Goal: Task Accomplishment & Management: Use online tool/utility

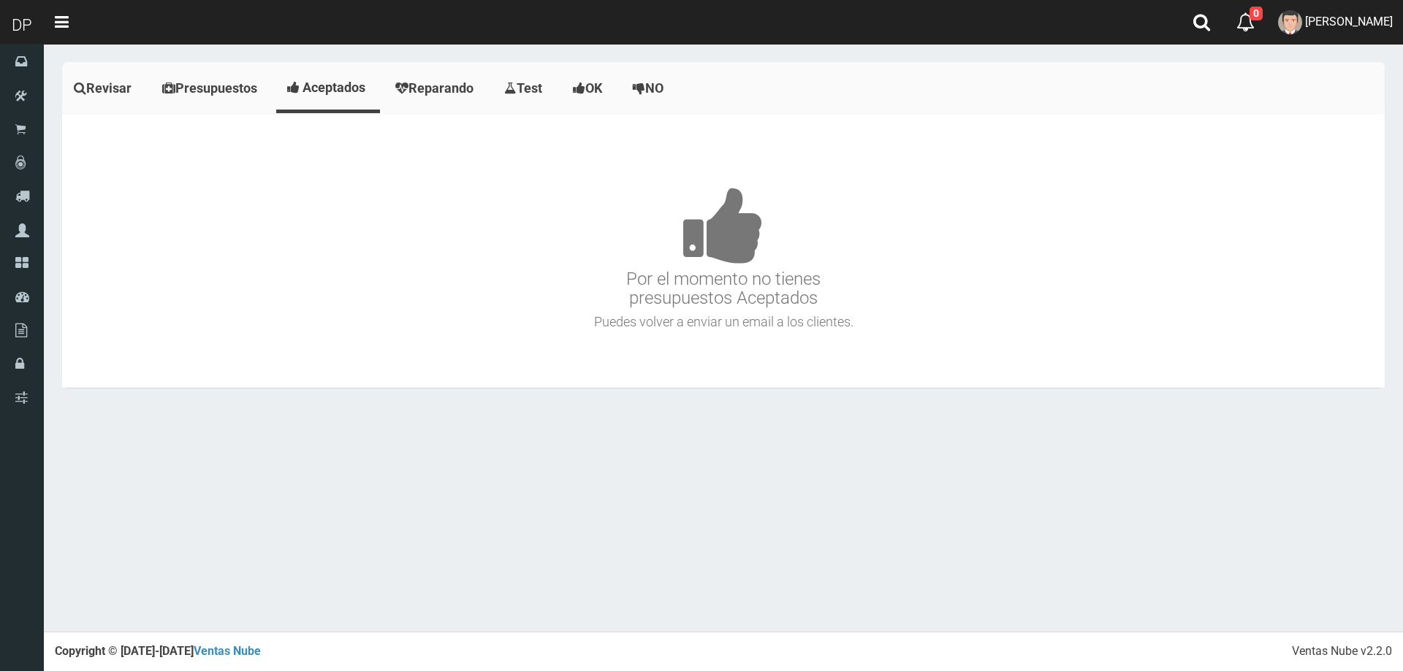
scroll to position [9219, 0]
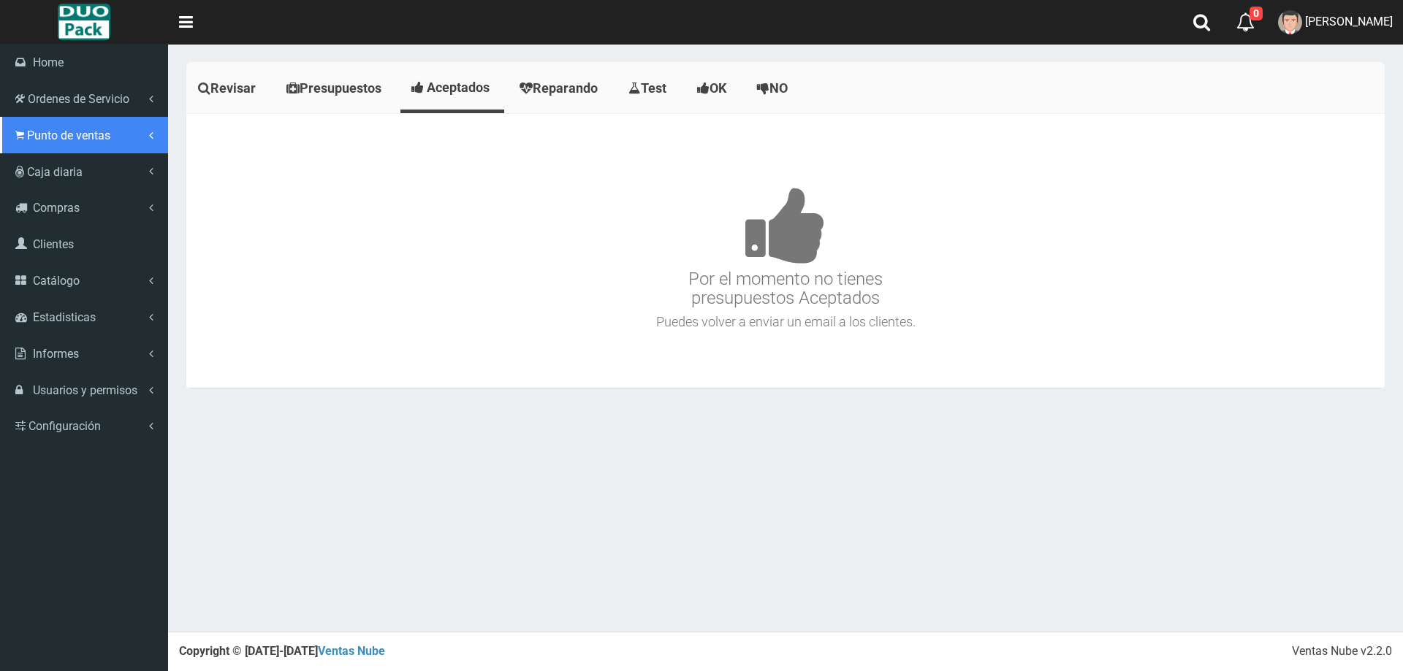
click at [100, 145] on link "Punto de ventas" at bounding box center [84, 135] width 168 height 37
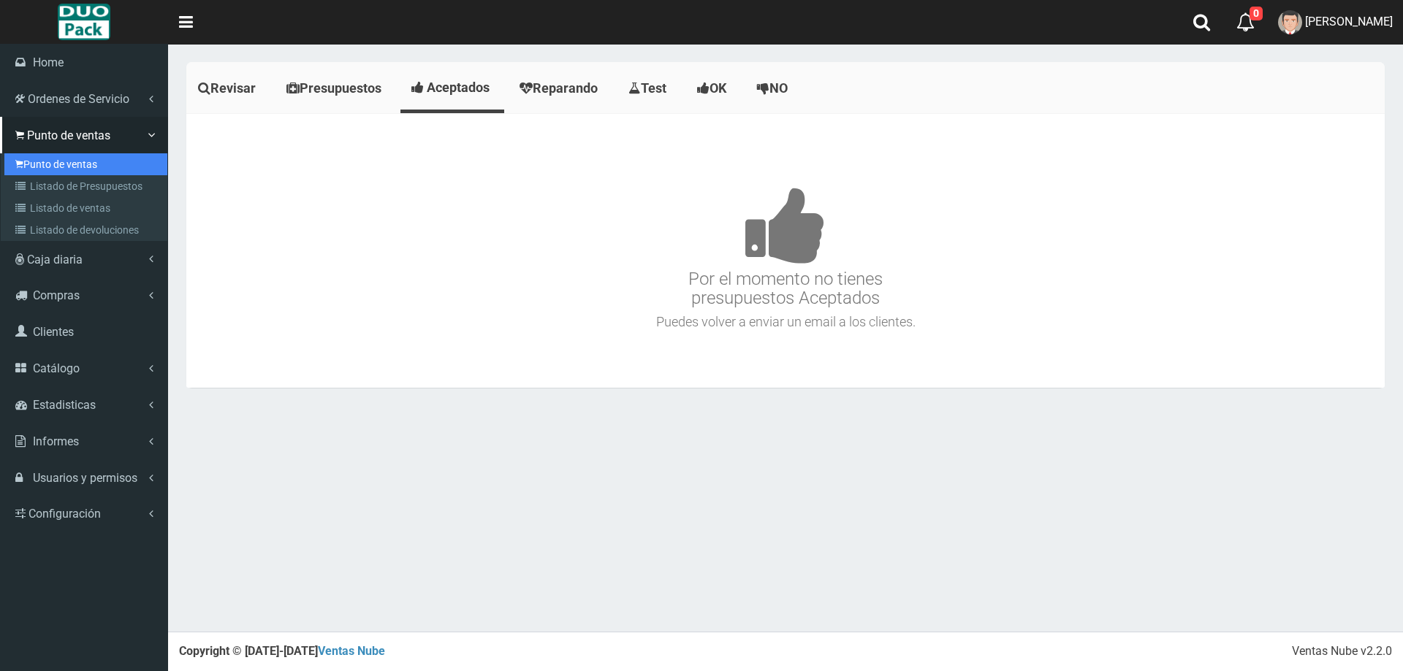
click at [103, 165] on link "Punto de ventas" at bounding box center [85, 164] width 163 height 22
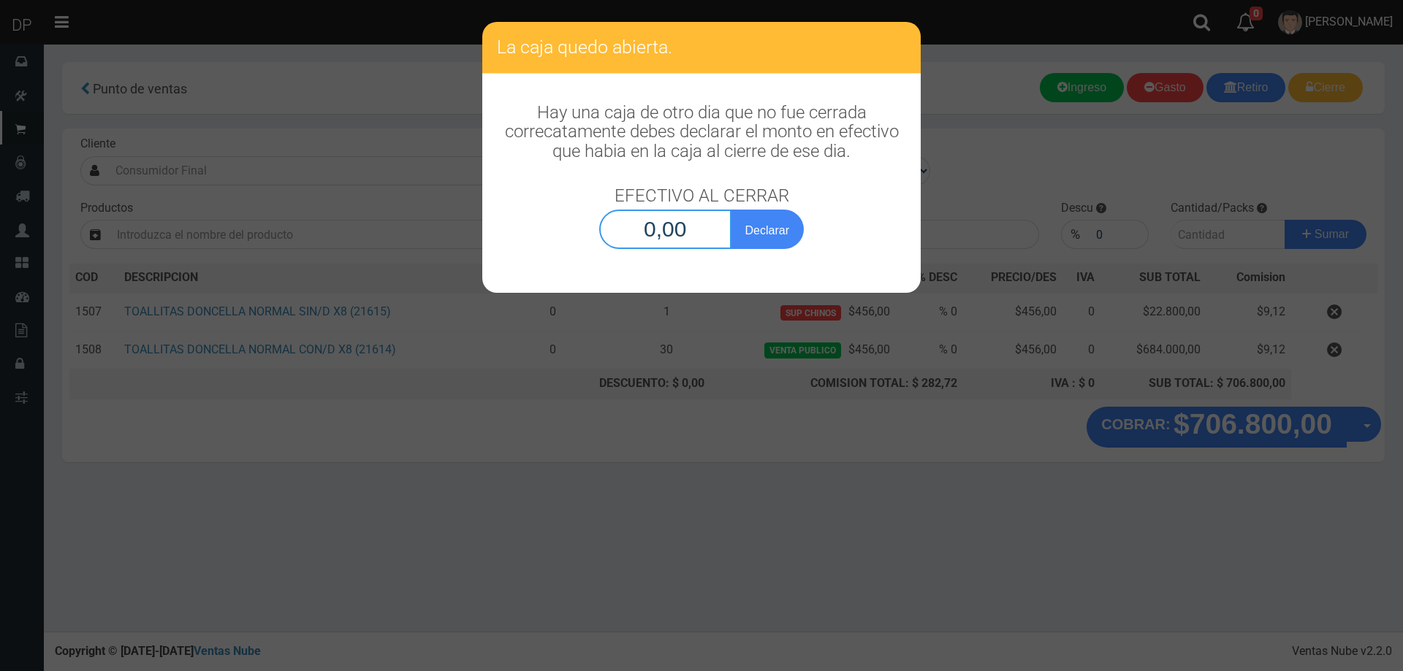
click at [667, 236] on input "0,00" at bounding box center [665, 229] width 132 height 39
type input "100,00"
click at [731, 210] on button "Declarar" at bounding box center [767, 229] width 73 height 39
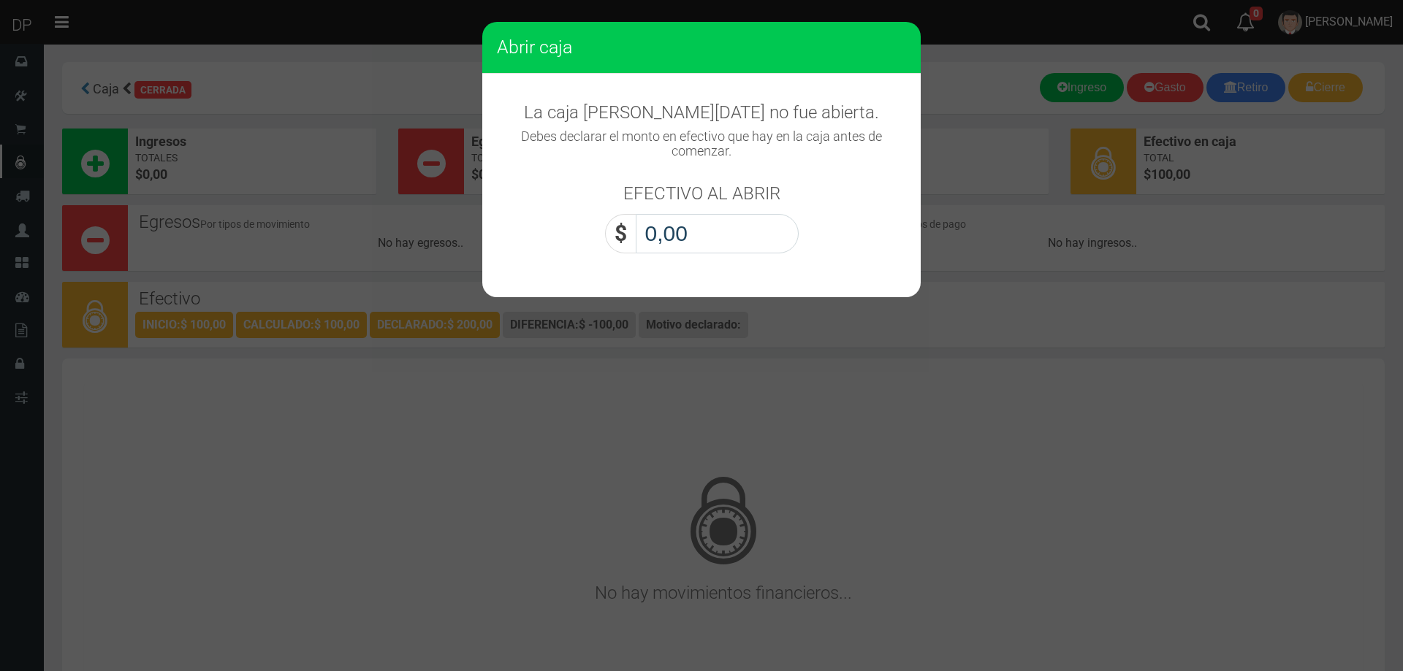
click at [696, 245] on input "0,00" at bounding box center [717, 233] width 163 height 39
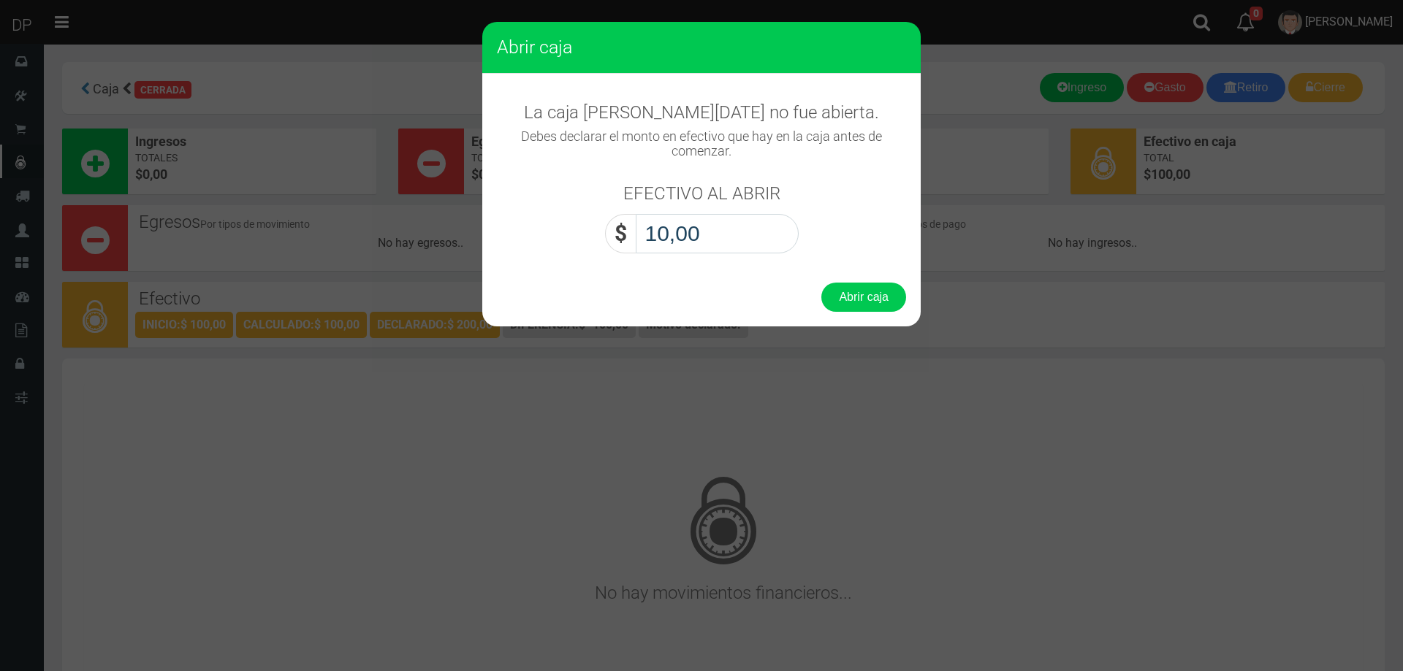
type input "100,00"
click at [821, 283] on button "Abrir caja" at bounding box center [863, 297] width 85 height 29
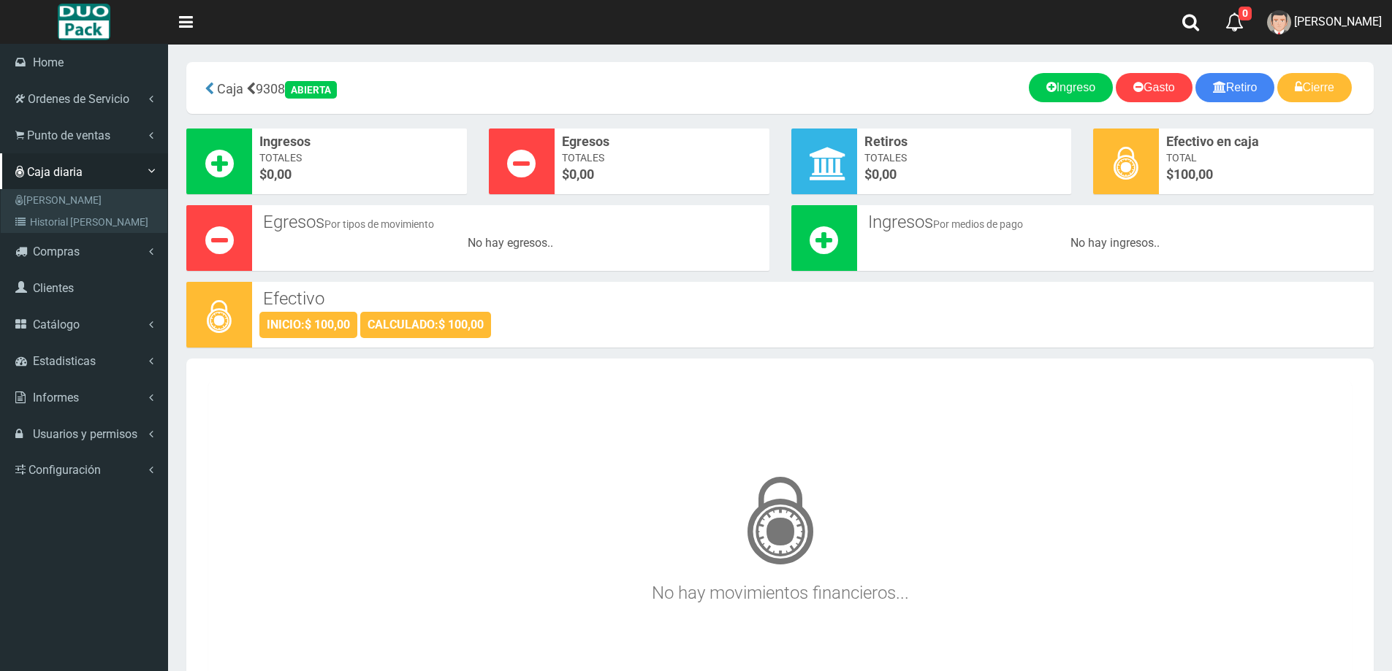
scroll to position [9219, 0]
click at [87, 137] on span "Punto de ventas" at bounding box center [68, 136] width 83 height 14
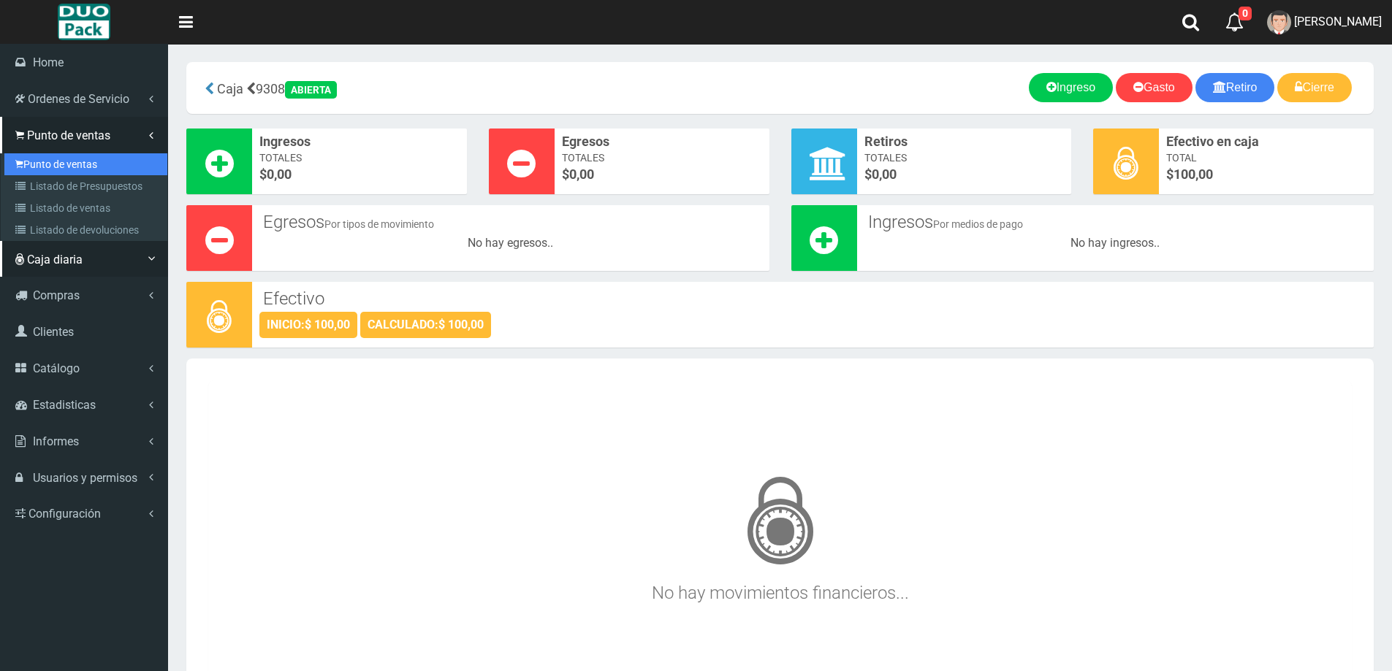
click at [94, 160] on link "Punto de ventas" at bounding box center [85, 164] width 163 height 22
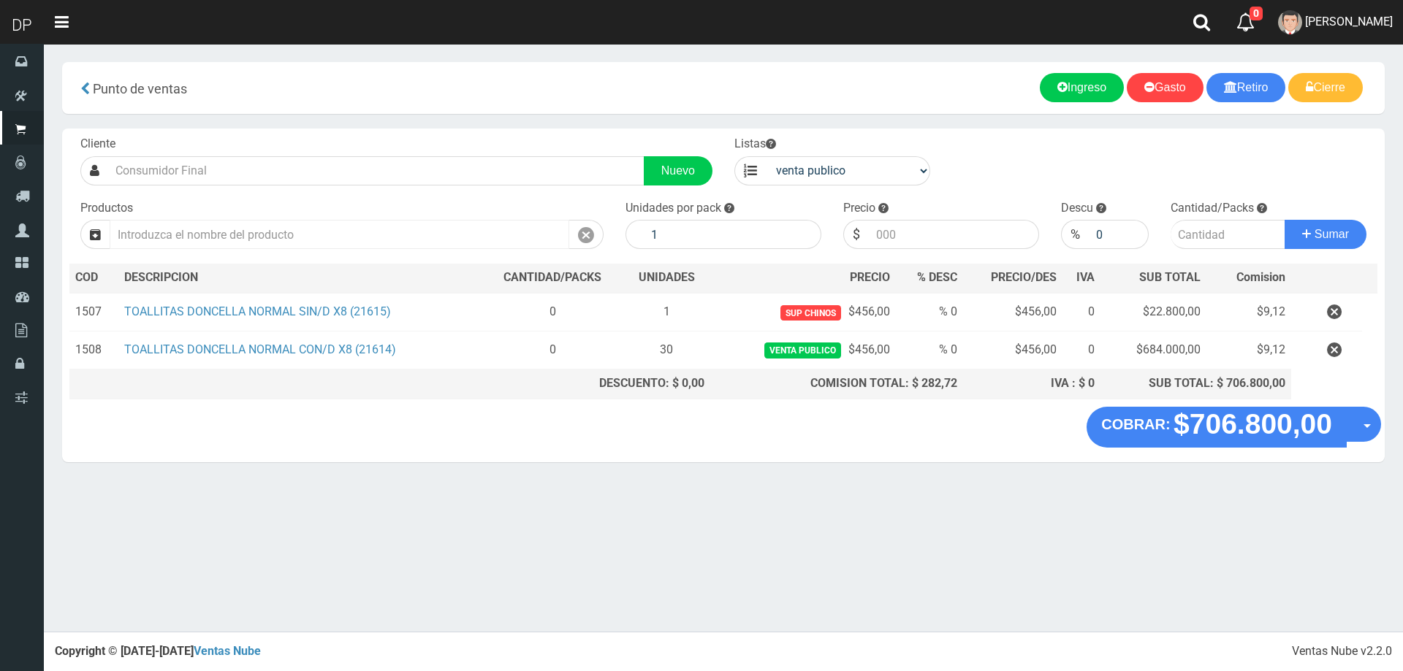
scroll to position [9219, 0]
click at [329, 229] on input "text" at bounding box center [339, 234] width 459 height 29
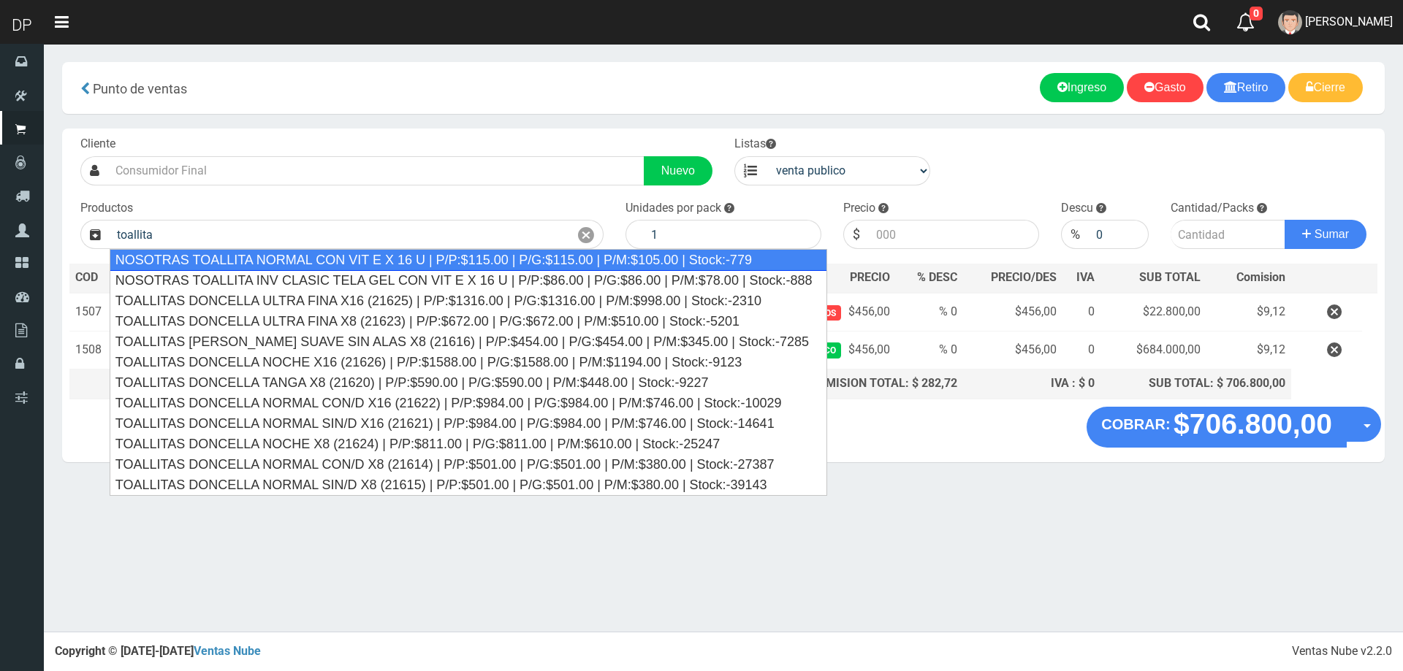
click at [322, 261] on div "NOSOTRAS TOALLITA NORMAL CON VIT E X 16 U | P/P:$115.00 | P/G:$115.00 | P/M:$10…" at bounding box center [468, 260] width 717 height 22
type input "NOSOTRAS TOALLITA NORMAL CON VIT E X 16 U | P/P:$115.00 | P/G:$115.00 | P/M:$10…"
type input "16"
type input "115.00"
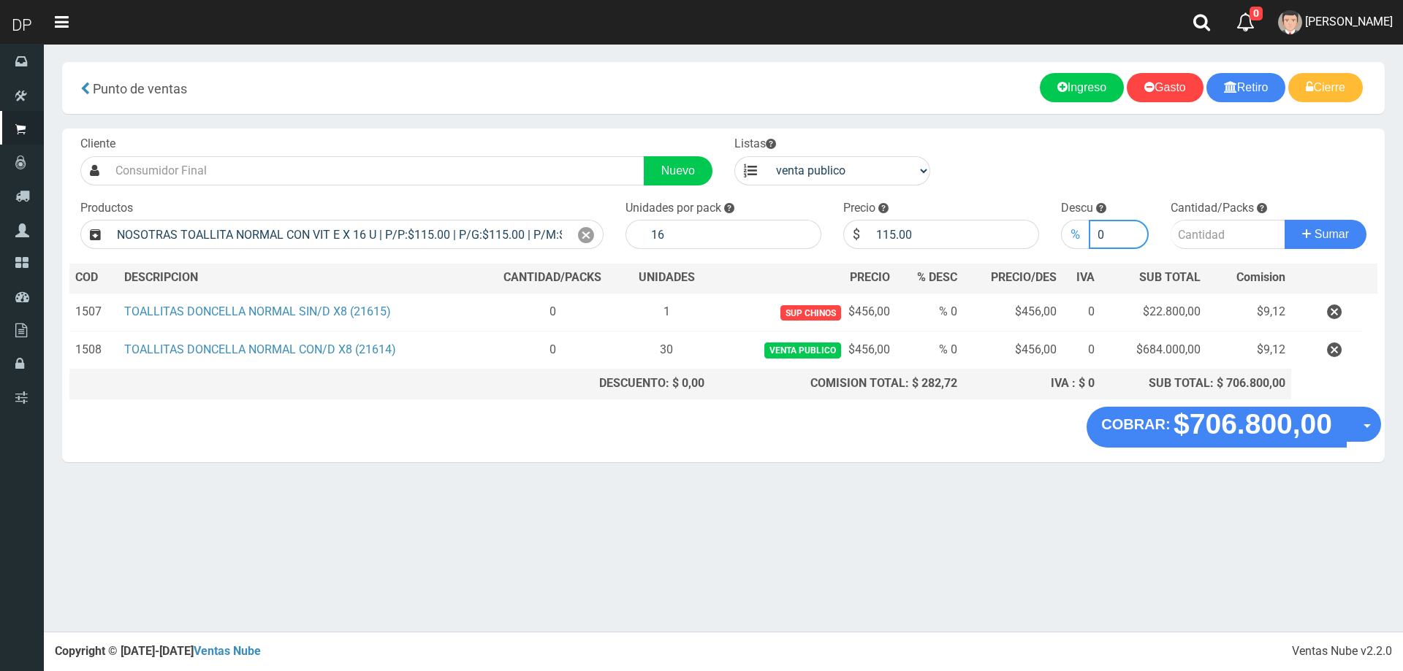
drag, startPoint x: 1113, startPoint y: 230, endPoint x: 1082, endPoint y: 237, distance: 32.3
click at [1083, 237] on div "% 0" at bounding box center [1104, 234] width 87 height 29
type input "10"
click at [1216, 227] on input "number" at bounding box center [1227, 234] width 115 height 29
type input "1"
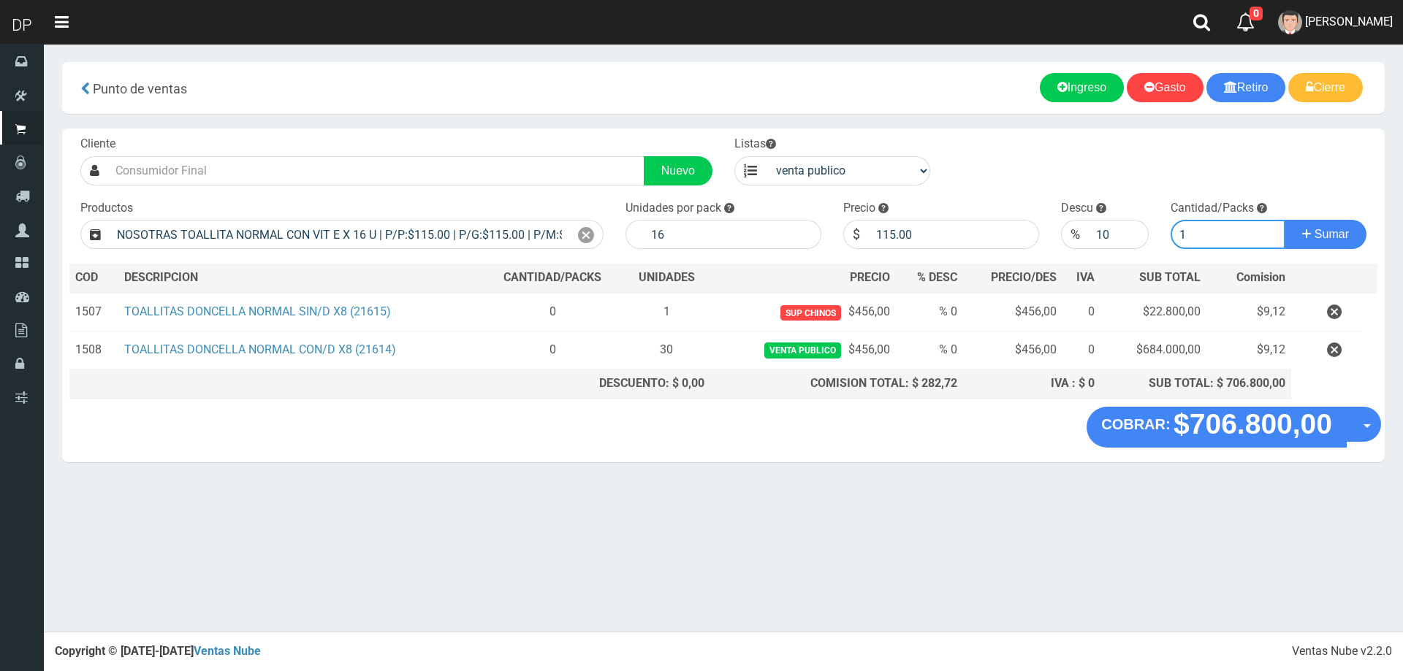
click at [1284, 220] on button "Sumar" at bounding box center [1325, 234] width 82 height 29
click at [582, 237] on icon at bounding box center [586, 235] width 16 height 21
click at [435, 237] on input "text" at bounding box center [339, 234] width 459 height 29
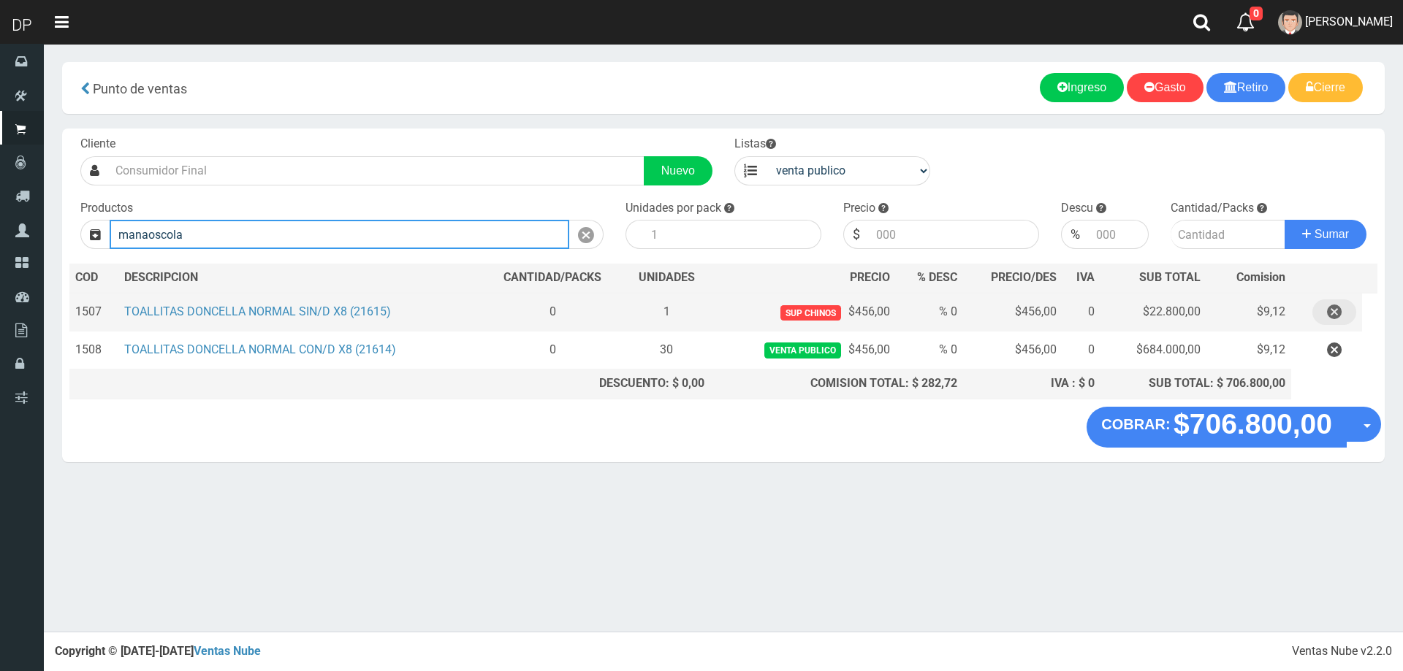
type input "manaoscola"
click at [1329, 319] on icon "button" at bounding box center [1334, 313] width 15 height 26
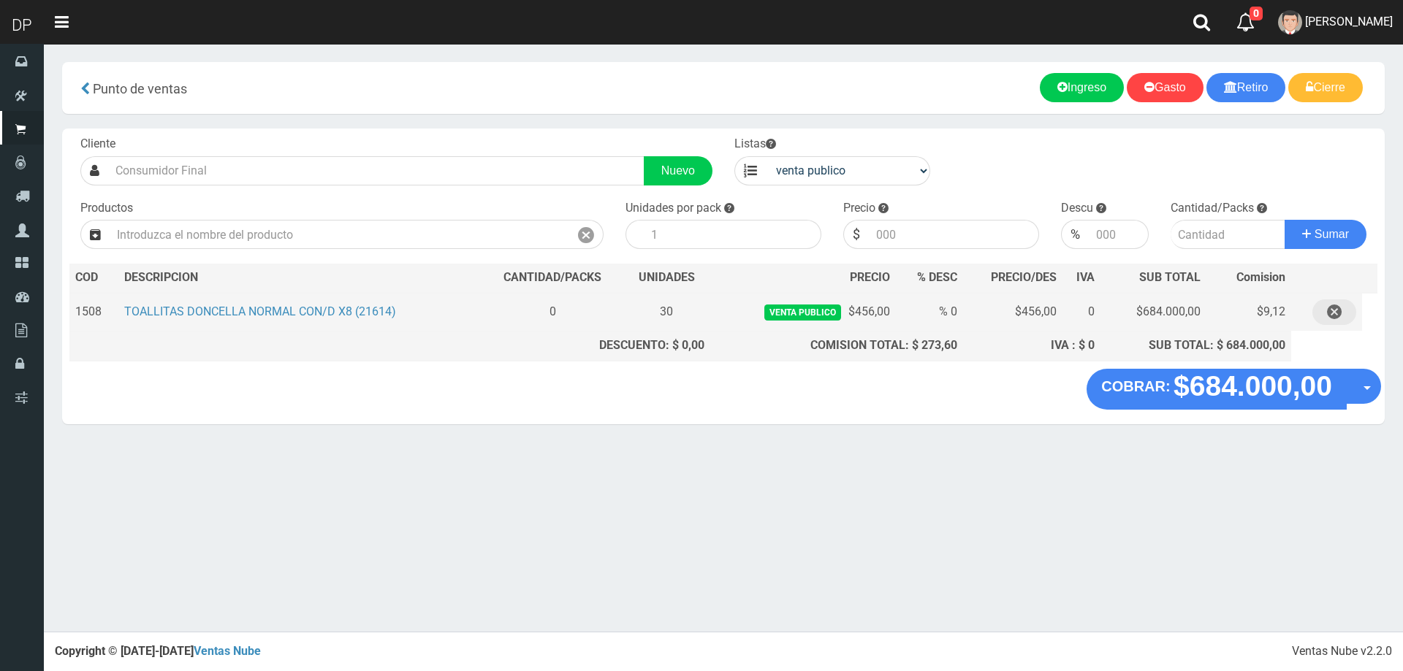
click at [1334, 316] on icon "button" at bounding box center [1334, 313] width 15 height 26
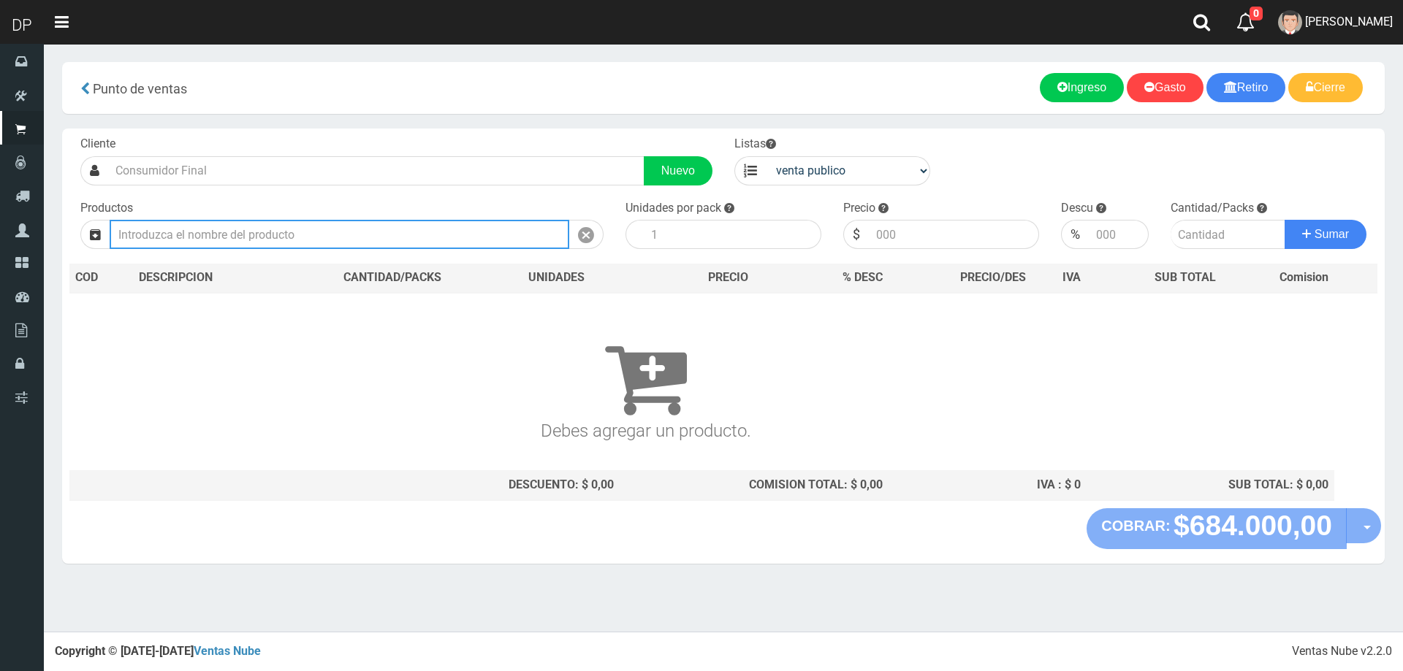
click at [327, 234] on input "text" at bounding box center [339, 234] width 459 height 29
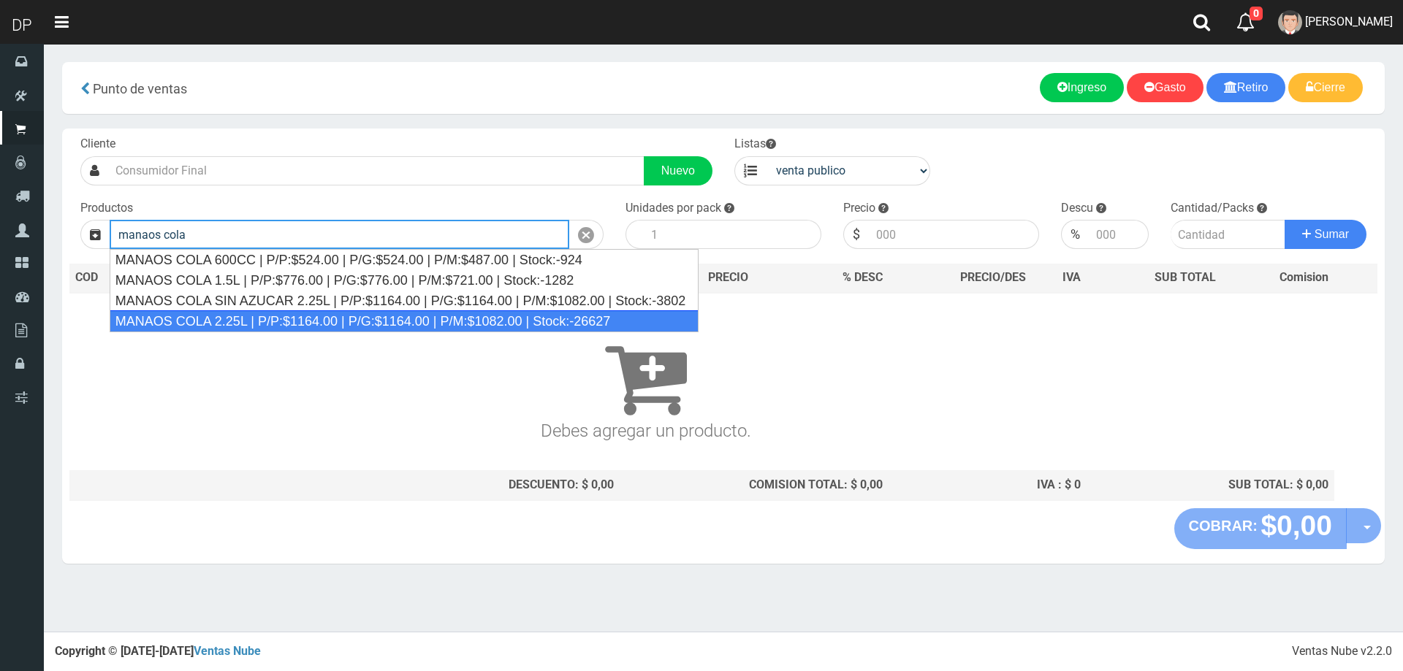
click at [346, 316] on div "MANAOS COLA 2.25L | P/P:$1164.00 | P/G:$1164.00 | P/M:$1082.00 | Stock:-26627" at bounding box center [404, 321] width 589 height 22
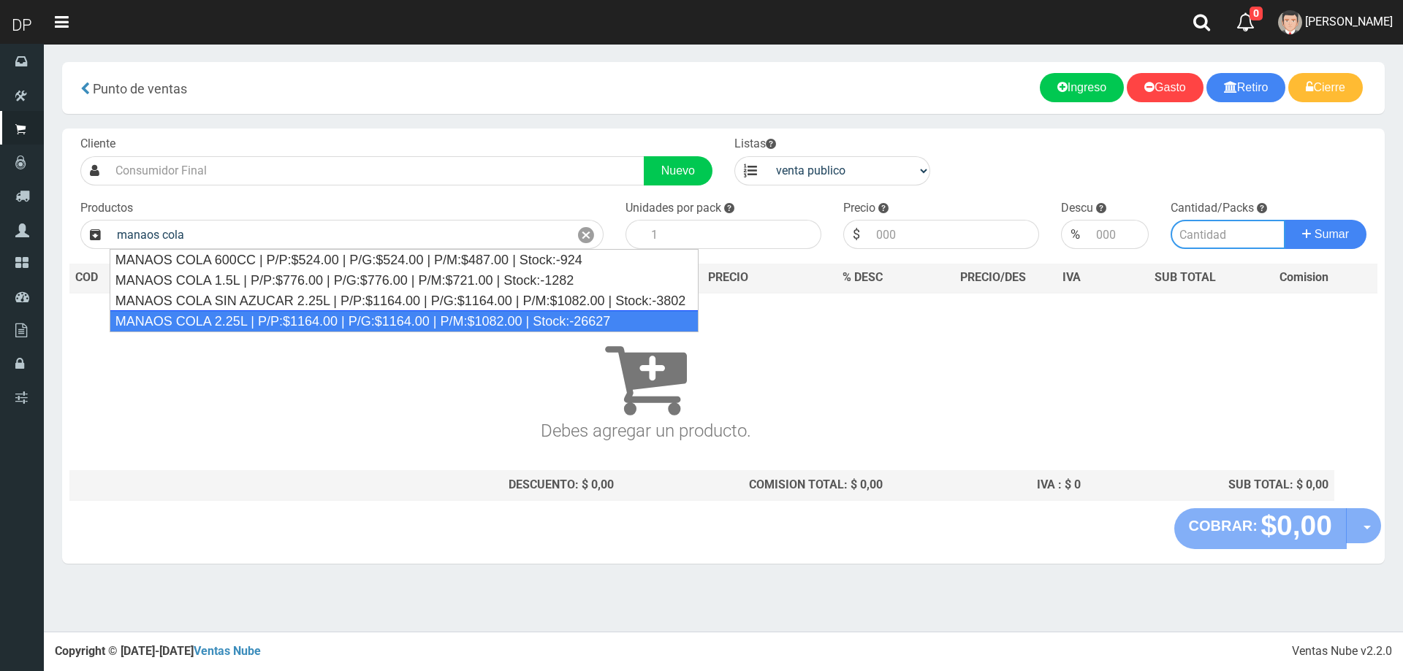
type input "MANAOS COLA 2.25L | P/P:$1164.00 | P/G:$1164.00 | P/M:$1082.00 | Stock:-26627"
type input "6"
type input "1164.00"
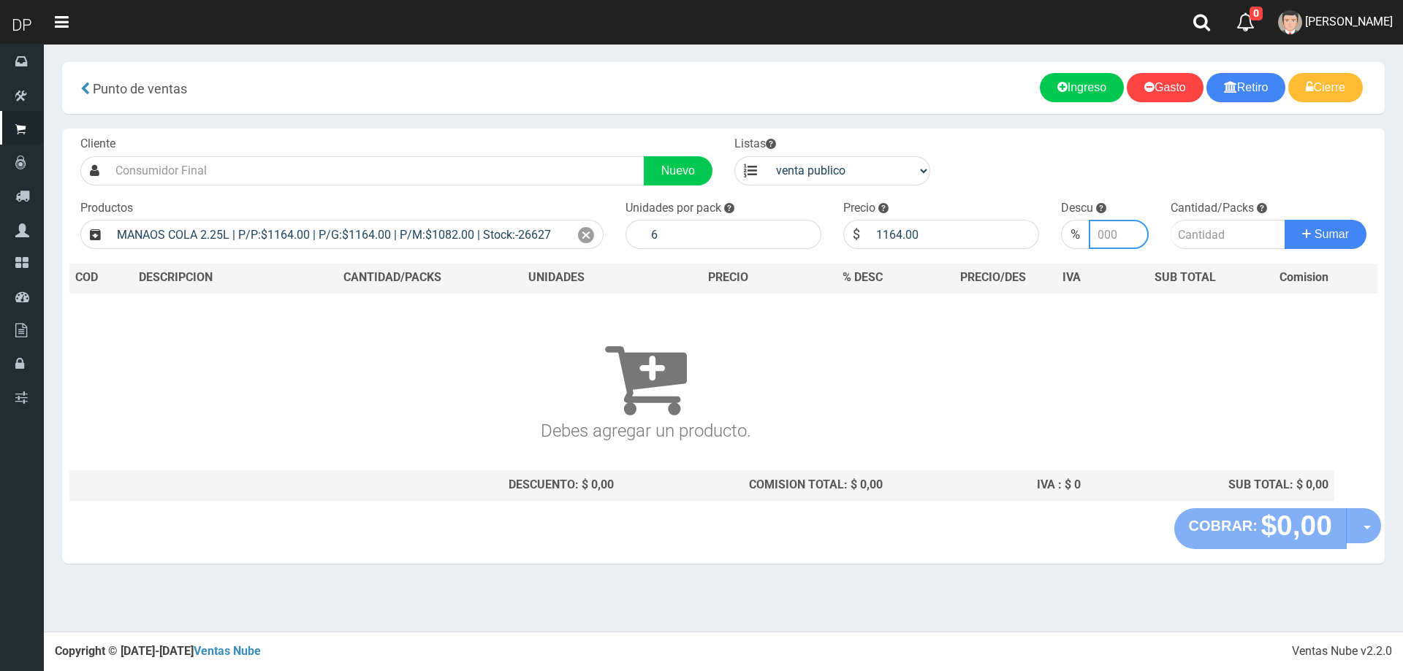
click at [1117, 234] on input "number" at bounding box center [1117, 234] width 59 height 29
type input "10"
click at [1238, 242] on input "number" at bounding box center [1227, 234] width 115 height 29
type input "1"
click at [1353, 238] on button "Sumar" at bounding box center [1325, 234] width 82 height 29
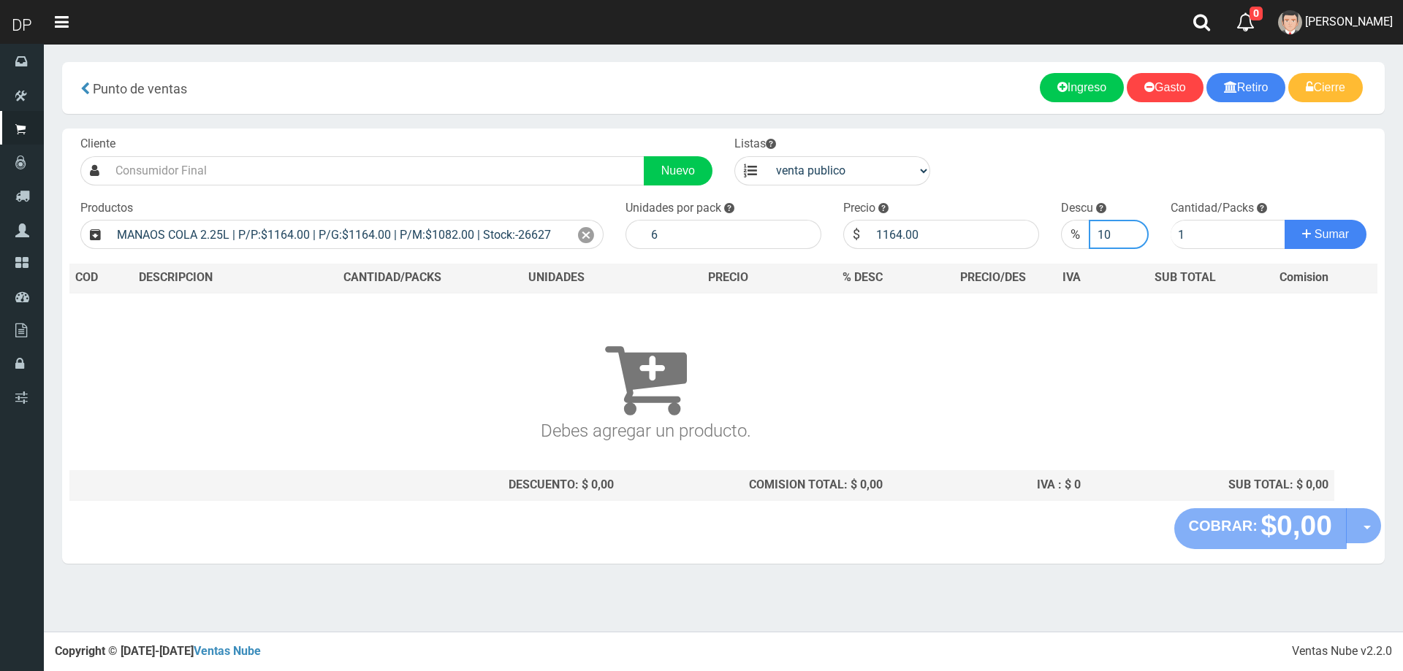
type textarea "0"
click at [1093, 241] on input "10" at bounding box center [1117, 234] width 59 height 29
click at [1320, 234] on span "Sumar" at bounding box center [1331, 234] width 34 height 12
drag, startPoint x: 1114, startPoint y: 237, endPoint x: 1091, endPoint y: 237, distance: 23.4
click at [1091, 237] on input "5" at bounding box center [1117, 234] width 59 height 29
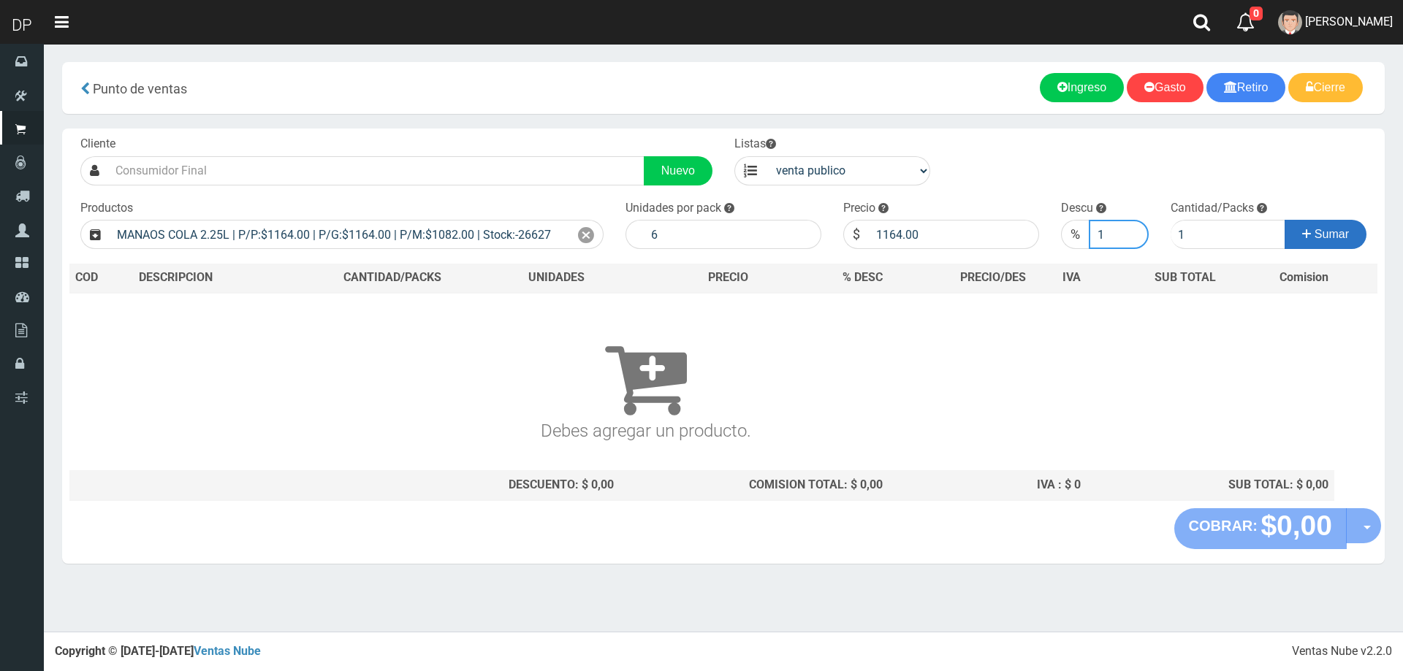
type input "1"
click at [1344, 236] on span "Sumar" at bounding box center [1331, 234] width 34 height 12
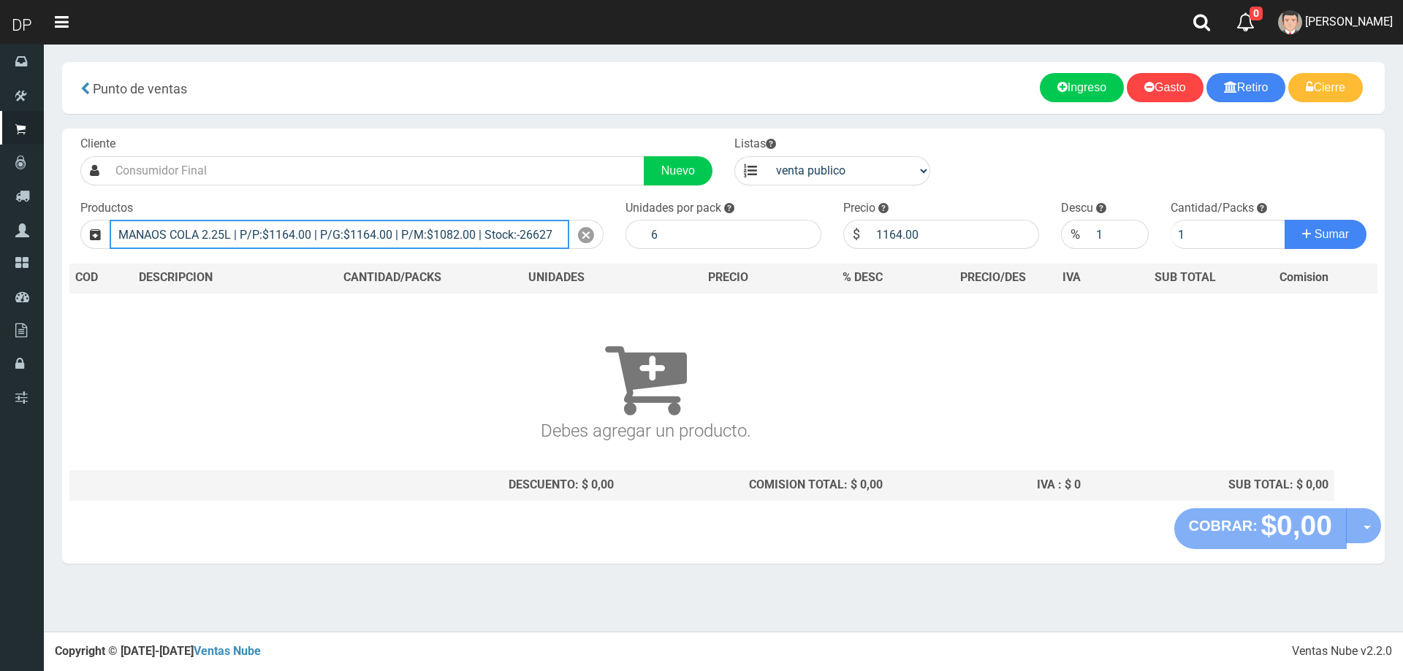
drag, startPoint x: 567, startPoint y: 232, endPoint x: 137, endPoint y: 249, distance: 429.9
click at [141, 249] on input "MANAOS COLA 2.25L | P/P:$1164.00 | P/G:$1164.00 | P/M:$1082.00 | Stock:-26627" at bounding box center [339, 234] width 459 height 29
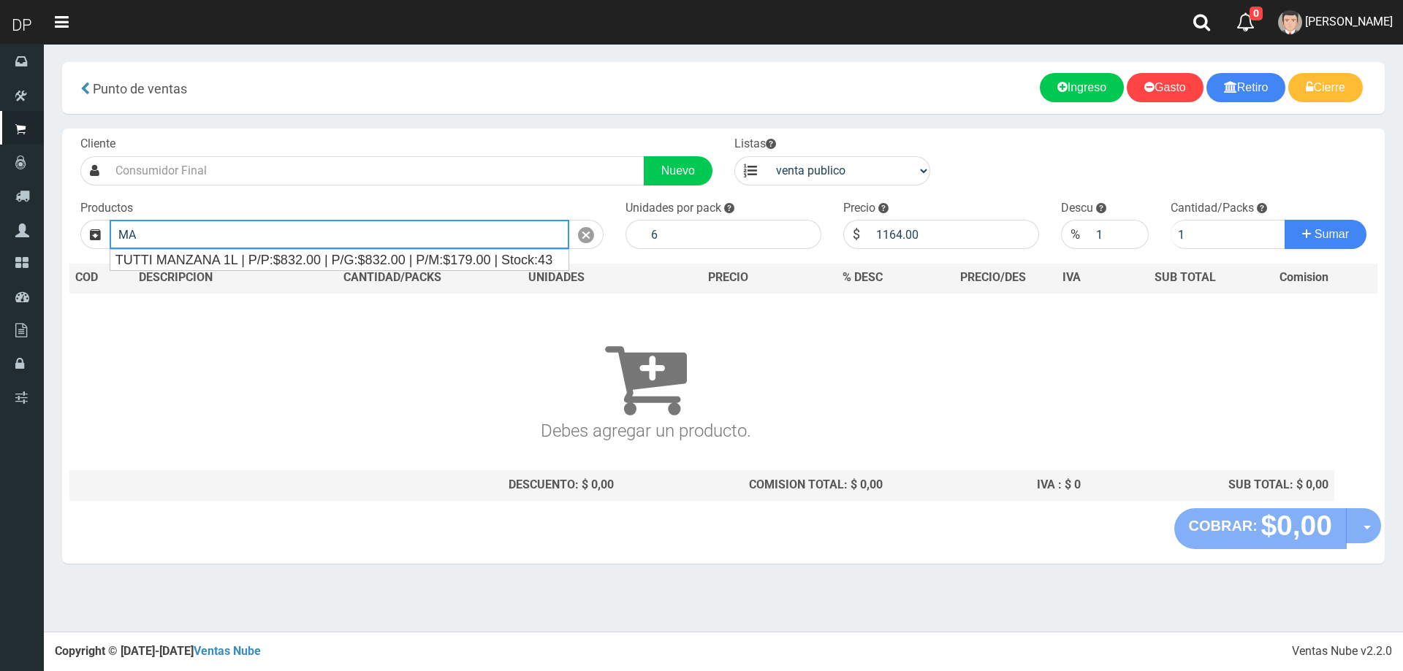
type input "M"
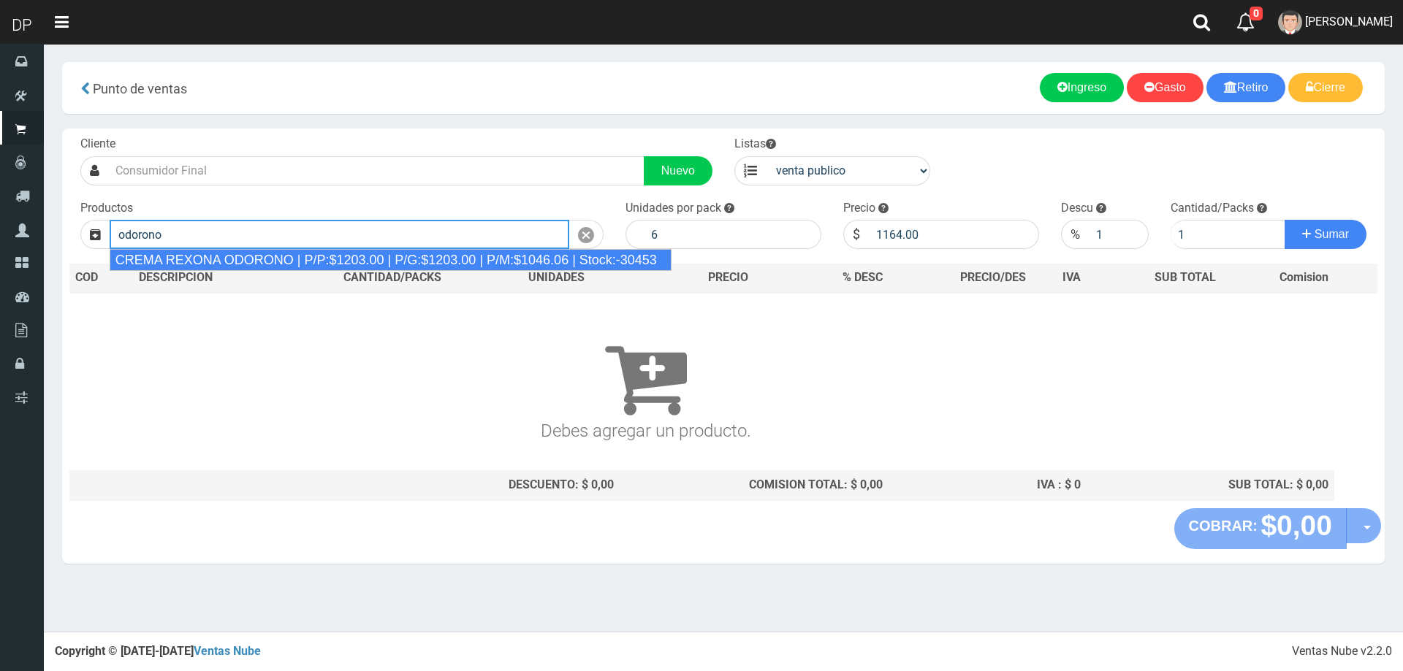
click at [208, 257] on div "CREMA REXONA ODORONO | P/P:$1203.00 | P/G:$1203.00 | P/M:$1046.06 | Stock:-30453" at bounding box center [391, 260] width 562 height 22
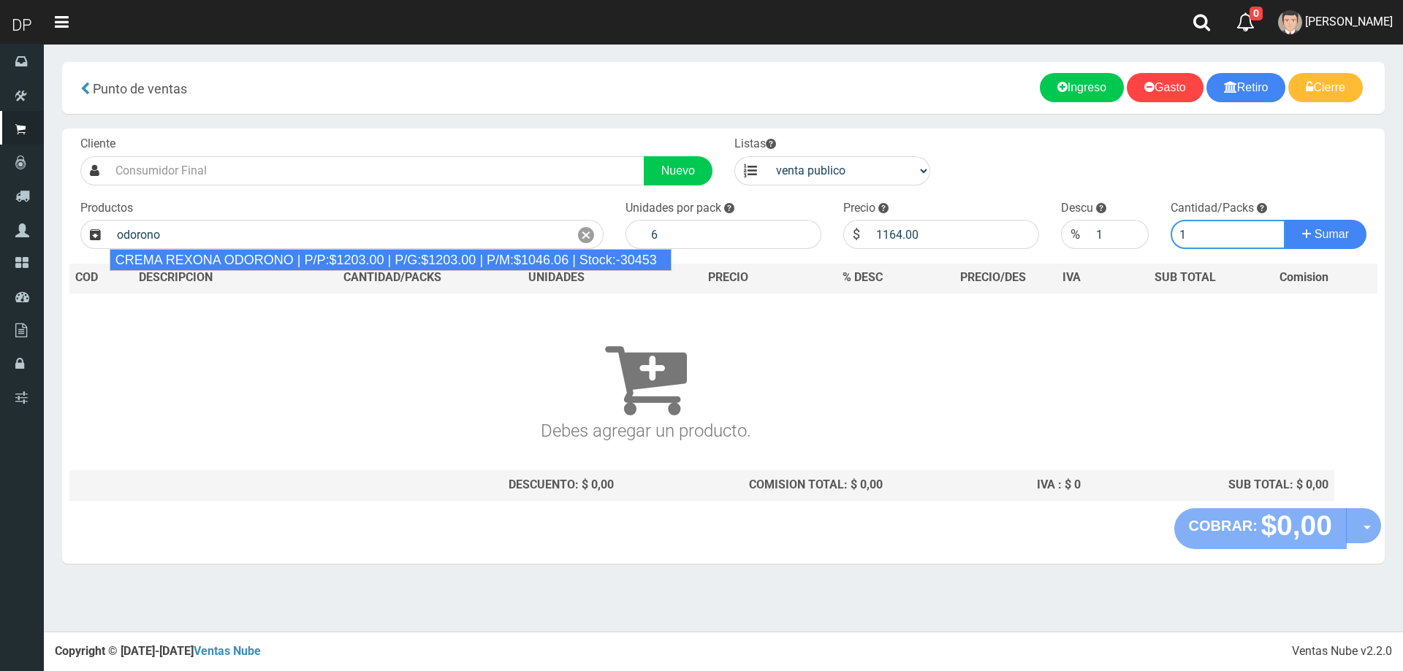
type input "CREMA REXONA ODORONO | P/P:$1203.00 | P/G:$1203.00 | P/M:$1046.06 | Stock:-30453"
type input "12"
type input "1203.00"
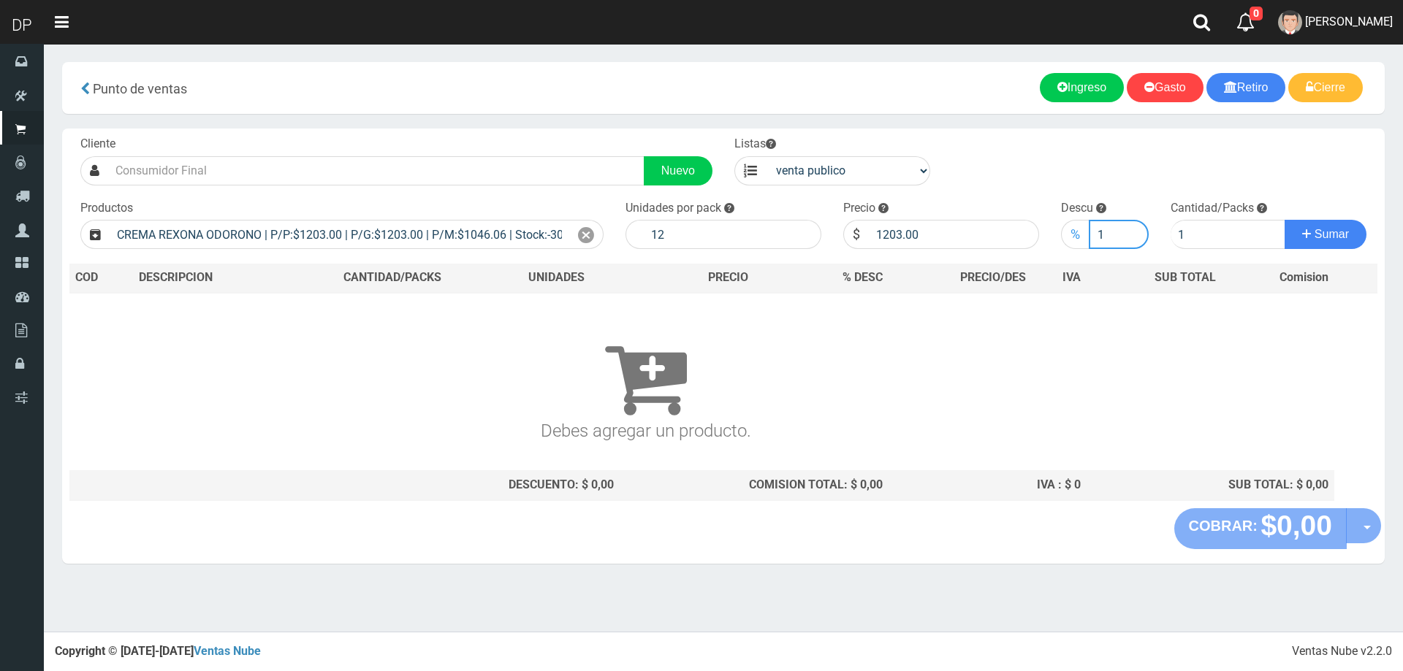
drag, startPoint x: 1107, startPoint y: 234, endPoint x: 1070, endPoint y: 237, distance: 37.4
click at [1082, 240] on div "% 1" at bounding box center [1104, 234] width 87 height 29
type input "10"
click at [1346, 240] on span "Sumar" at bounding box center [1331, 234] width 34 height 12
click at [1125, 236] on input "10" at bounding box center [1117, 234] width 59 height 29
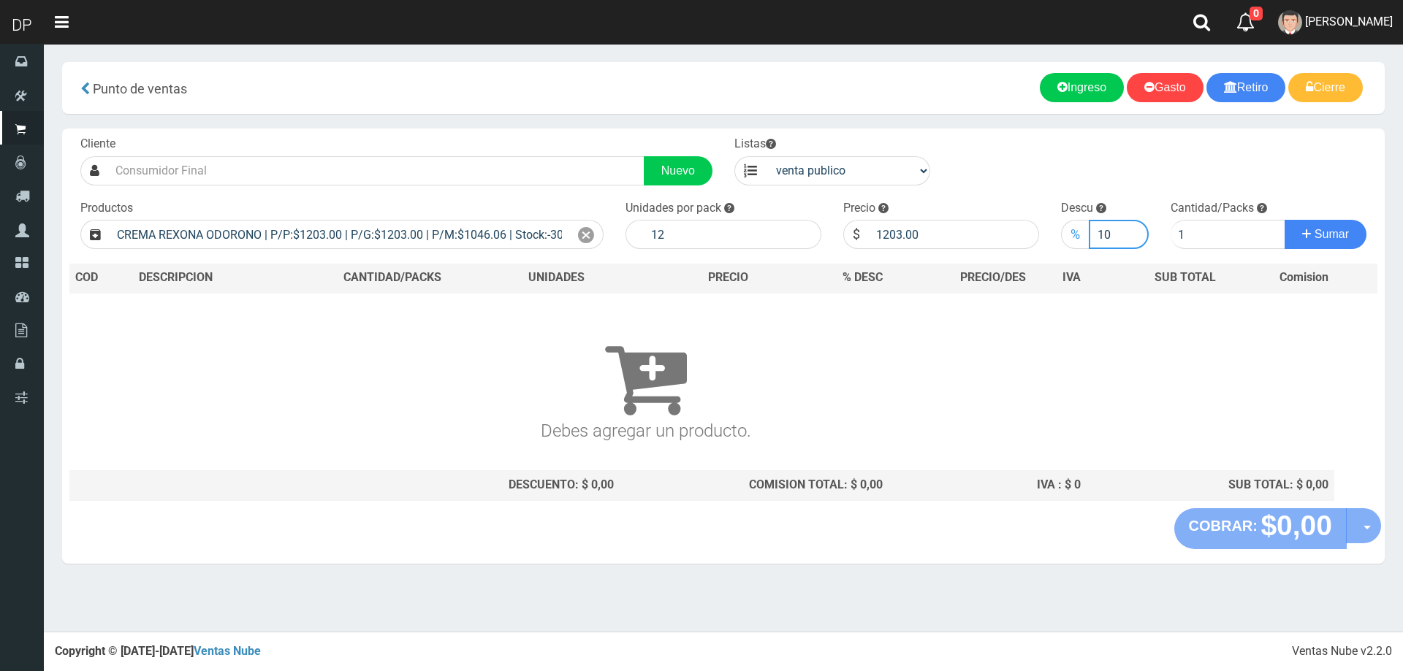
drag, startPoint x: 1120, startPoint y: 237, endPoint x: 1079, endPoint y: 244, distance: 41.6
click at [1080, 243] on div "% 10" at bounding box center [1104, 234] width 87 height 29
click at [1327, 240] on span "Sumar" at bounding box center [1331, 234] width 34 height 12
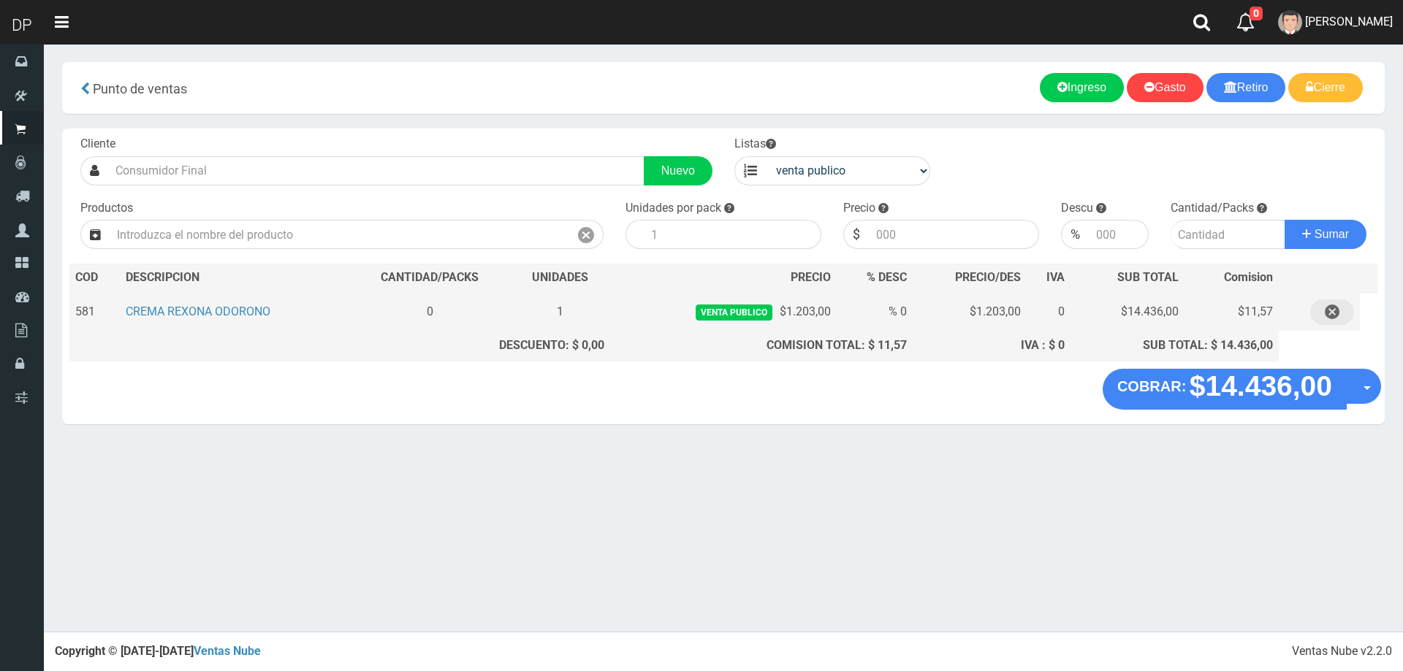
click at [1331, 316] on icon "button" at bounding box center [1331, 313] width 15 height 26
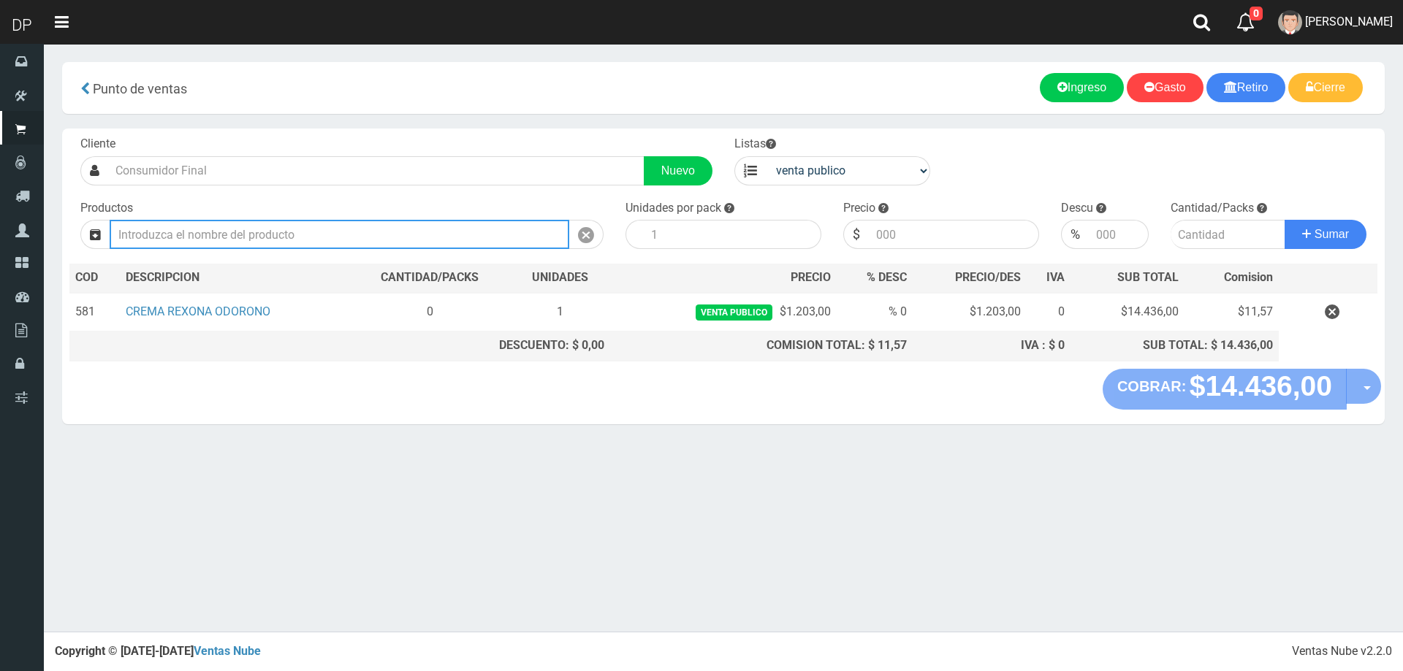
click at [354, 232] on input "text" at bounding box center [339, 234] width 459 height 29
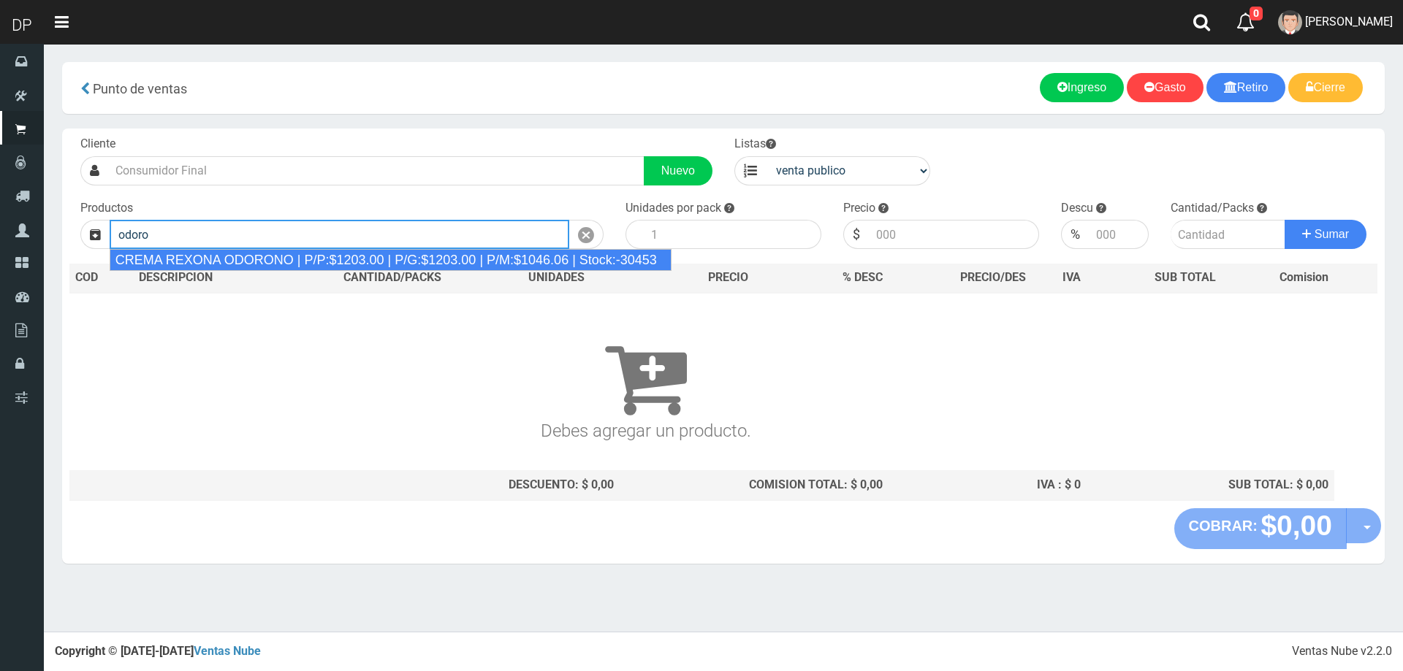
click at [370, 257] on div "CREMA REXONA ODORONO | P/P:$1203.00 | P/G:$1203.00 | P/M:$1046.06 | Stock:-30453" at bounding box center [391, 260] width 562 height 22
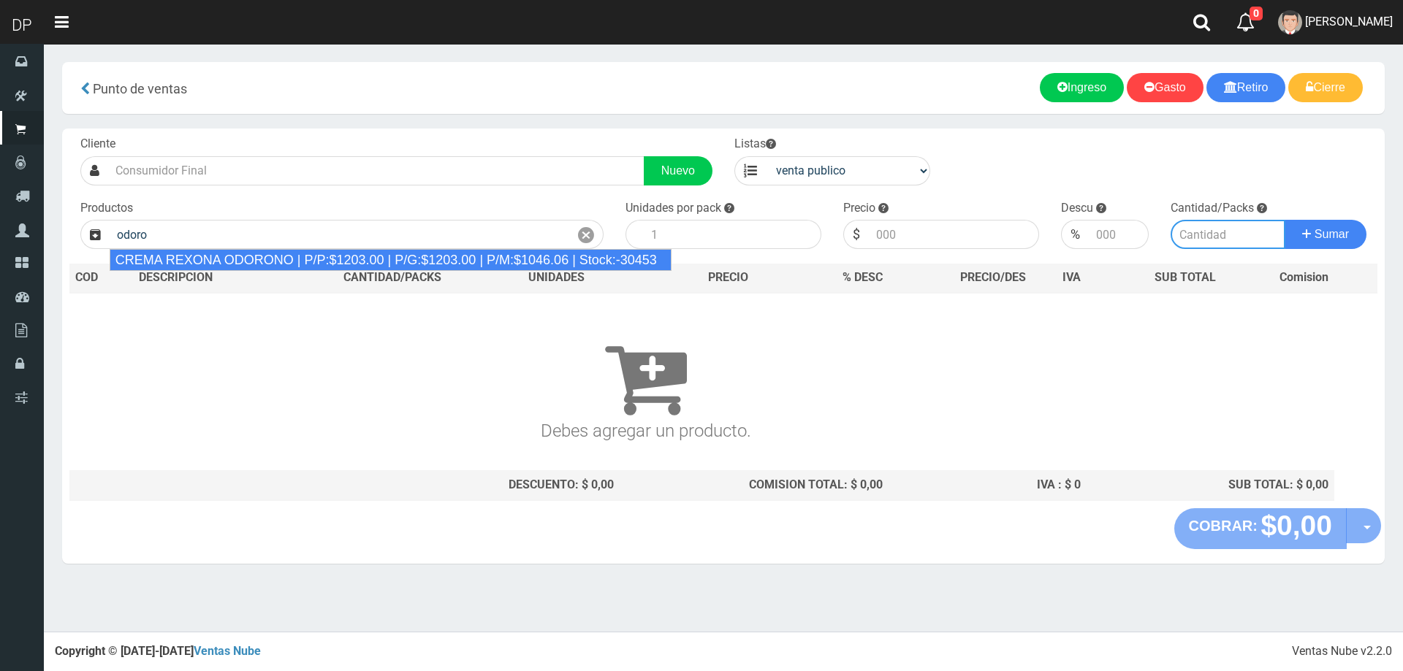
type input "CREMA REXONA ODORONO | P/P:$1203.00 | P/G:$1203.00 | P/M:$1046.06 | Stock:-30453"
type input "12"
type input "1203.00"
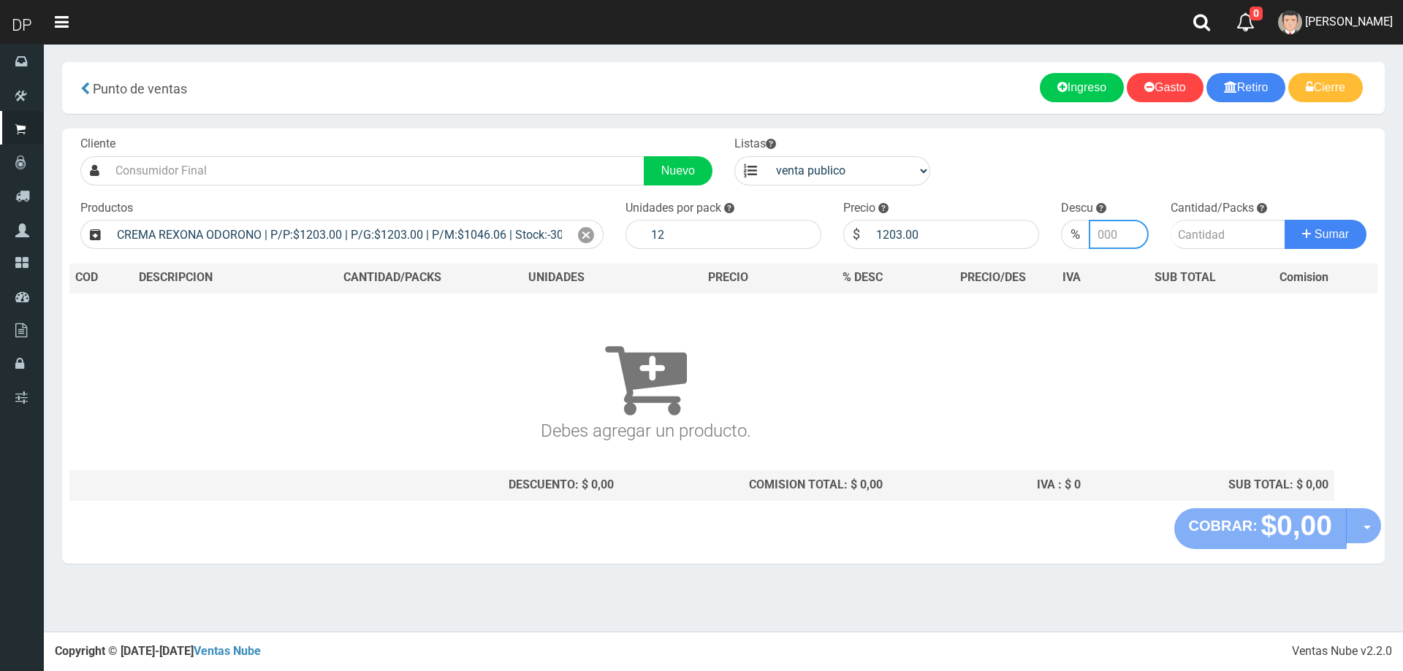
click at [1113, 233] on input "number" at bounding box center [1117, 234] width 59 height 29
type input "10"
click at [1223, 236] on input "number" at bounding box center [1227, 234] width 115 height 29
type input "1"
click at [1284, 220] on button "Sumar" at bounding box center [1325, 234] width 82 height 29
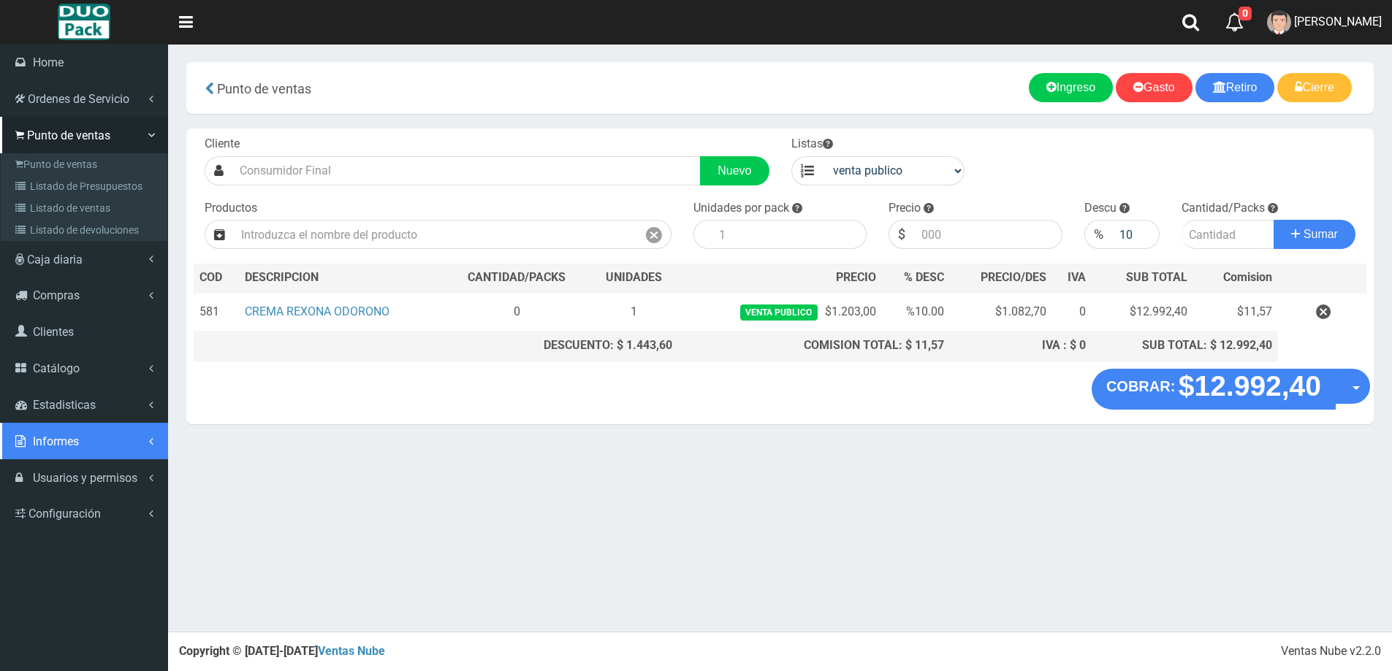
click at [79, 442] on span "Informes" at bounding box center [56, 442] width 46 height 14
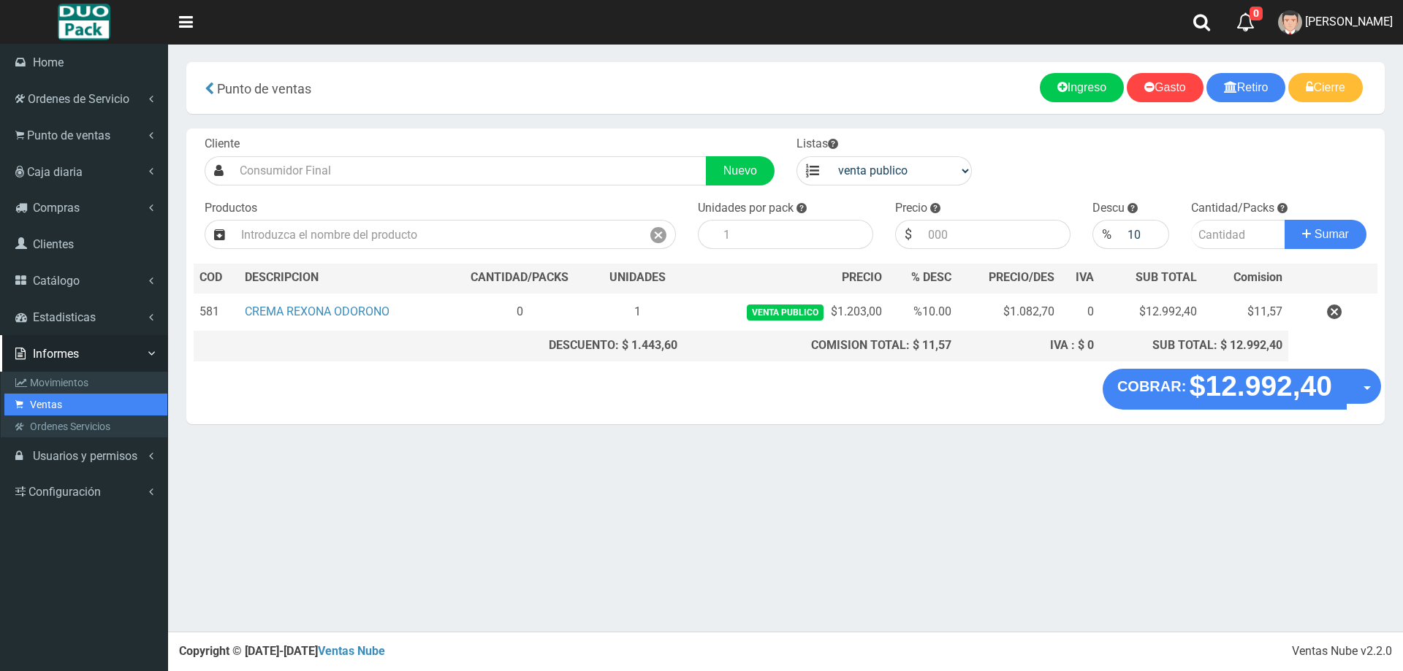
click at [90, 398] on link "Ventas" at bounding box center [85, 405] width 163 height 22
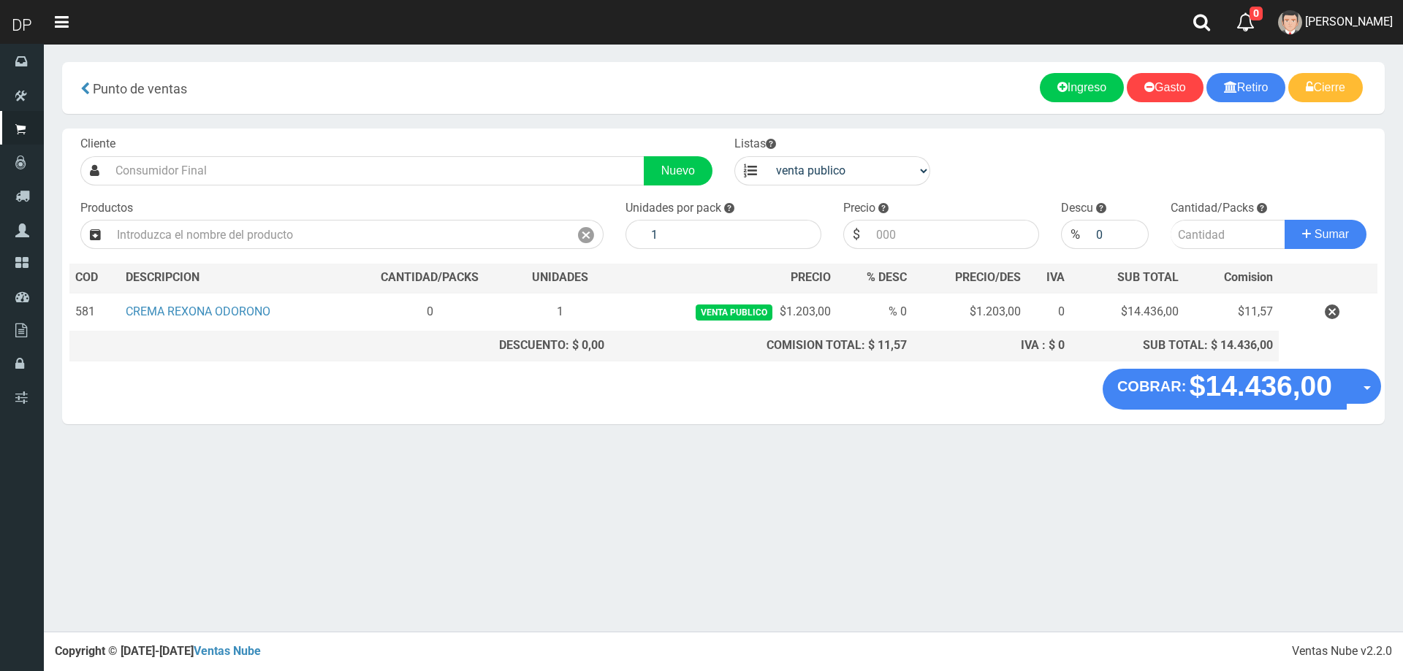
scroll to position [9219, 0]
click at [222, 232] on input "text" at bounding box center [339, 234] width 459 height 29
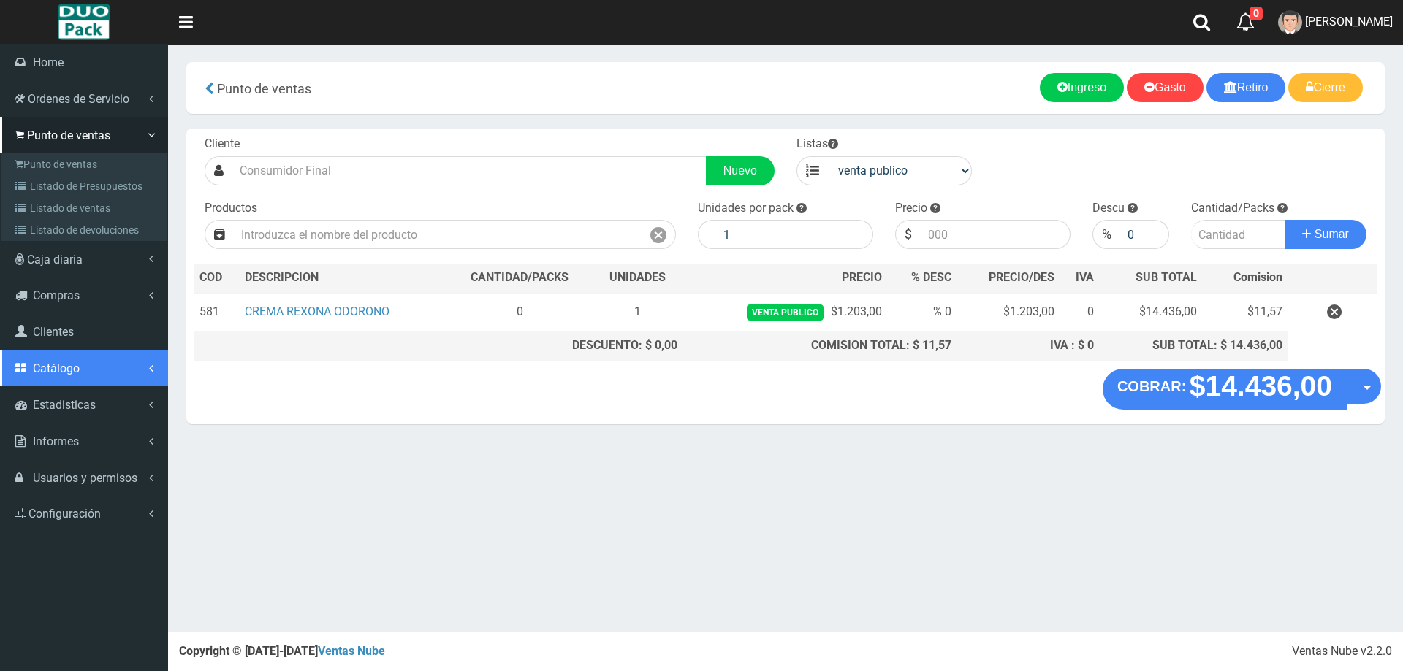
click at [91, 356] on link "Catálogo" at bounding box center [84, 368] width 168 height 37
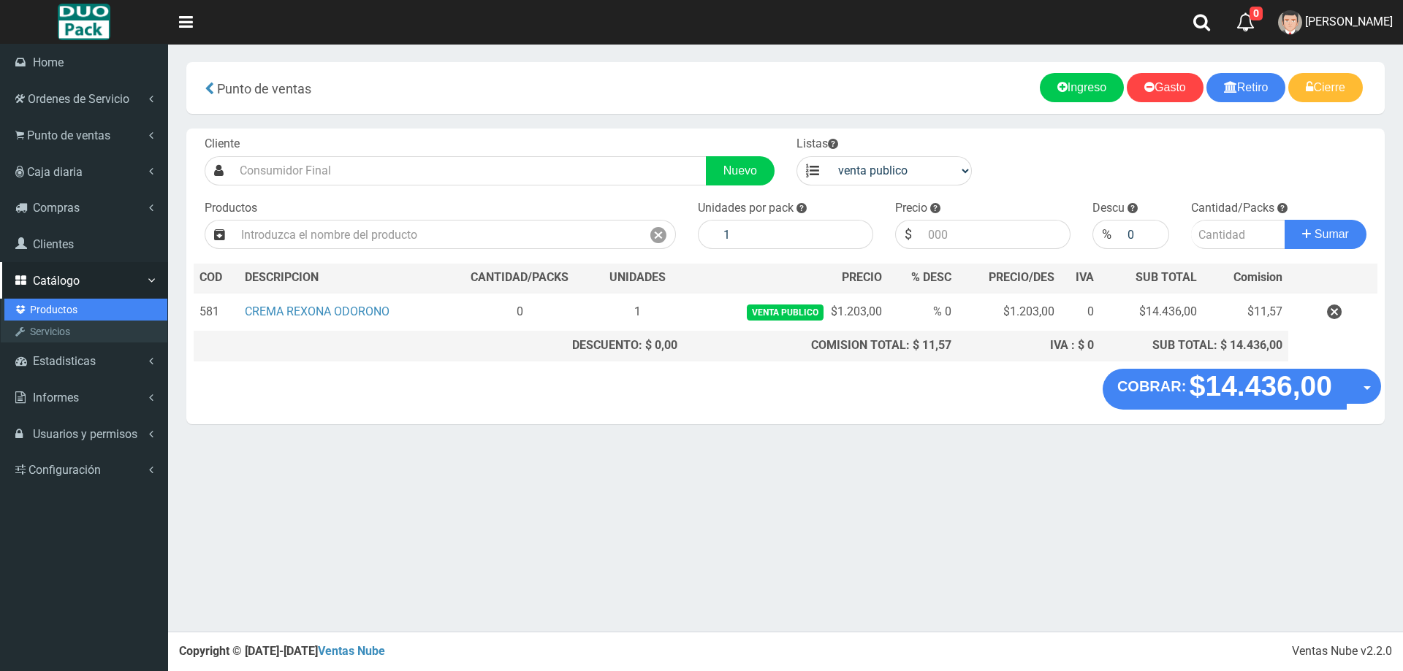
click at [97, 310] on link "Productos" at bounding box center [85, 310] width 163 height 22
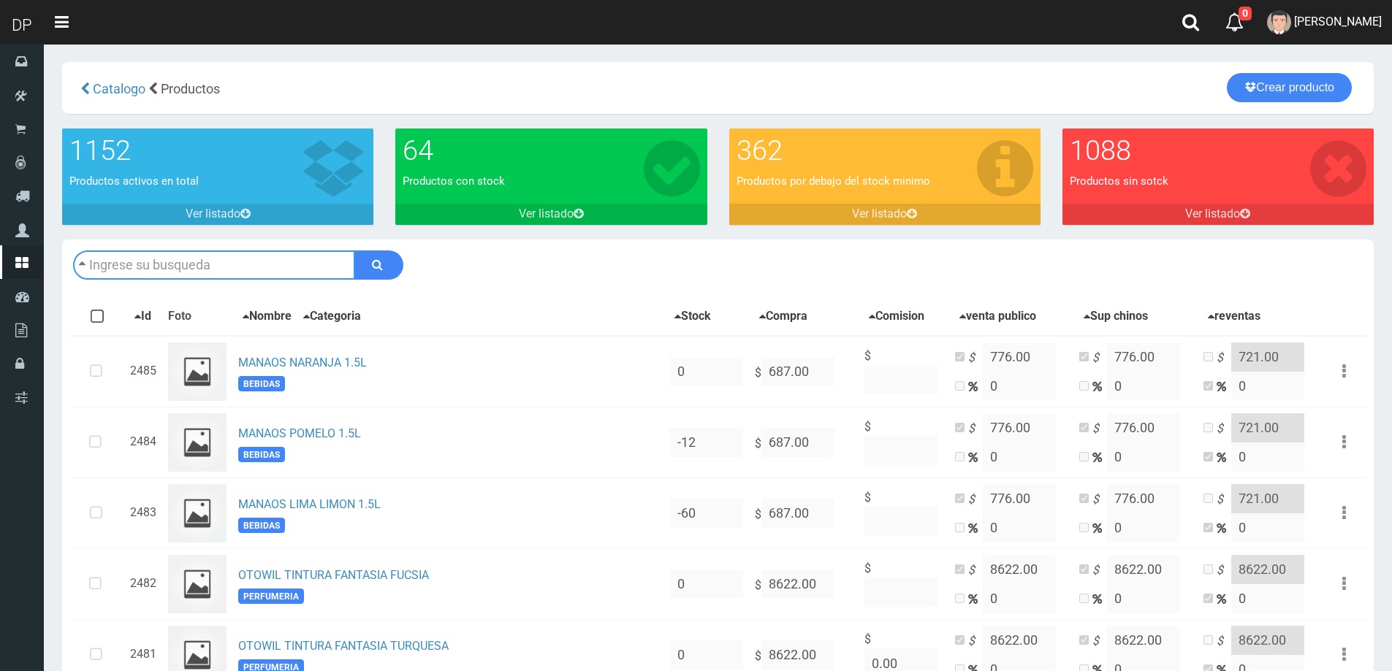
click at [242, 264] on input "text" at bounding box center [214, 265] width 282 height 29
click at [250, 289] on div "CREMA REXONA ODORONO" at bounding box center [214, 291] width 282 height 22
type input "CREMA REXONA ODORONO"
click at [354, 251] on button "submit" at bounding box center [378, 265] width 49 height 29
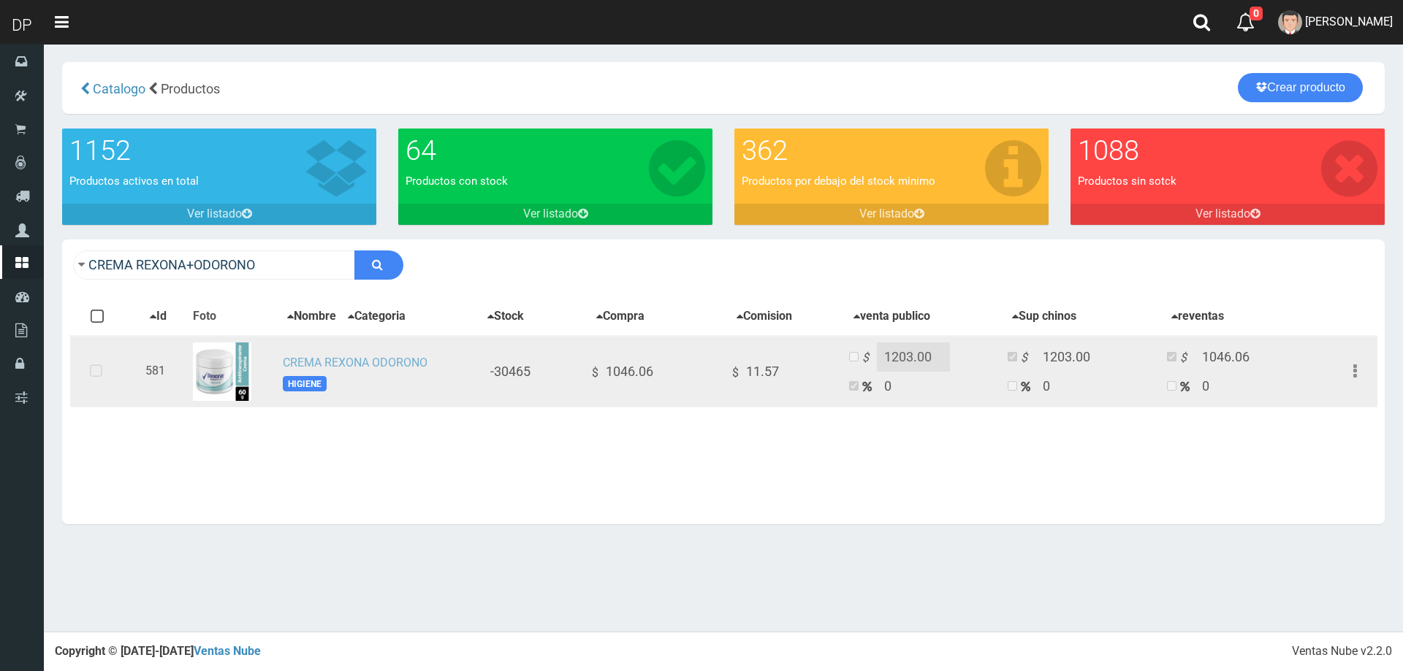
scroll to position [9219, 0]
click at [401, 366] on link "CREMA REXONA ODORONO" at bounding box center [355, 363] width 145 height 14
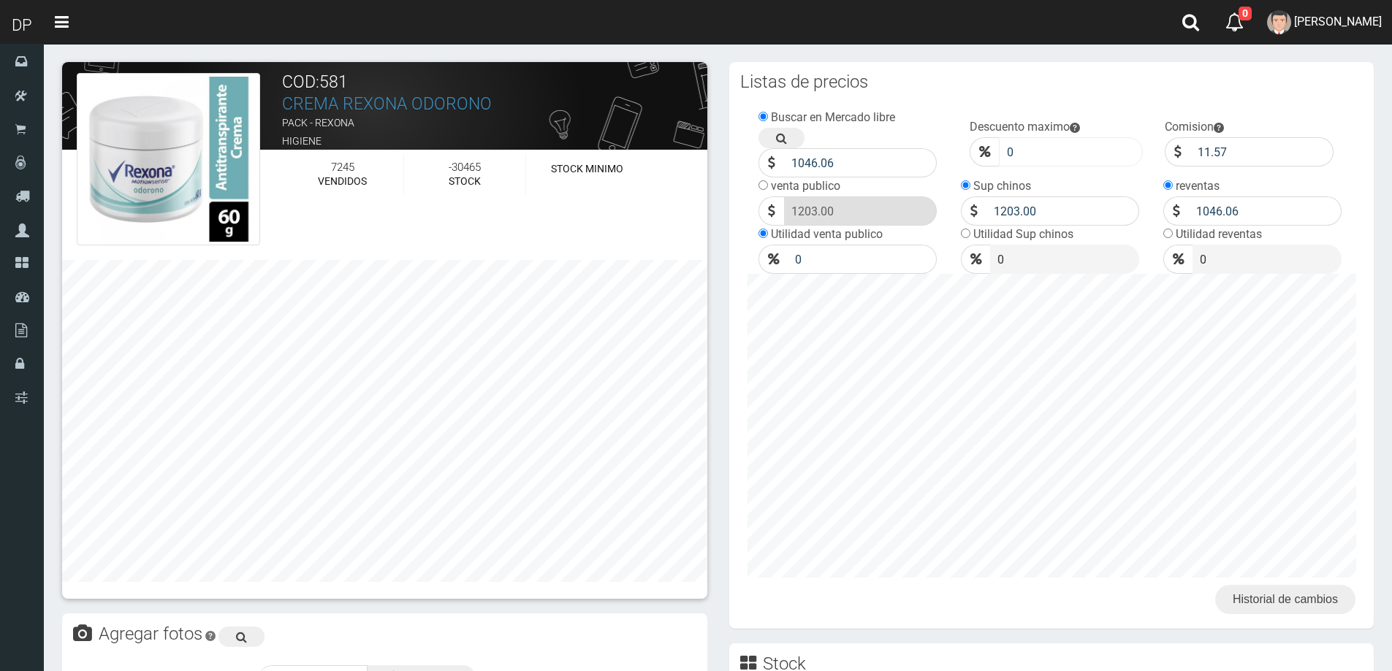
scroll to position [9219, 0]
drag, startPoint x: 1034, startPoint y: 151, endPoint x: 999, endPoint y: 157, distance: 35.5
click at [1000, 157] on div "0" at bounding box center [1056, 151] width 174 height 29
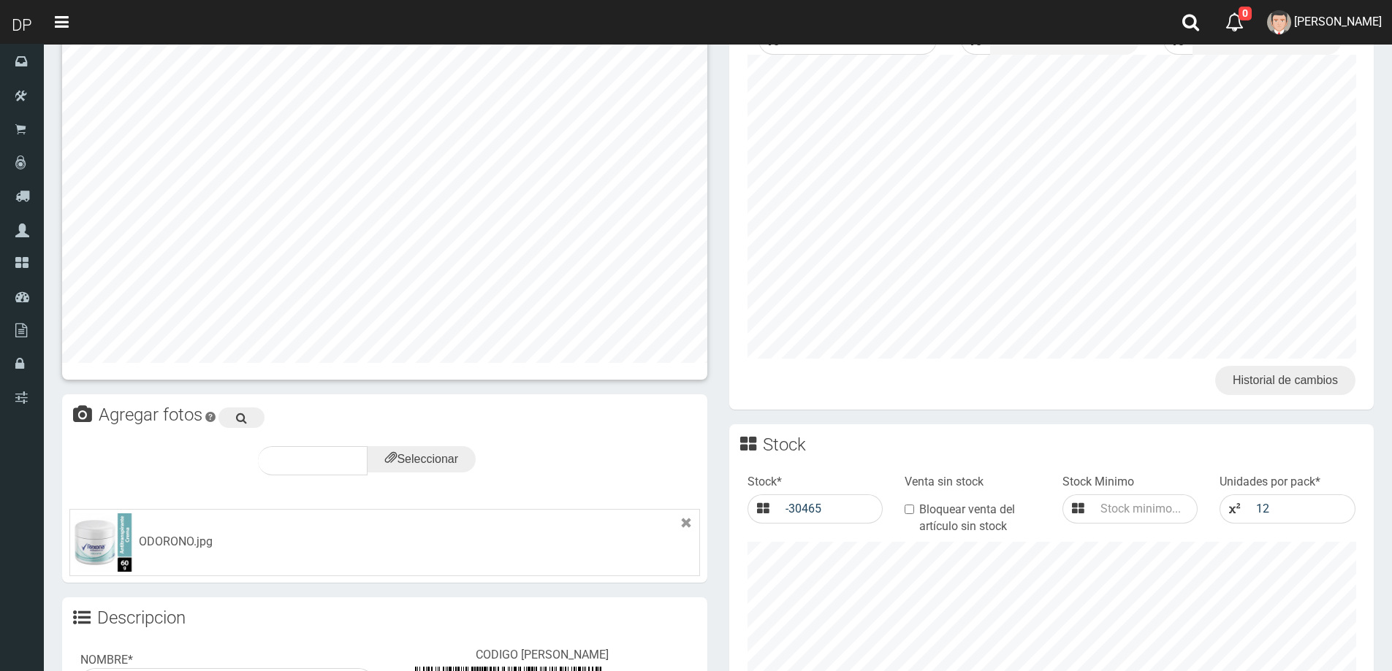
scroll to position [568, 0]
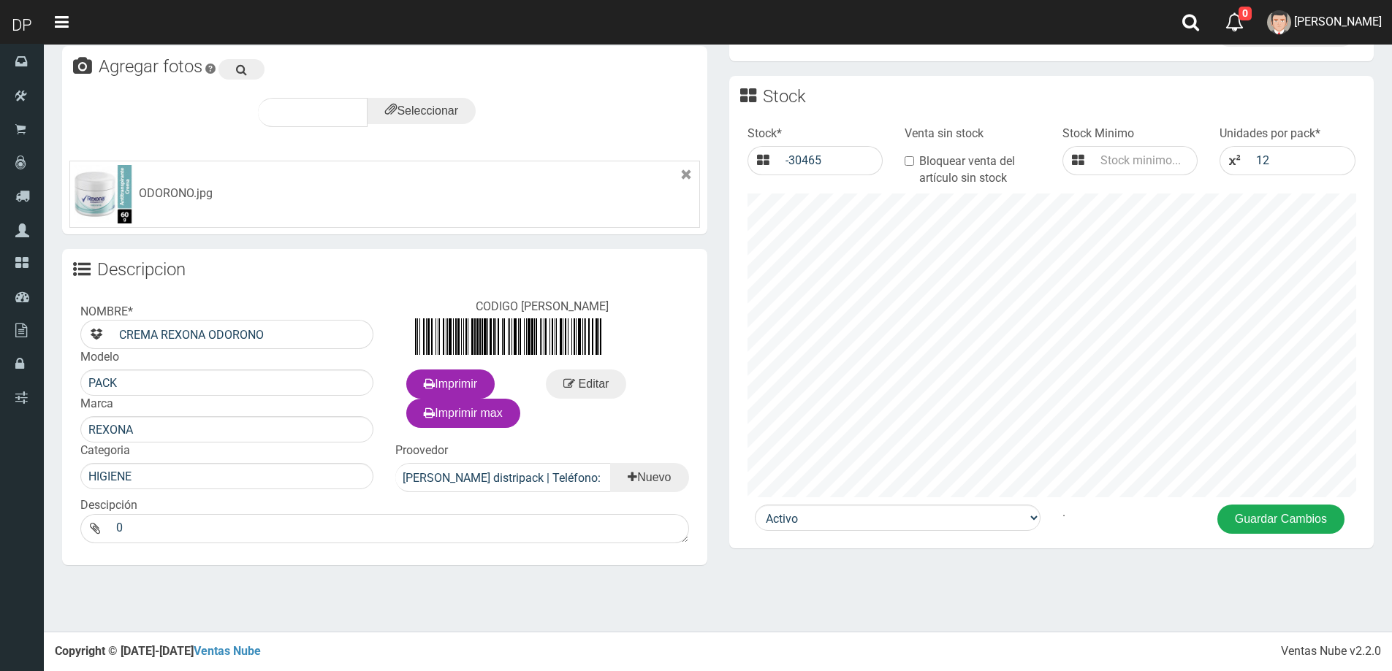
type input "10"
click at [1279, 527] on button "Guardar Cambios" at bounding box center [1280, 519] width 127 height 29
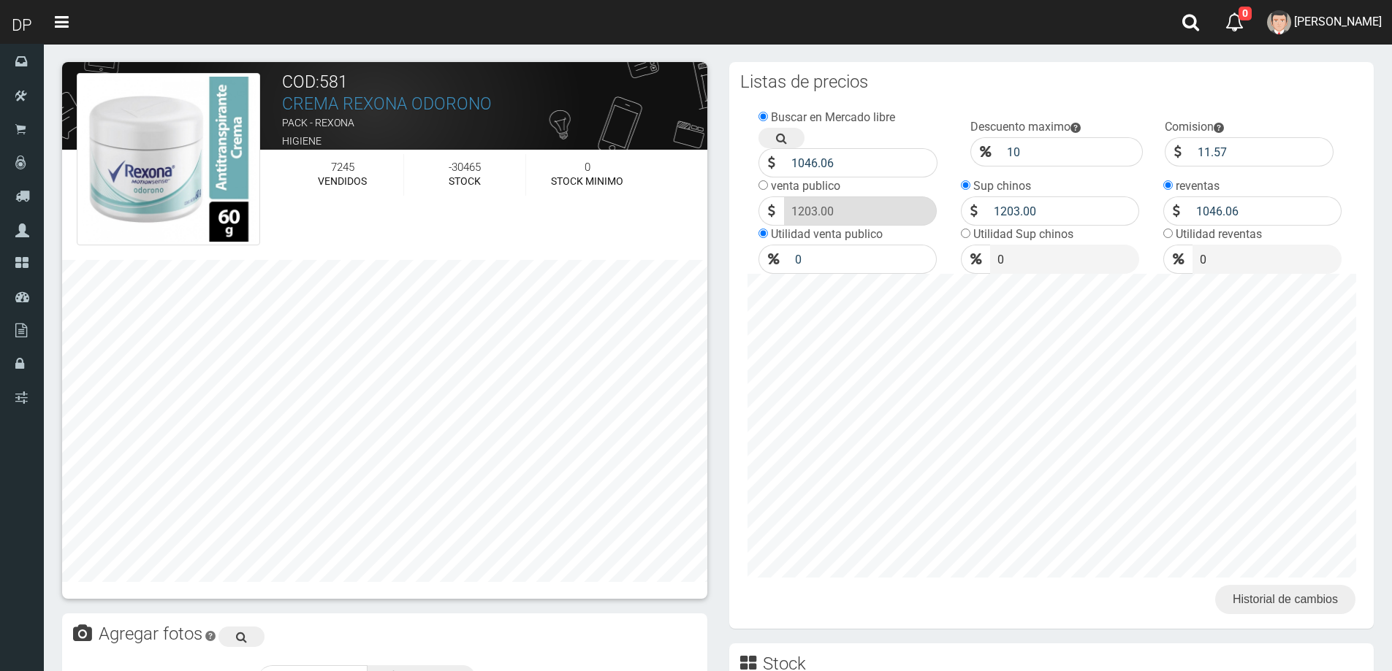
scroll to position [9219, 0]
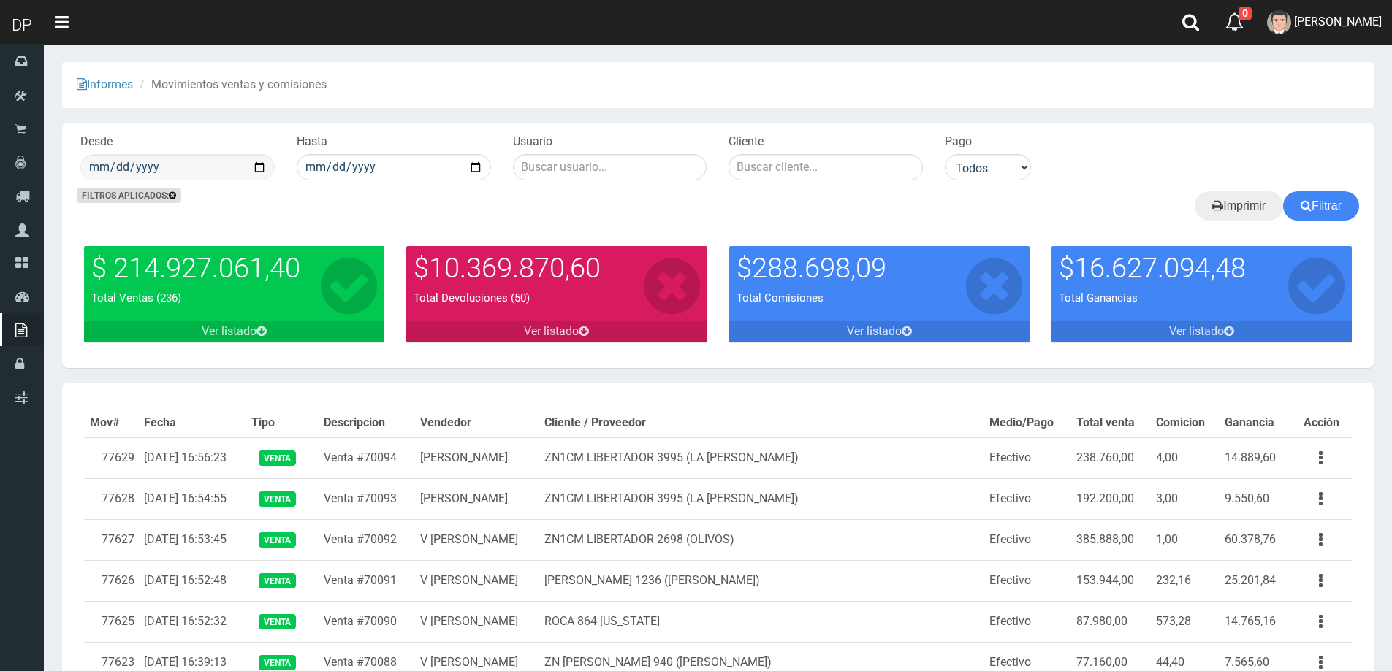
scroll to position [9219, 0]
click at [259, 167] on input "date" at bounding box center [177, 167] width 194 height 26
type input "[DATE]"
click at [476, 163] on input "date" at bounding box center [394, 167] width 194 height 26
type input "[DATE]"
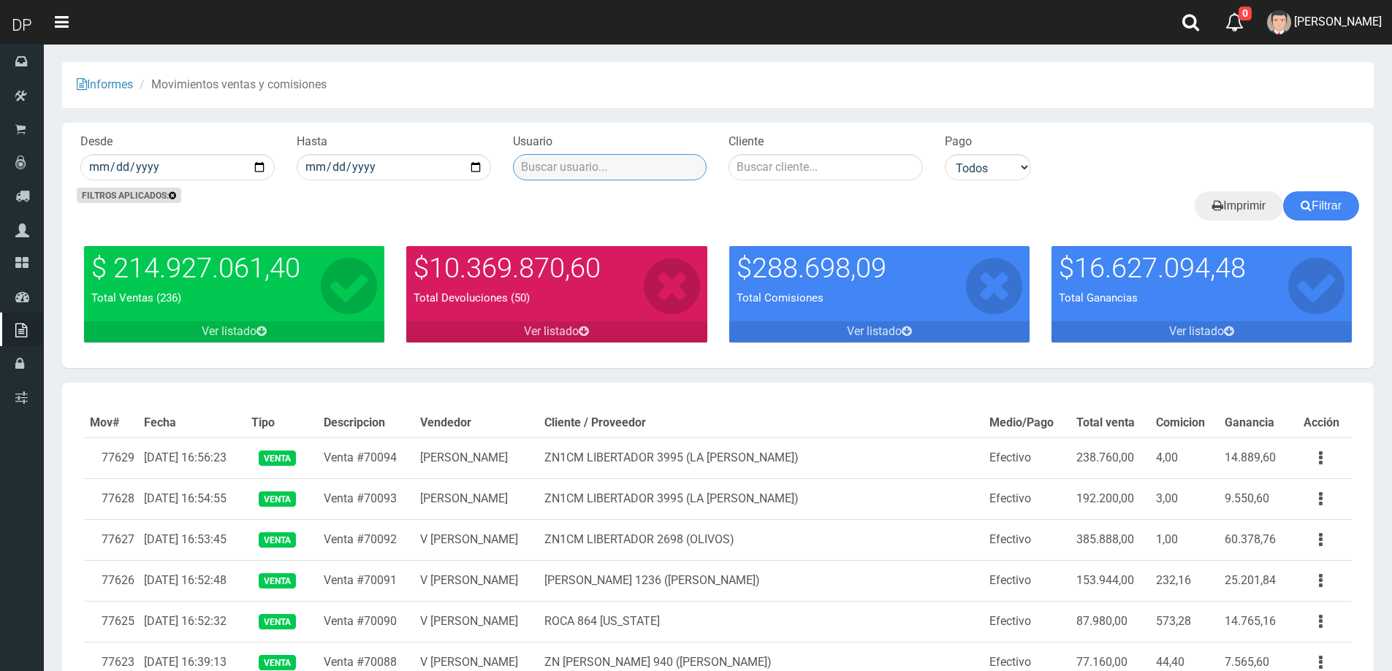
click at [636, 163] on input "text" at bounding box center [610, 167] width 194 height 26
click at [640, 194] on div "[PERSON_NAME]" at bounding box center [610, 191] width 194 height 22
type input "[PERSON_NAME]"
click at [1006, 169] on select "Todos Efectivo Tarjeta de Crédito Depósito Débito" at bounding box center [988, 167] width 86 height 26
click at [1320, 207] on button "Filtrar" at bounding box center [1321, 205] width 76 height 29
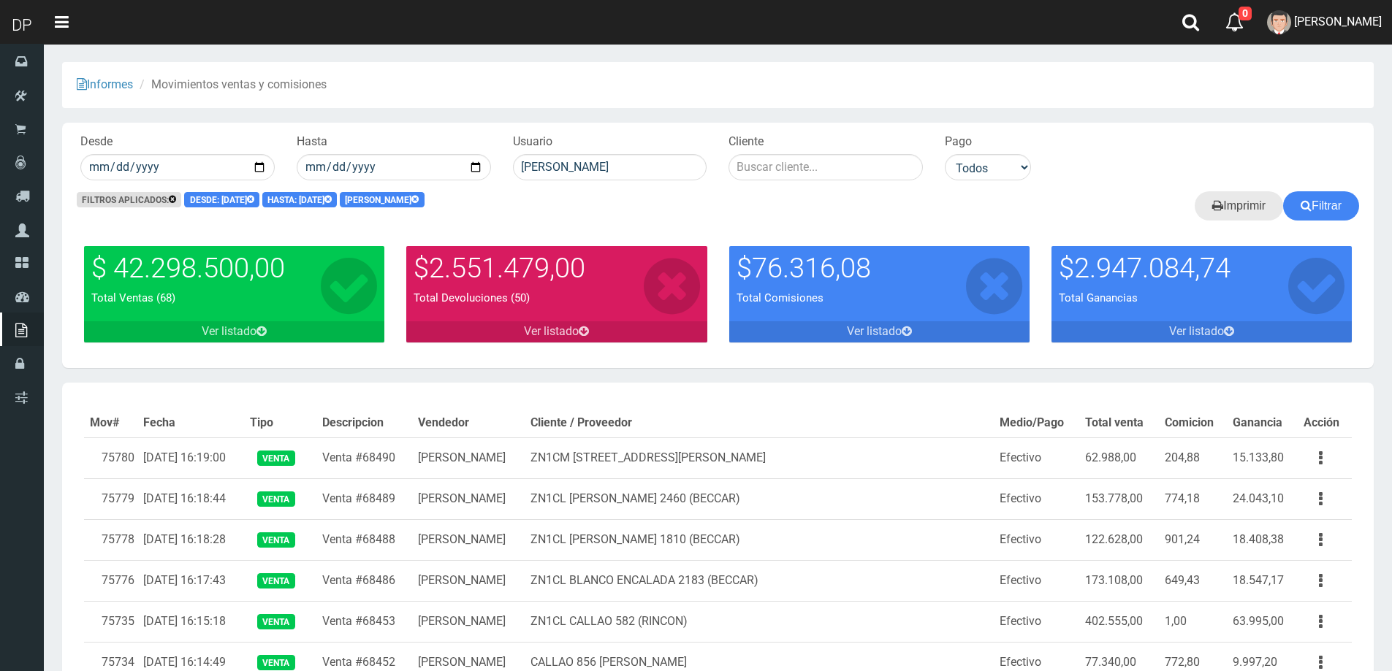
click at [1230, 209] on link "Imprimir" at bounding box center [1238, 205] width 88 height 29
drag, startPoint x: 656, startPoint y: 170, endPoint x: 522, endPoint y: 186, distance: 134.6
click at [528, 184] on div "Desde 2025-07-01 Hasta 2025-07-31 Usuario Betiana Paola Casco Cliente Pago Todo…" at bounding box center [717, 157] width 1311 height 69
type input "B"
click at [600, 193] on div "V Maria Graciela vargas" at bounding box center [610, 191] width 194 height 22
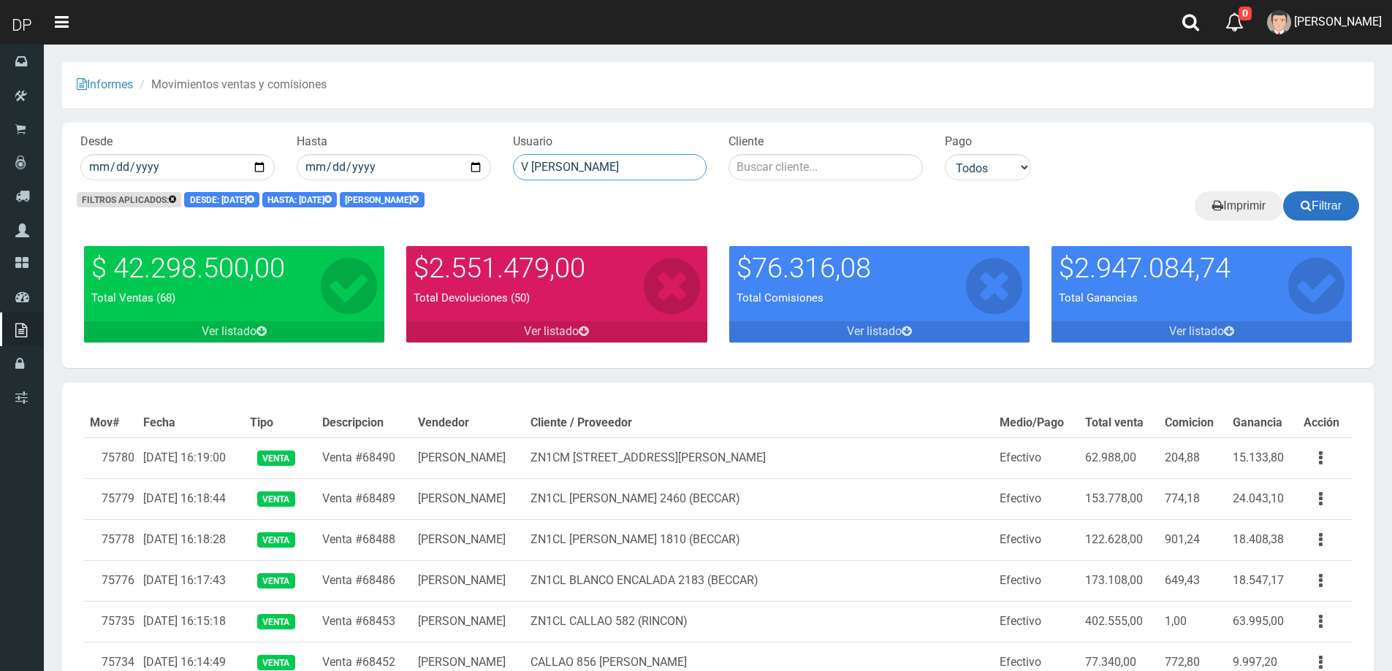
type input "V Maria Graciela vargas"
click at [1339, 204] on button "Filtrar" at bounding box center [1321, 205] width 76 height 29
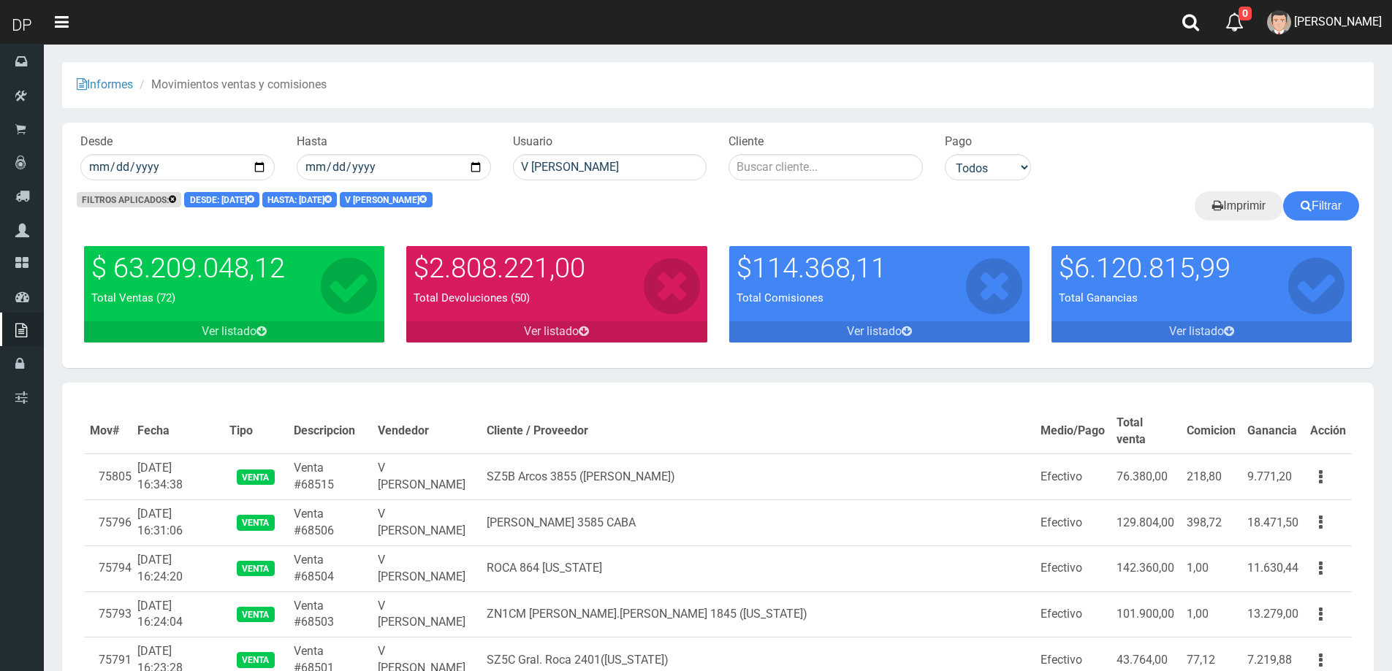
scroll to position [9219, 0]
drag, startPoint x: 662, startPoint y: 175, endPoint x: 481, endPoint y: 183, distance: 180.6
click at [486, 182] on div "Desde [DATE] Hasta [DATE] Usuario V [PERSON_NAME] Cliente Pago Todos Efectivo T…" at bounding box center [717, 157] width 1311 height 69
click at [1329, 205] on button "Filtrar" at bounding box center [1321, 205] width 76 height 29
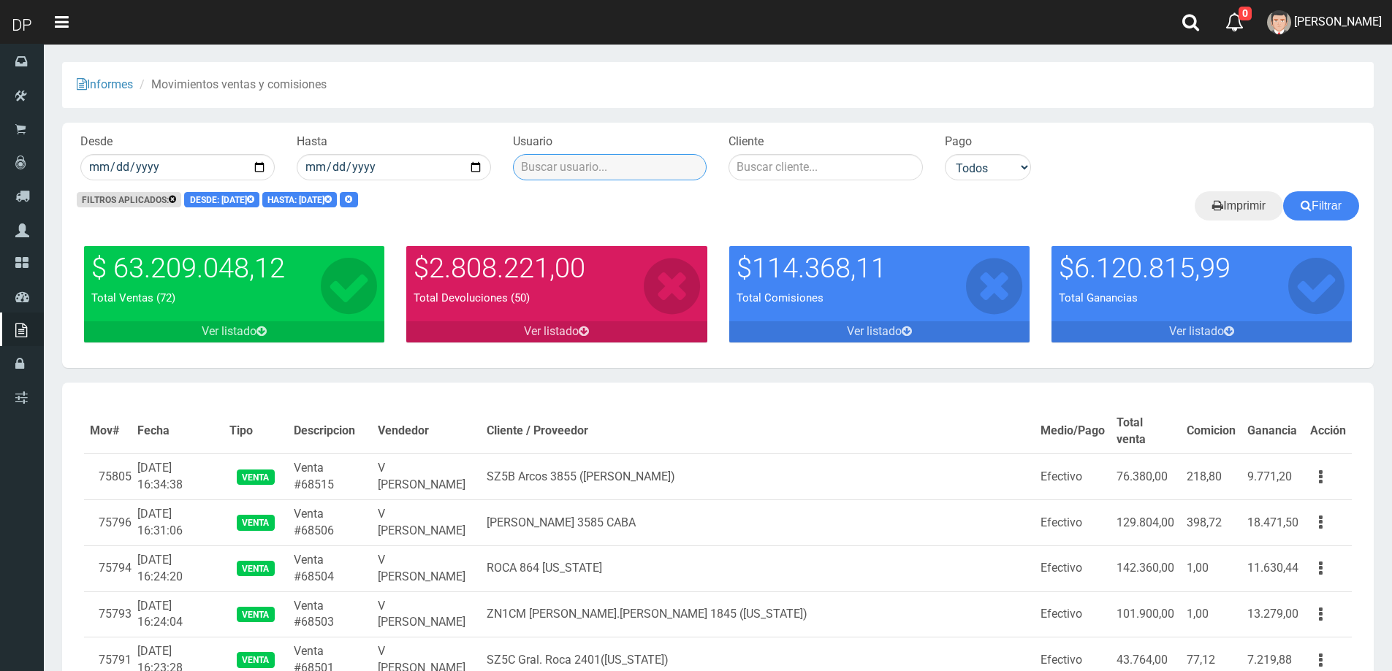
click at [671, 174] on input "text" at bounding box center [610, 167] width 194 height 26
click at [266, 332] on icon at bounding box center [261, 331] width 10 height 12
click at [591, 161] on input "text" at bounding box center [610, 167] width 194 height 26
type input "t"
click at [1283, 191] on button "Filtrar" at bounding box center [1321, 205] width 76 height 29
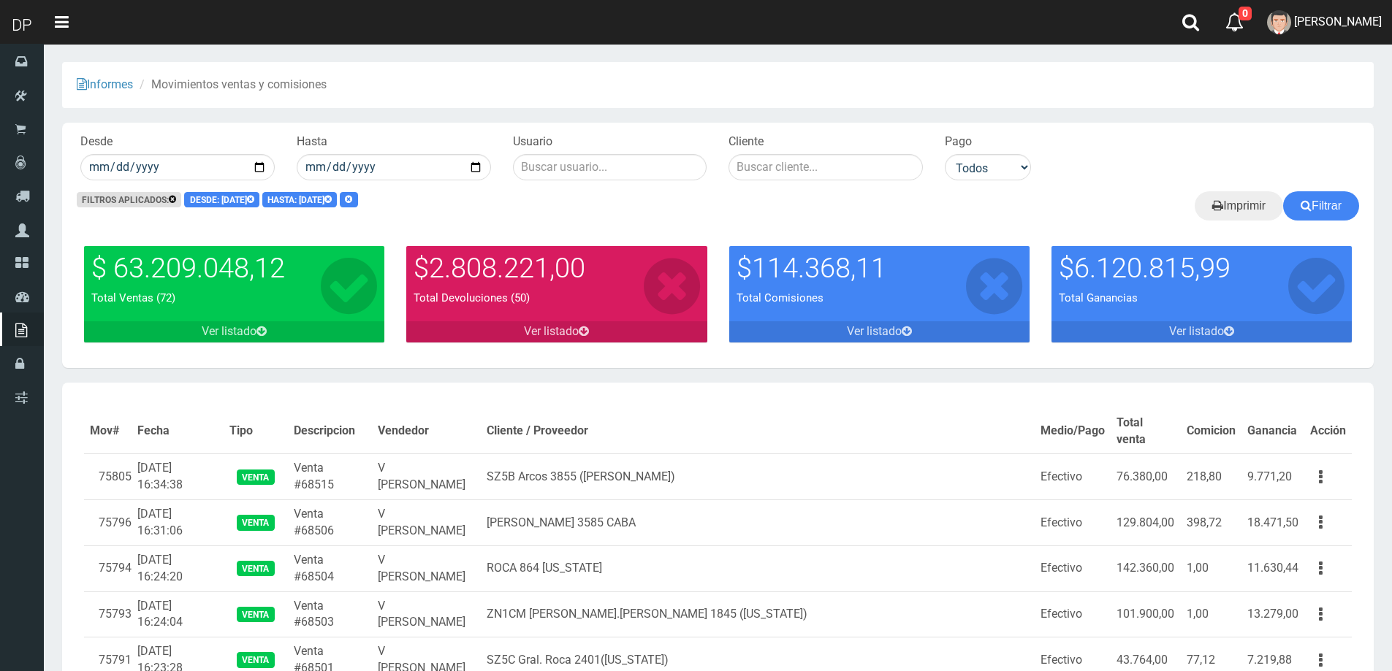
scroll to position [9219, 0]
click at [1314, 211] on button "Filtrar" at bounding box center [1321, 205] width 76 height 29
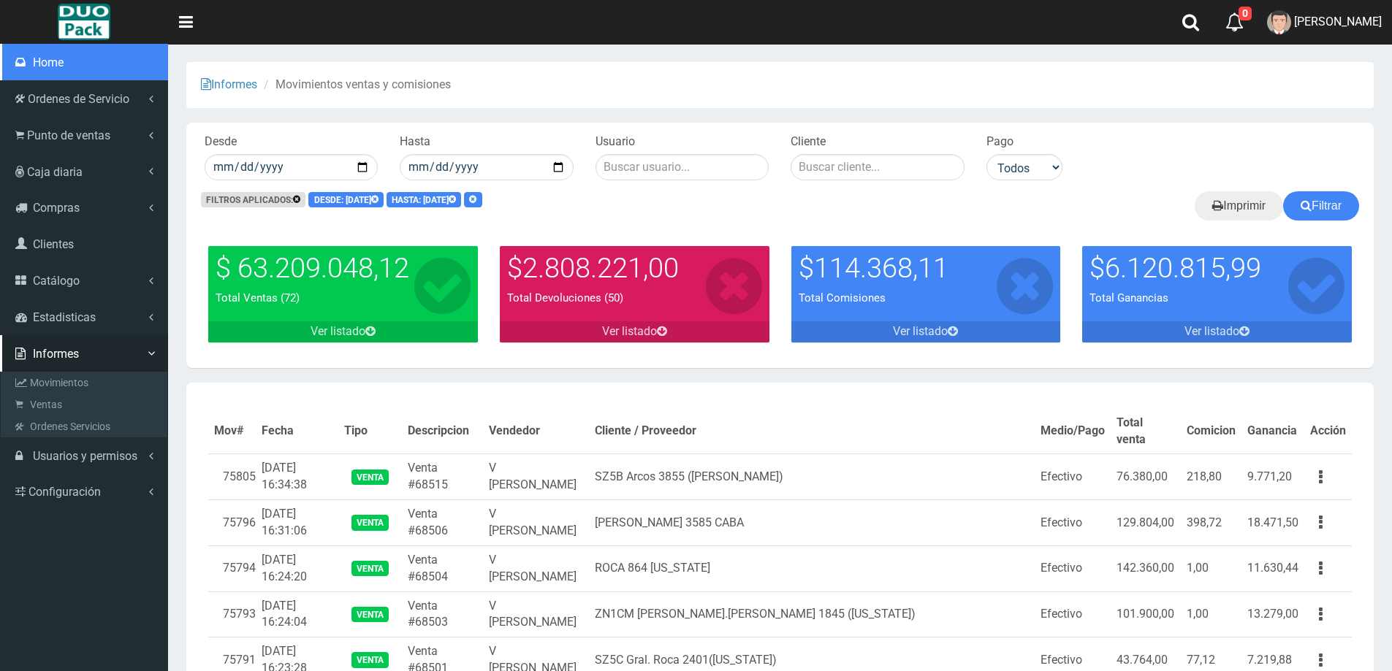
click at [66, 72] on link "Home" at bounding box center [84, 62] width 168 height 37
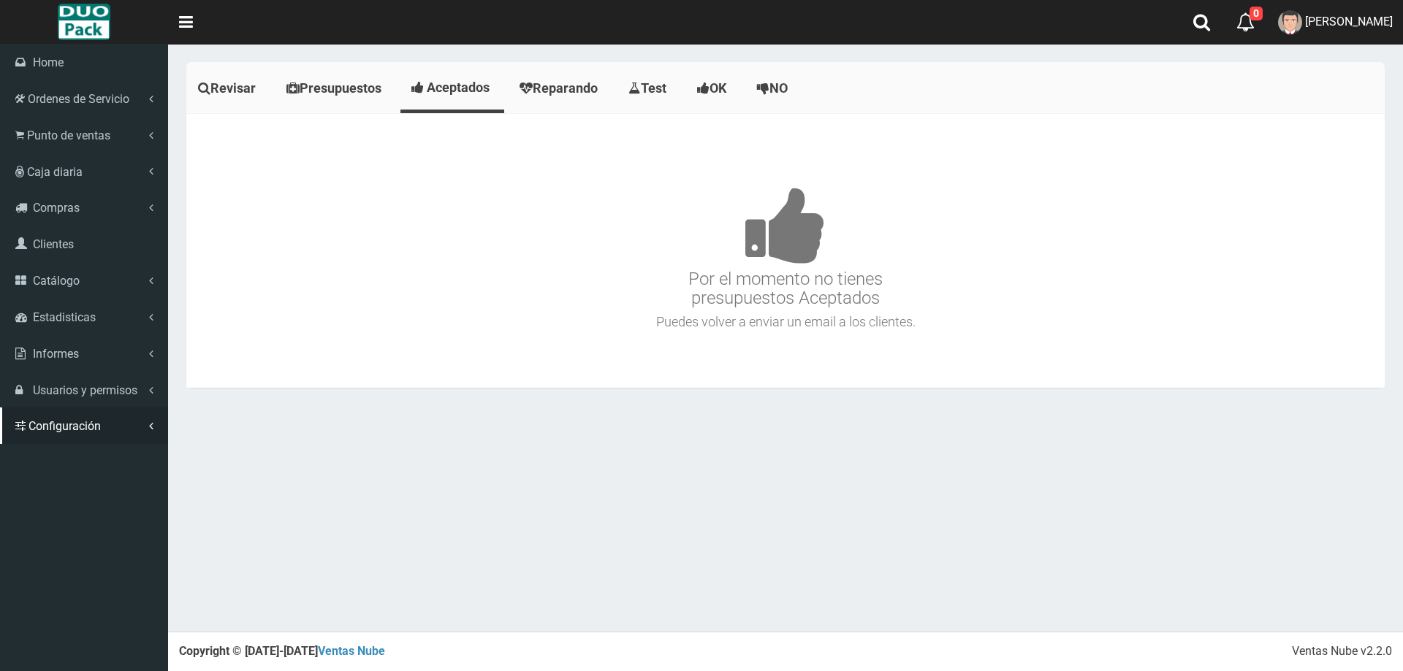
scroll to position [9219, 0]
click at [88, 355] on link "Informes" at bounding box center [84, 353] width 168 height 37
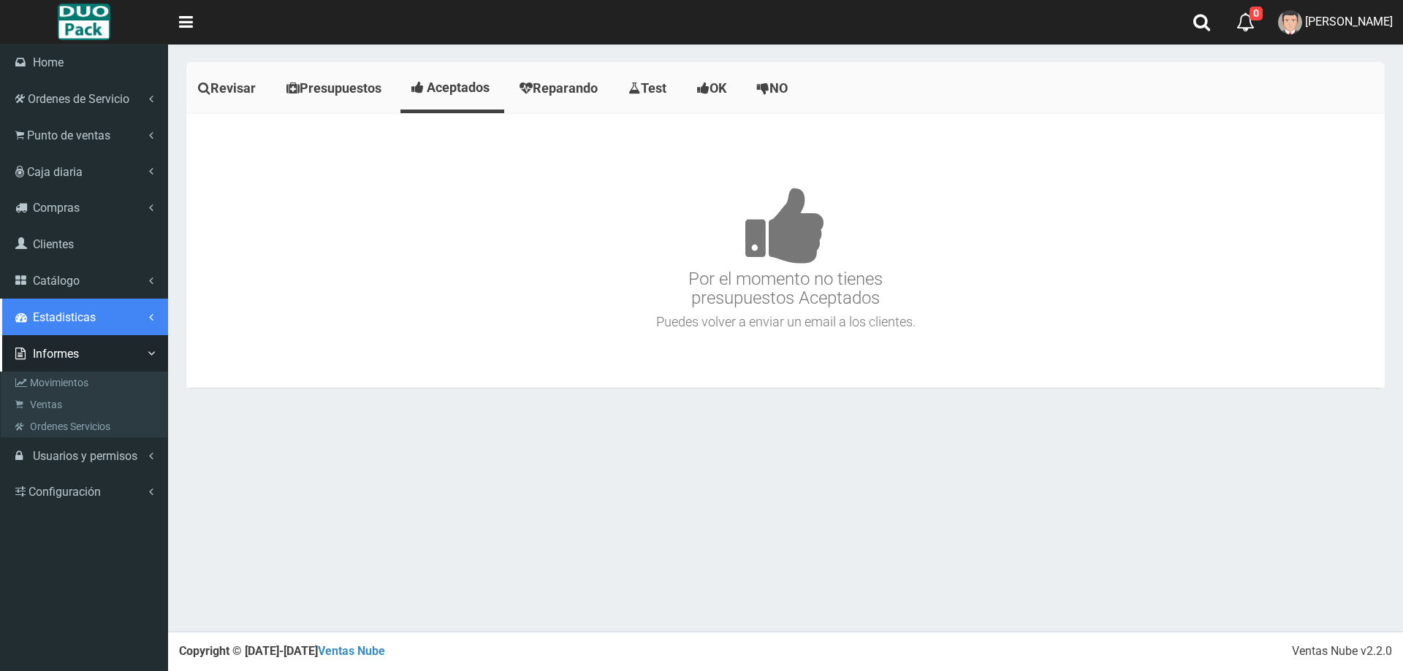
click at [86, 331] on link "Estadisticas" at bounding box center [84, 317] width 168 height 37
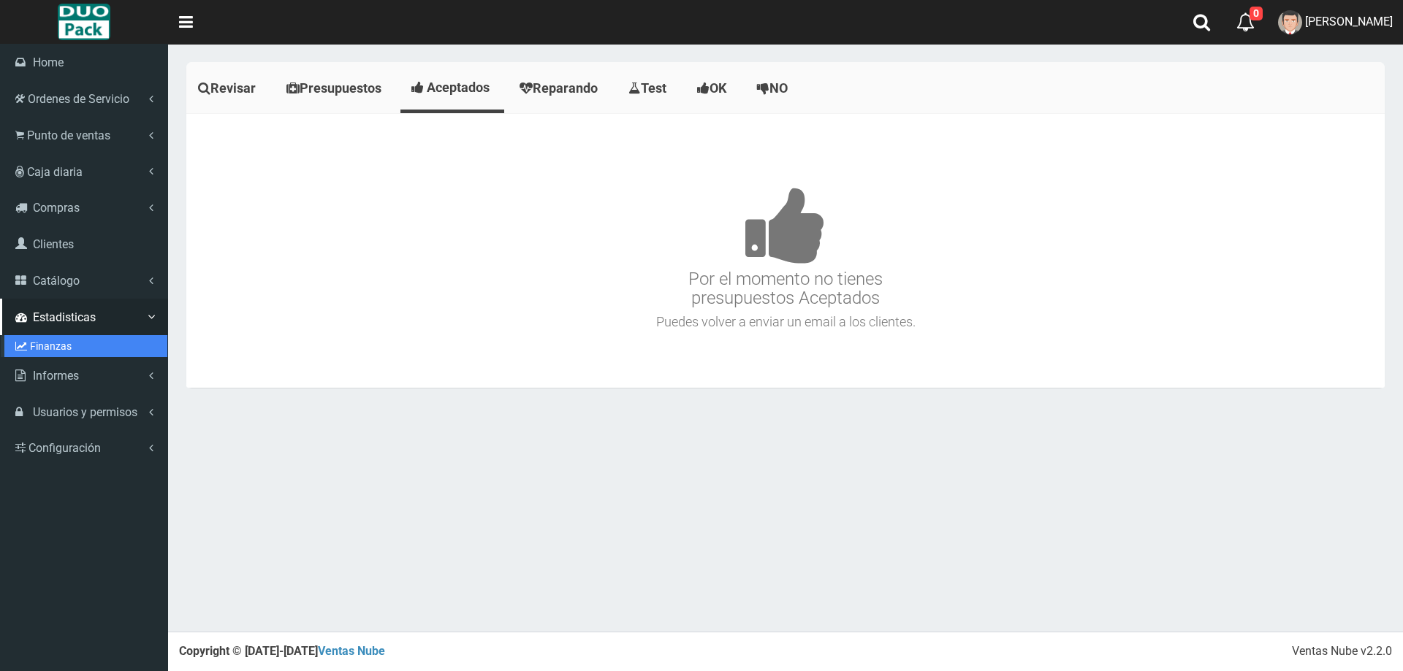
click at [75, 345] on link "Finanzas" at bounding box center [85, 346] width 163 height 22
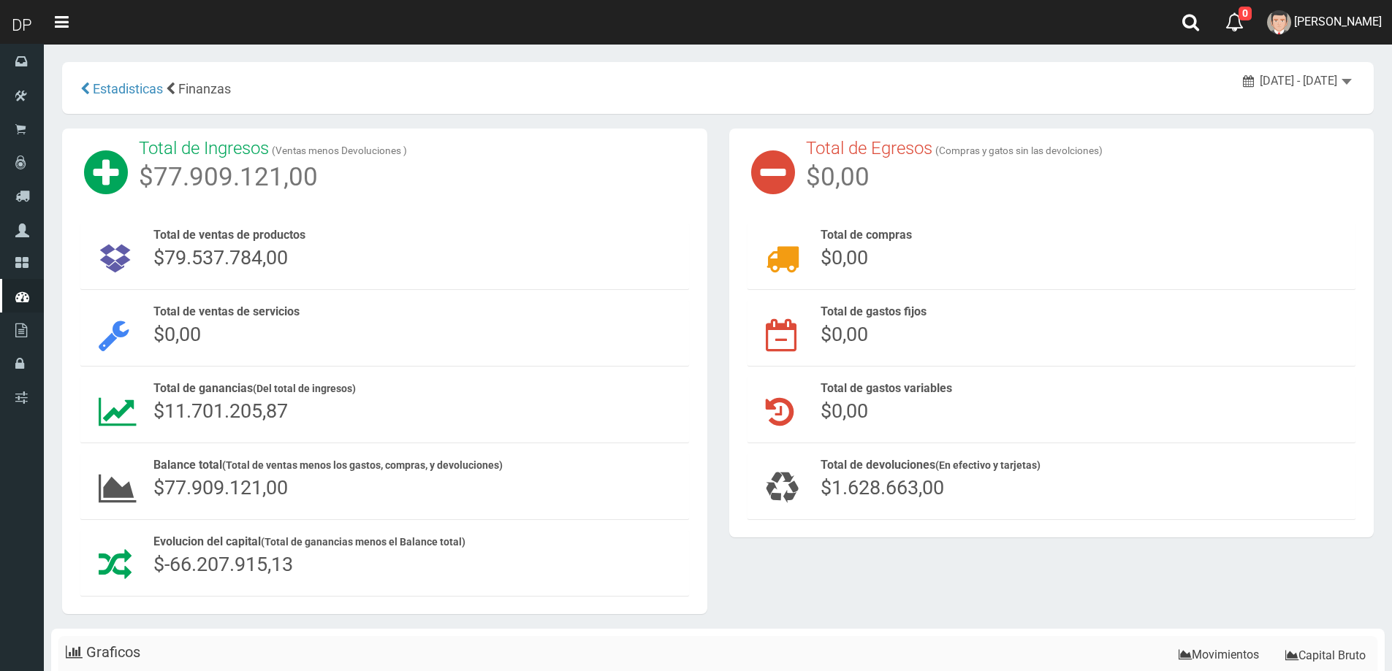
scroll to position [9219, 0]
click at [1316, 78] on span "September 5, 2025 - September 11, 2025" at bounding box center [1297, 81] width 77 height 14
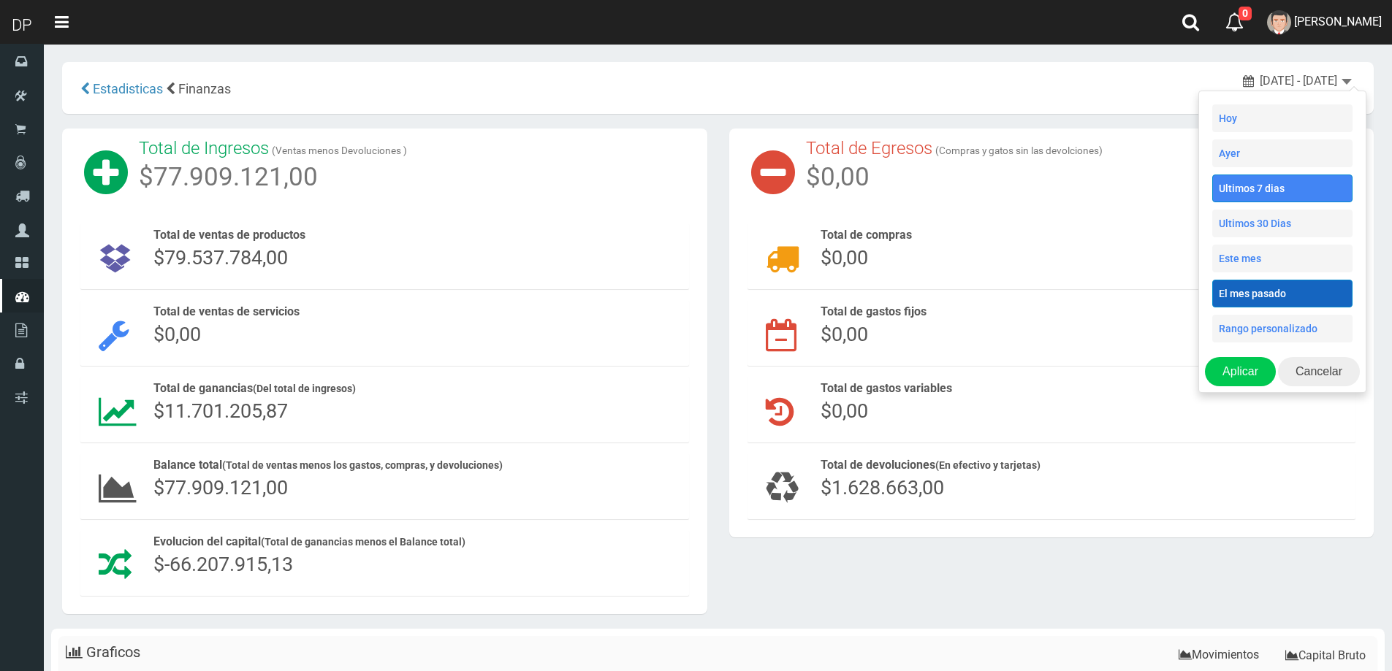
click at [1286, 283] on li "El mes pasado" at bounding box center [1282, 294] width 140 height 28
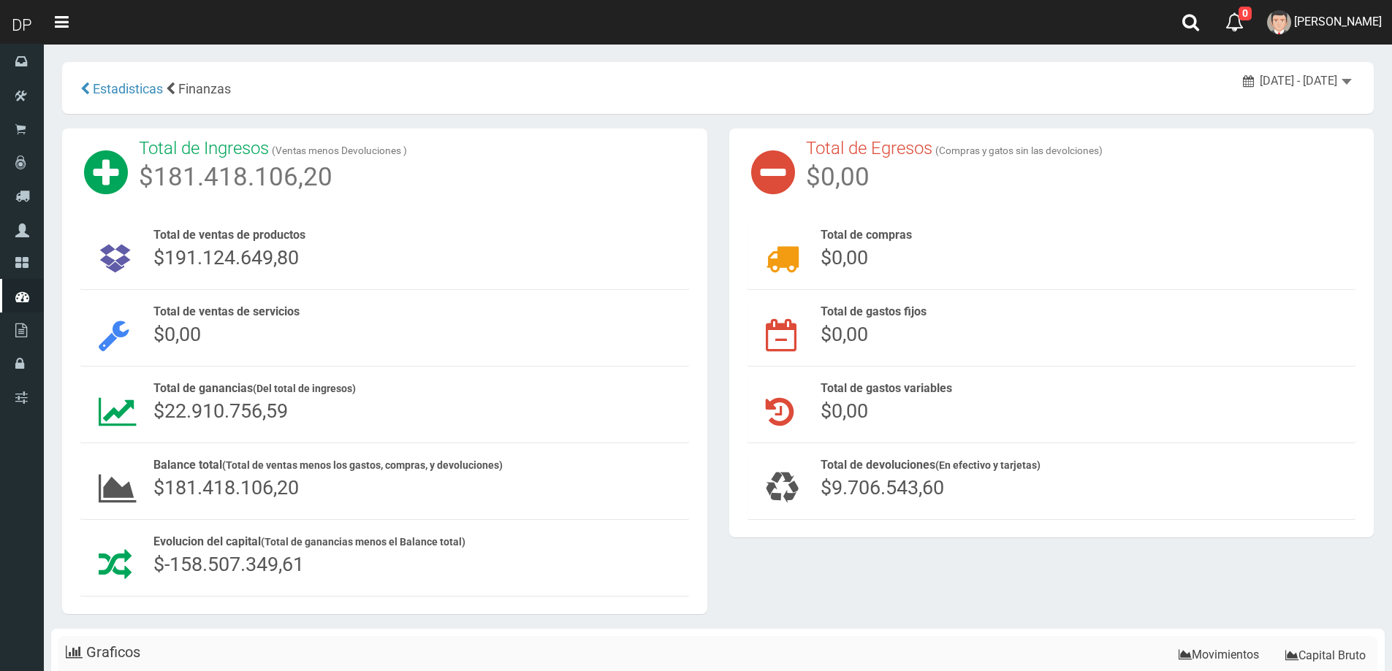
scroll to position [9219, 0]
click at [1311, 84] on span "[DATE] - [DATE]" at bounding box center [1297, 81] width 77 height 14
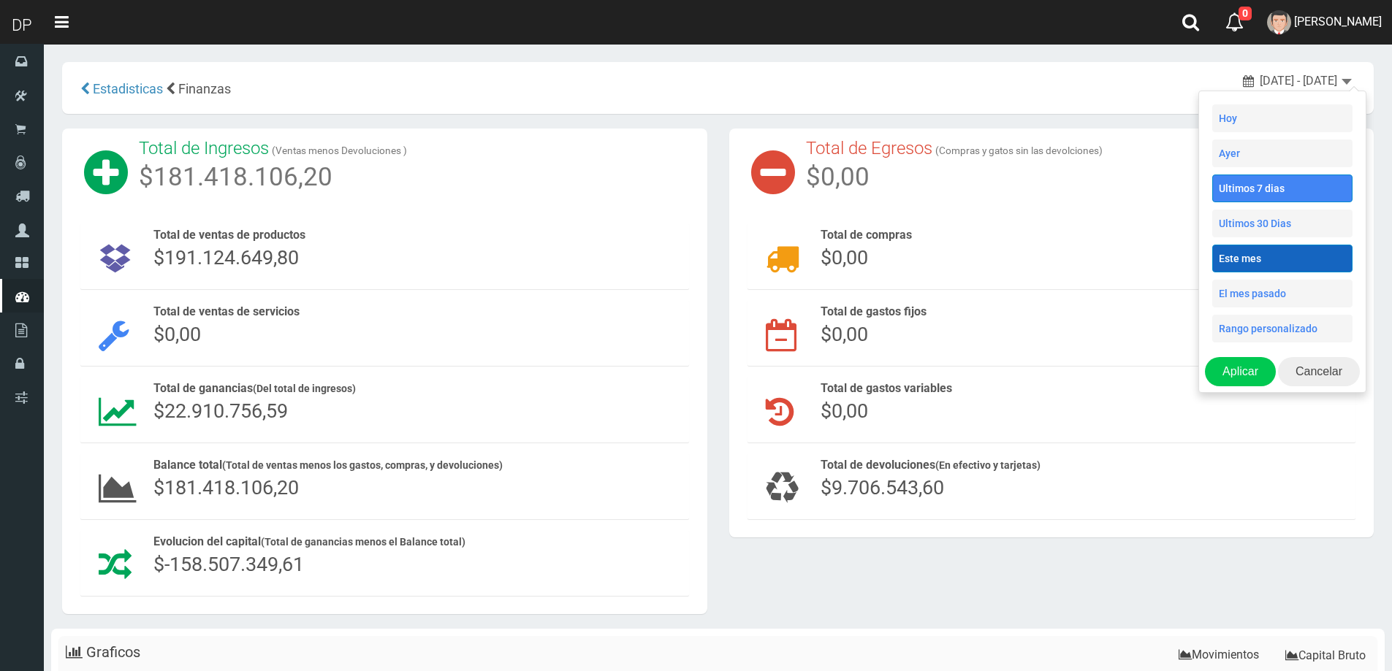
click at [1297, 251] on li "Este mes" at bounding box center [1282, 259] width 140 height 28
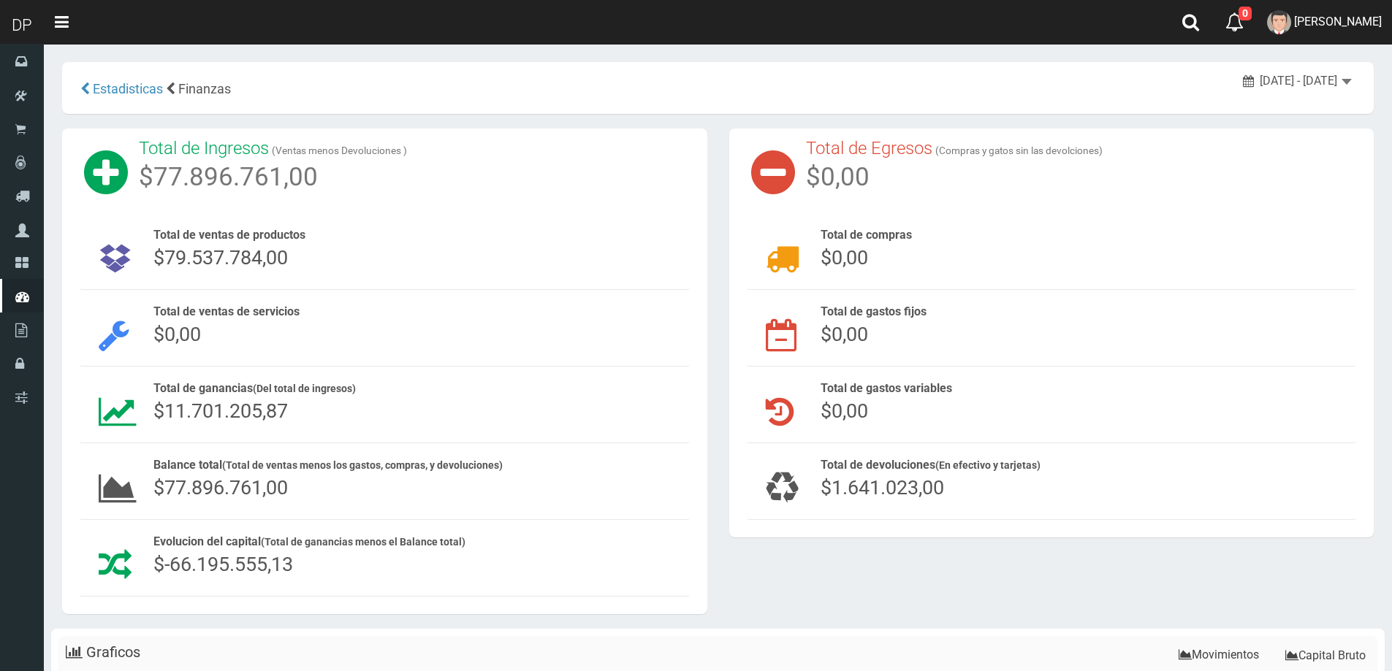
scroll to position [9219, 0]
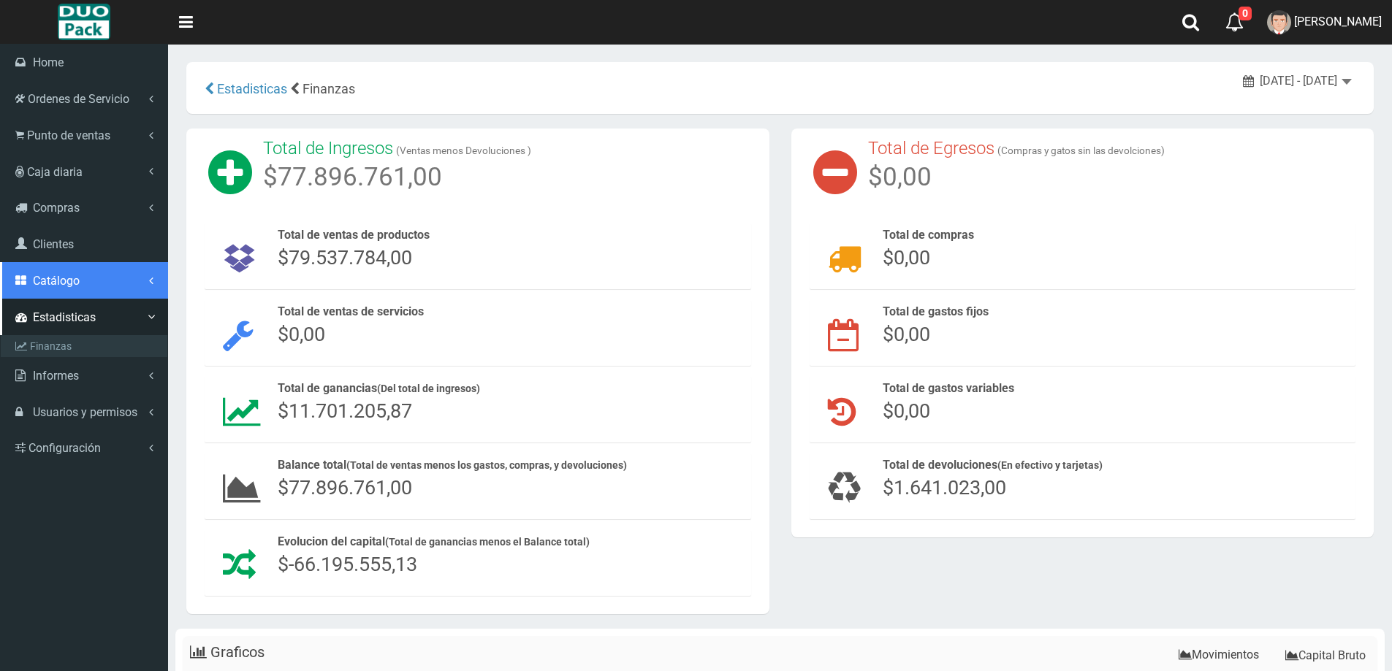
click at [85, 286] on link "Catálogo" at bounding box center [84, 280] width 168 height 37
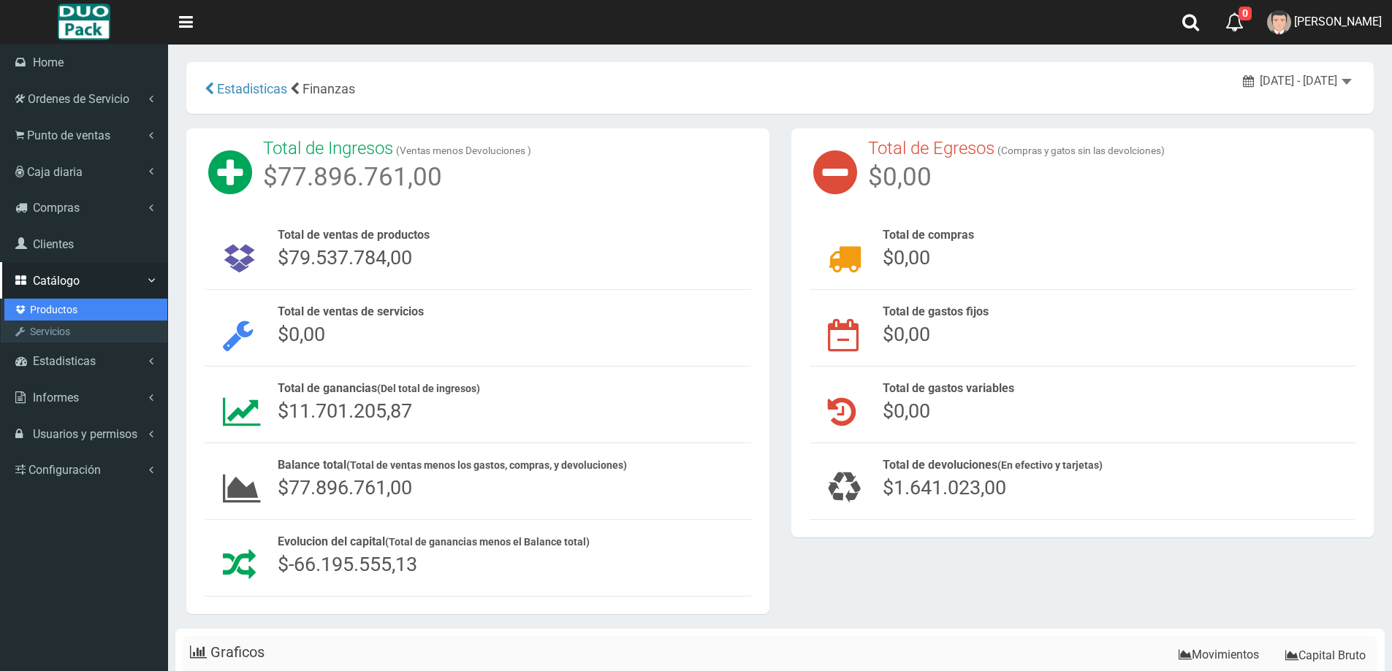
click at [91, 313] on link "Productos" at bounding box center [85, 310] width 163 height 22
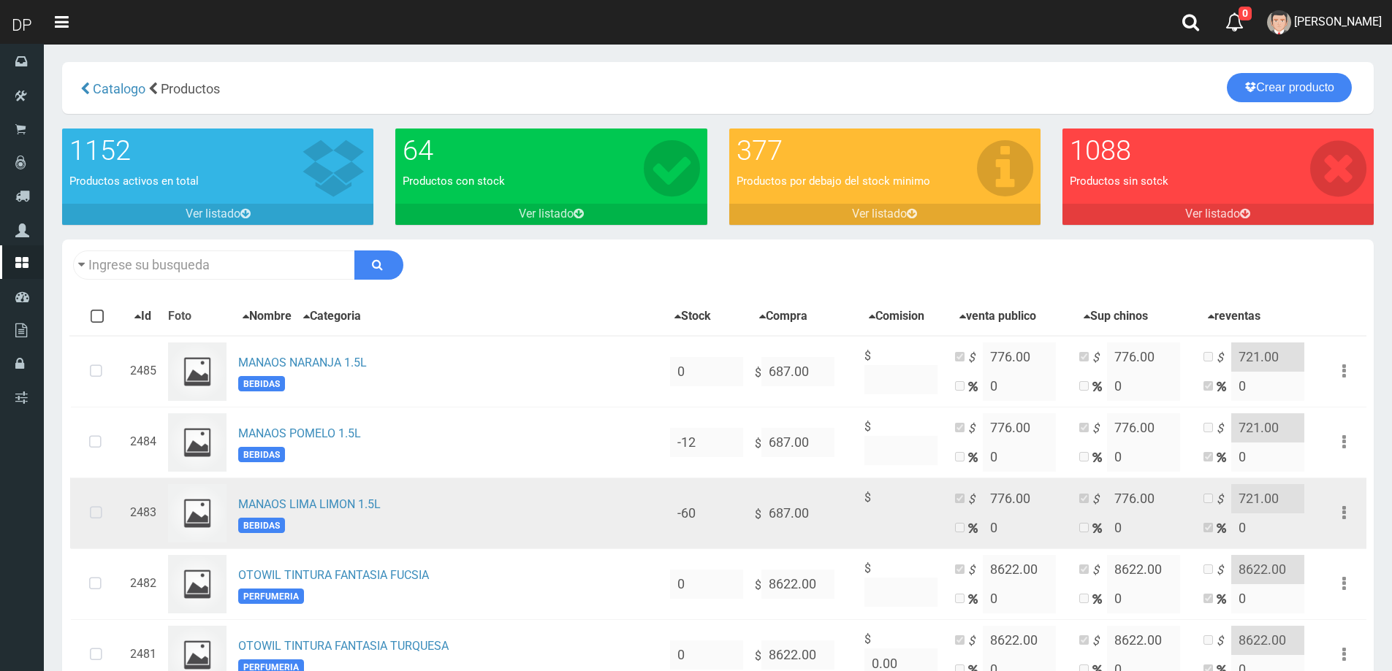
scroll to position [9219, 0]
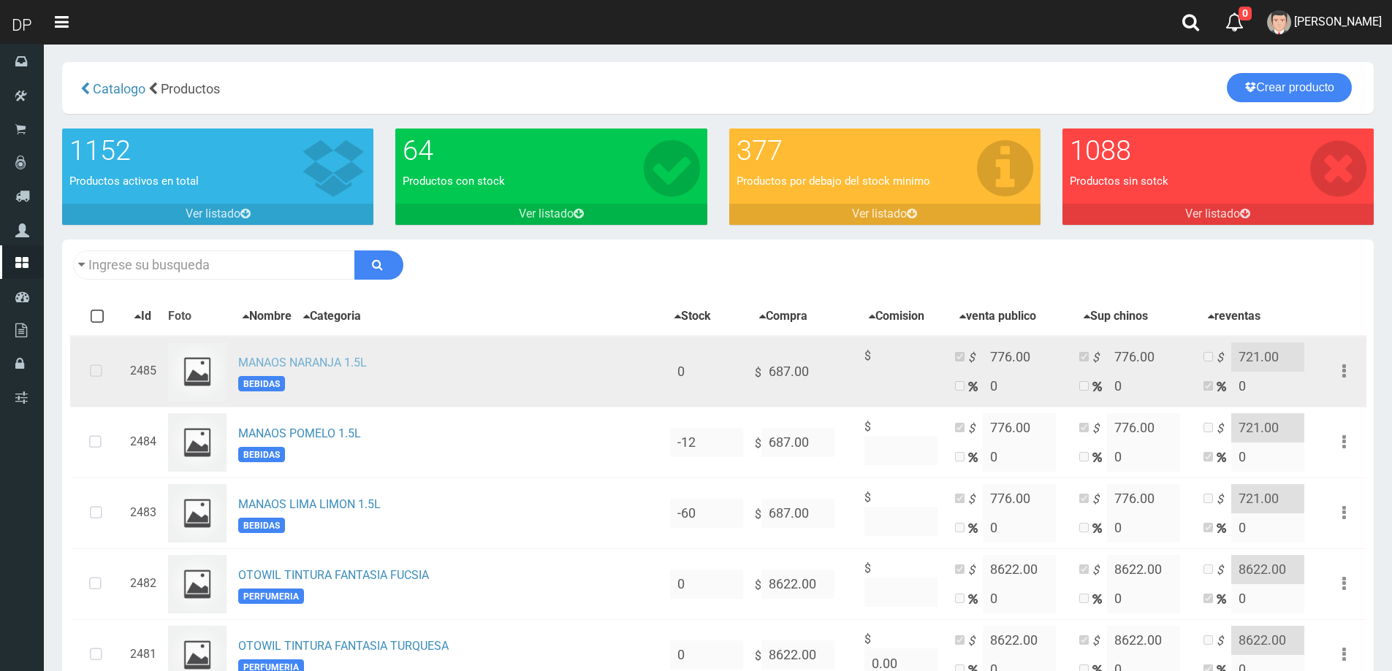
click at [340, 370] on link "MANAOS NARANJA 1.5L" at bounding box center [302, 363] width 129 height 14
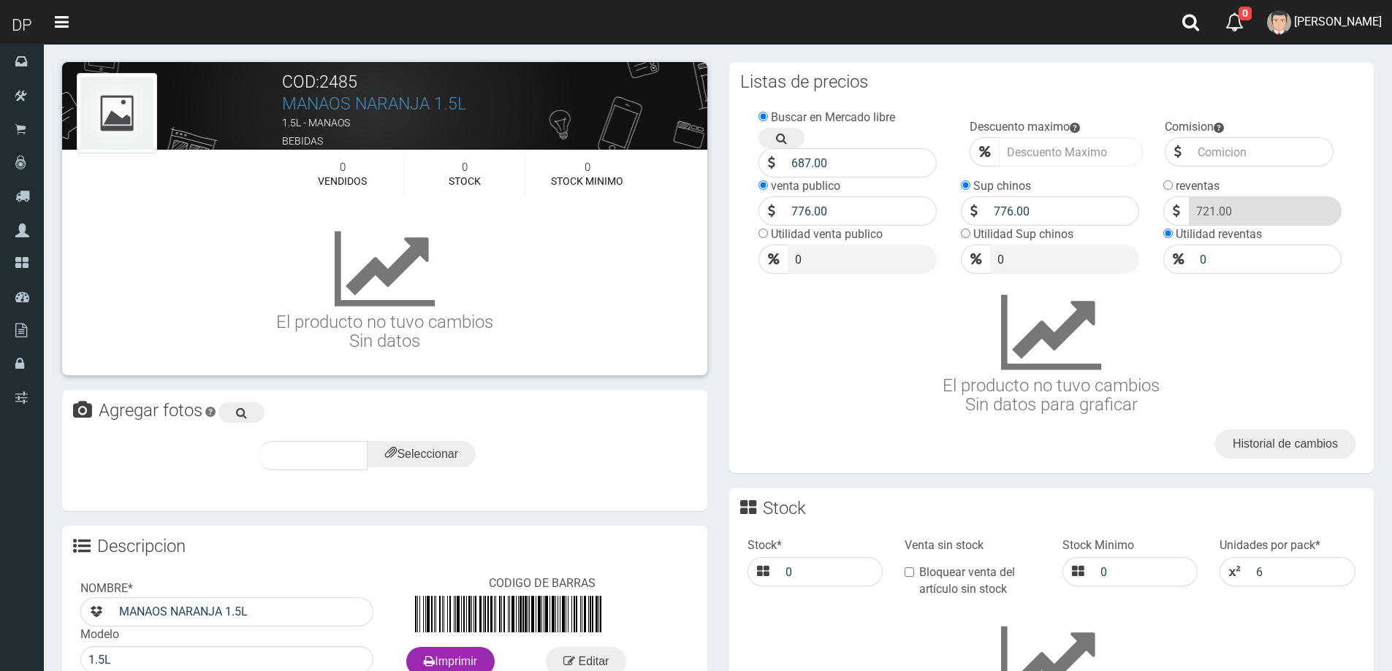
scroll to position [9219, 0]
click at [1224, 154] on input "Página Completa" at bounding box center [1261, 151] width 145 height 29
type input "1"
click at [1263, 310] on h3 "El producto no tuvo cambios Sin datos para graficar" at bounding box center [1051, 352] width 609 height 126
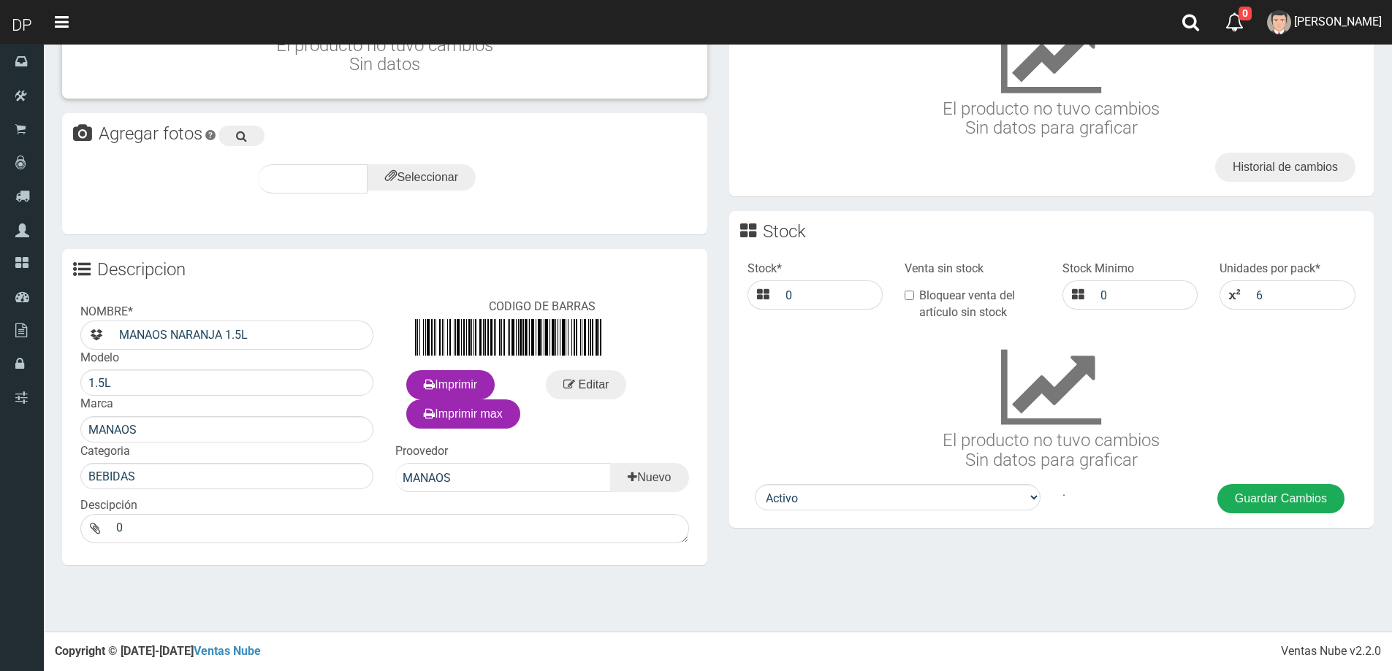
click at [1285, 501] on button "Guardar Cambios" at bounding box center [1280, 498] width 127 height 29
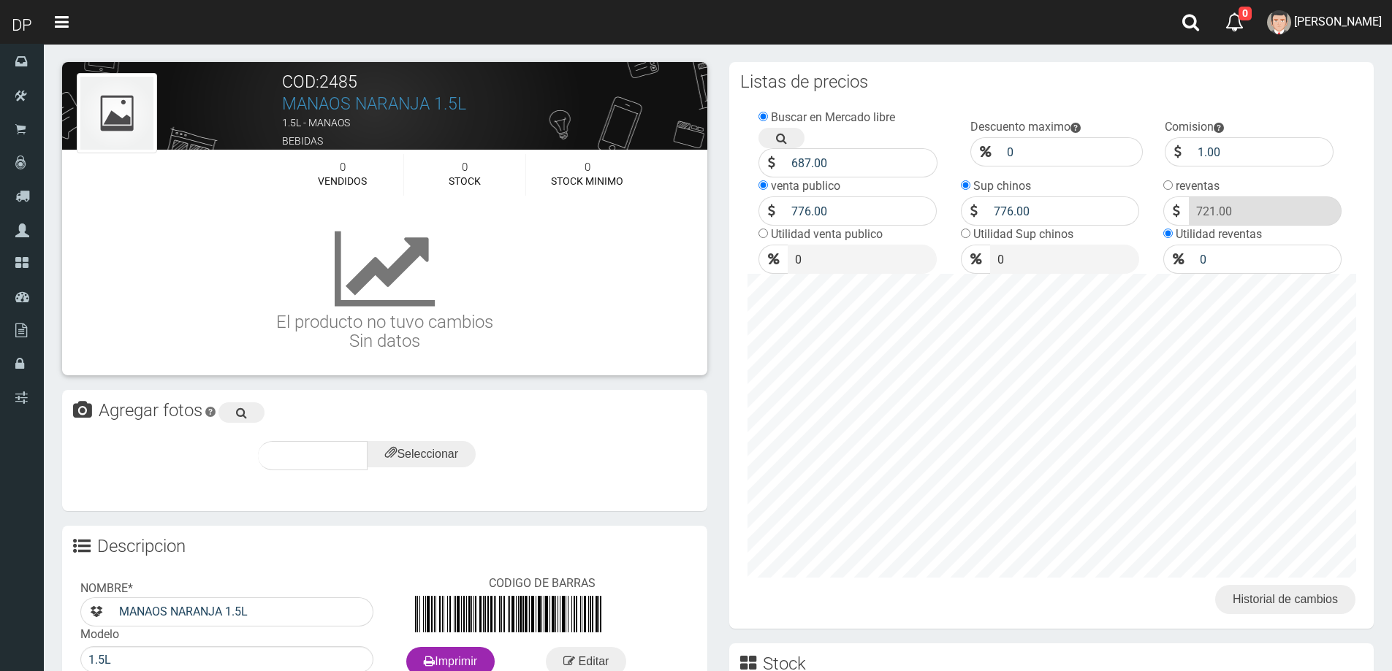
scroll to position [9219, 0]
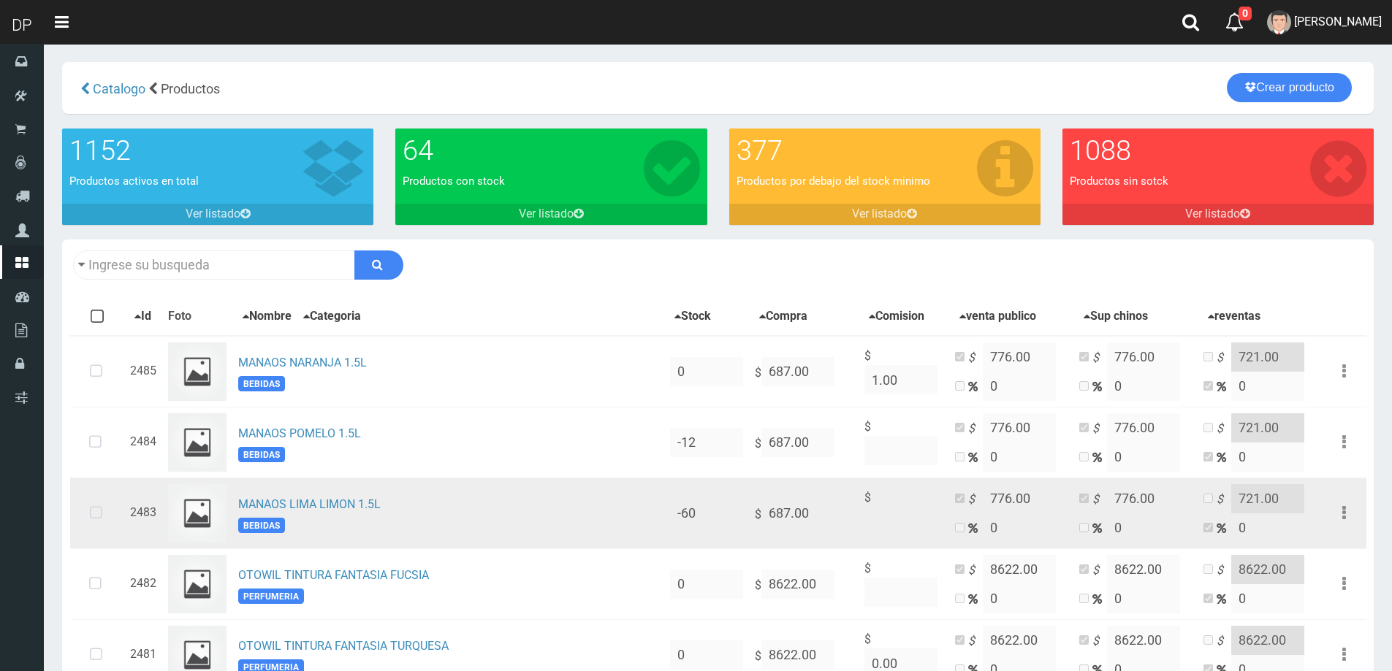
scroll to position [9219, 0]
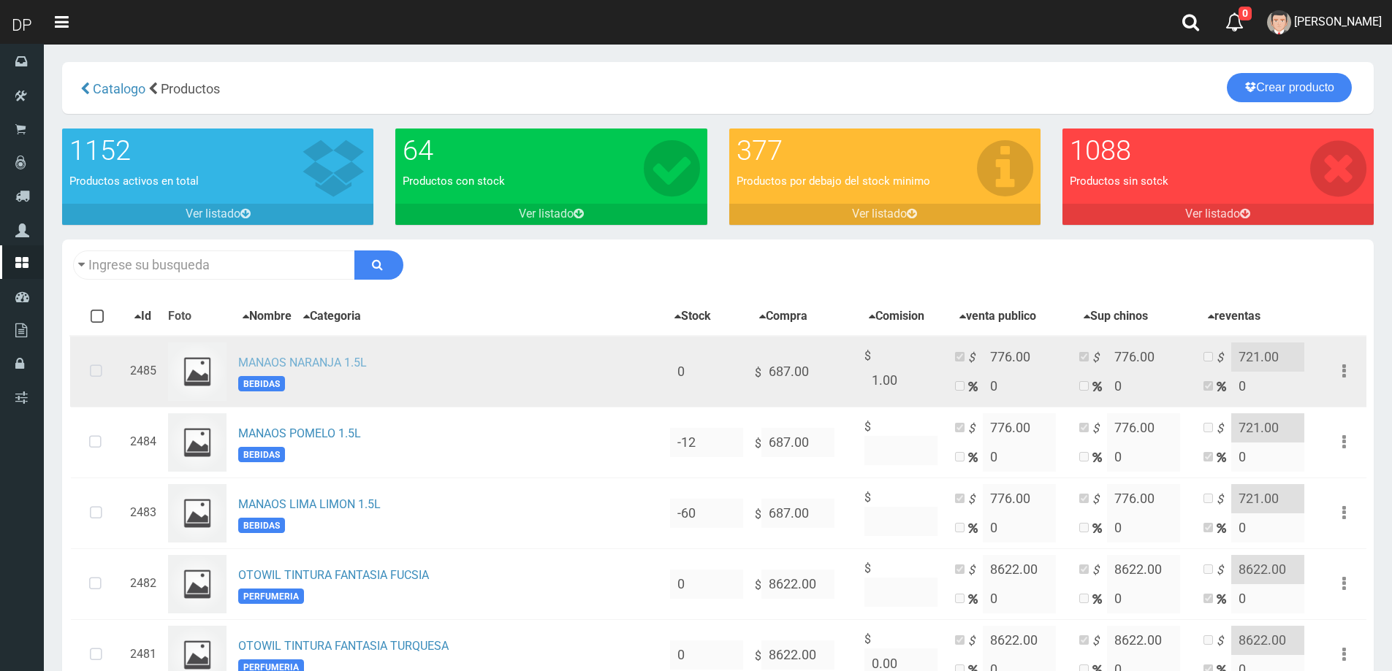
click at [362, 370] on link "MANAOS NARANJA 1.5L" at bounding box center [302, 363] width 129 height 14
click at [101, 375] on icon at bounding box center [96, 372] width 39 height 48
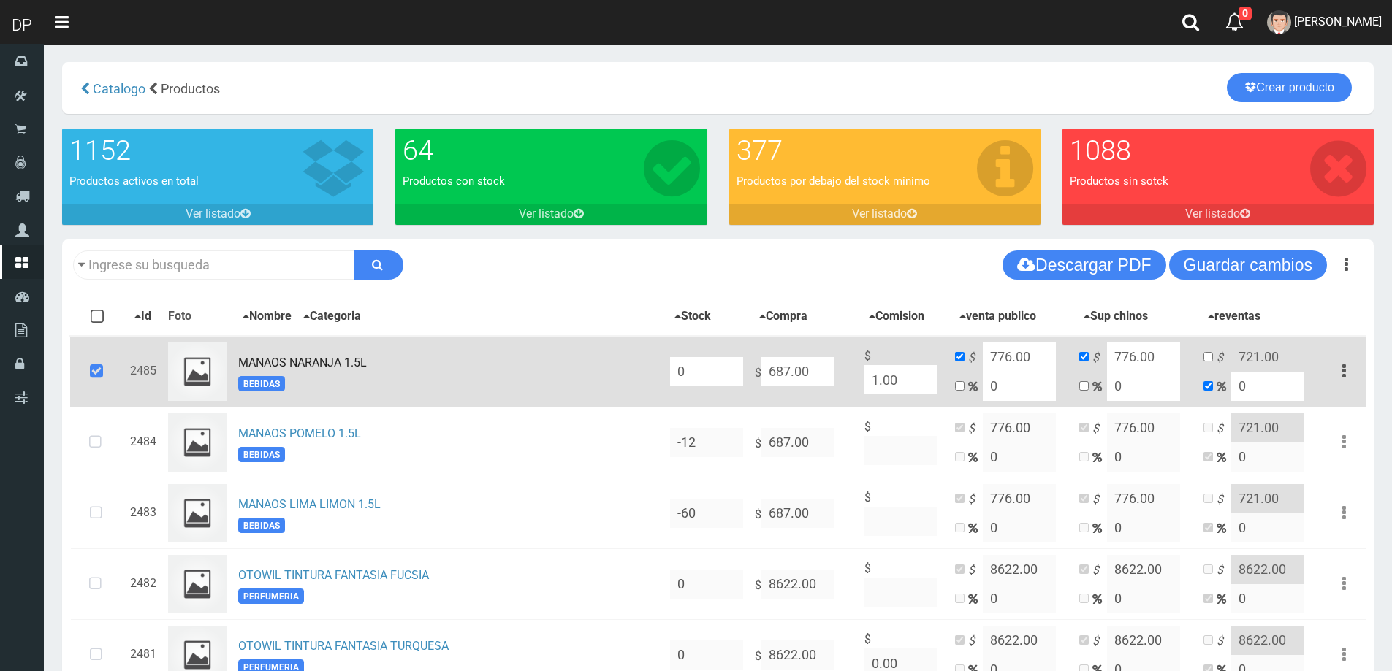
type textarea "00"
drag, startPoint x: 907, startPoint y: 383, endPoint x: 844, endPoint y: 385, distance: 62.1
click at [847, 385] on tr "2485 MANAOS NARANJA 1.5L BEBIDAS 0 $ 687.00 $ 1.00 $ 776.00 0 $ 776.00 0 $ 721.…" at bounding box center [718, 372] width 1296 height 72
type input "7.76"
click at [837, 289] on div "Descargar PDF Guardar cambios 150" at bounding box center [717, 265] width 1311 height 51
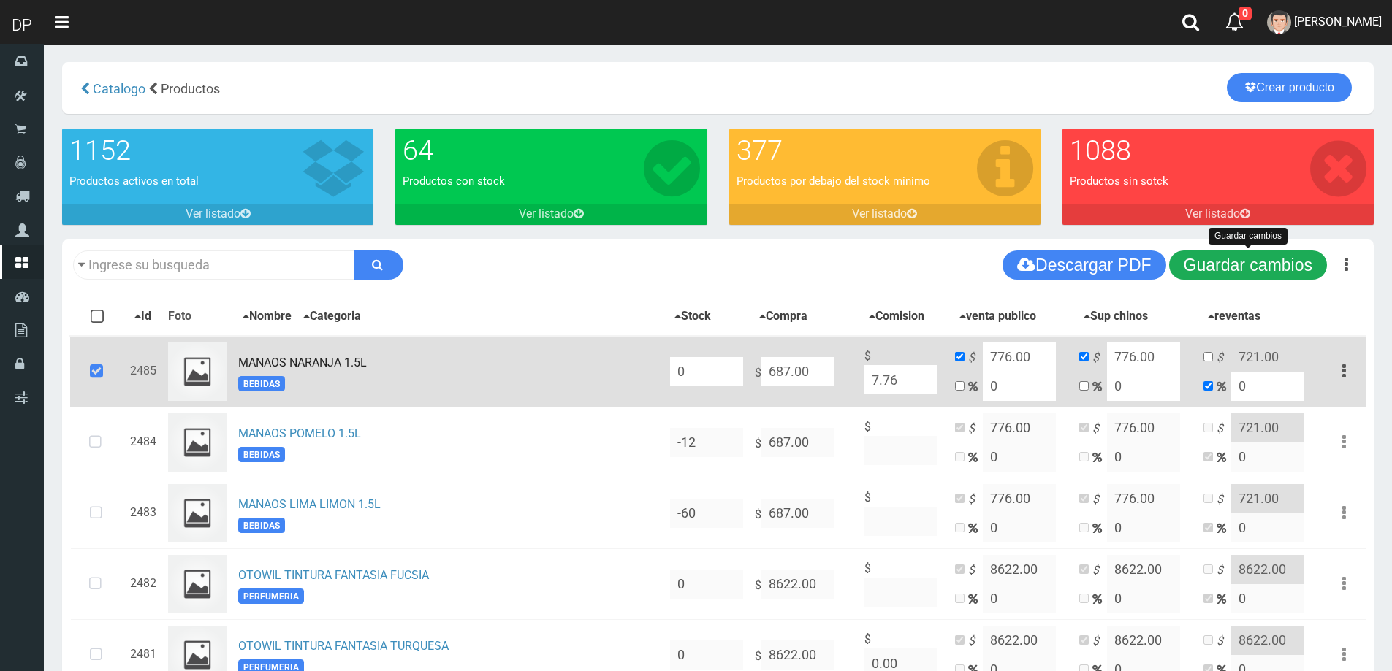
click at [1262, 264] on button "Guardar cambios" at bounding box center [1248, 265] width 158 height 29
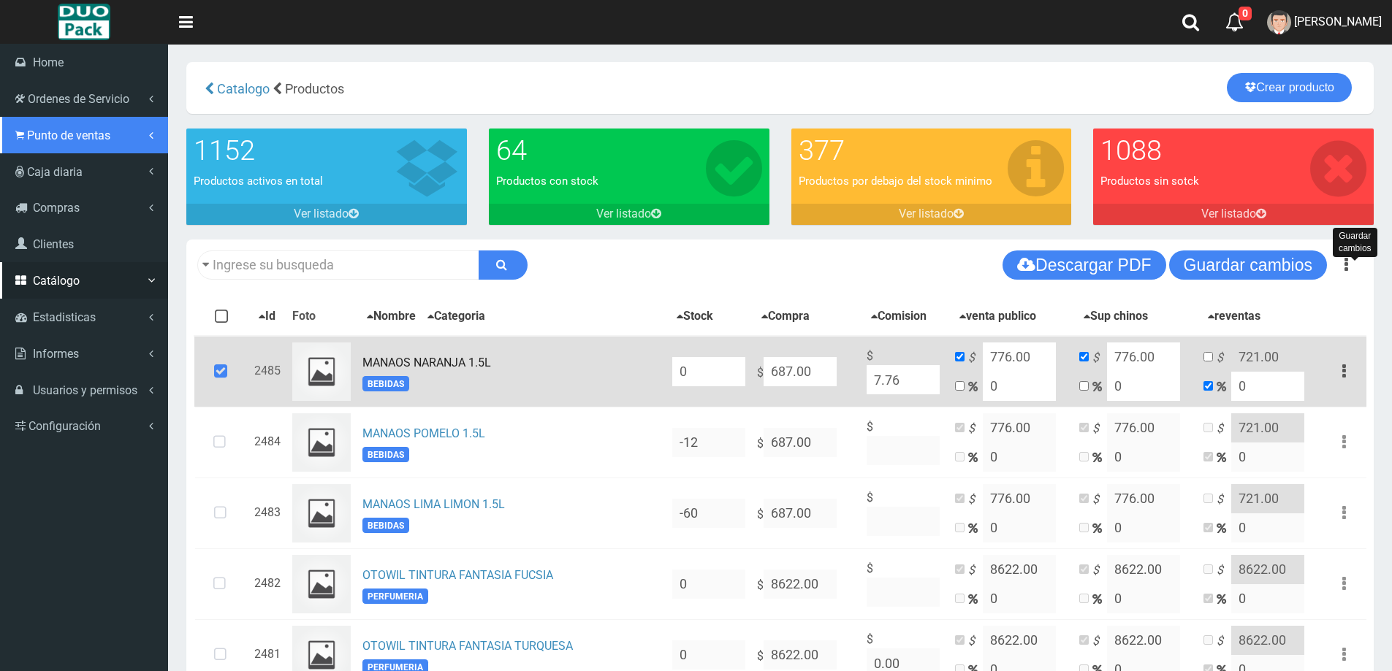
click at [64, 129] on span "Punto de ventas" at bounding box center [68, 136] width 83 height 14
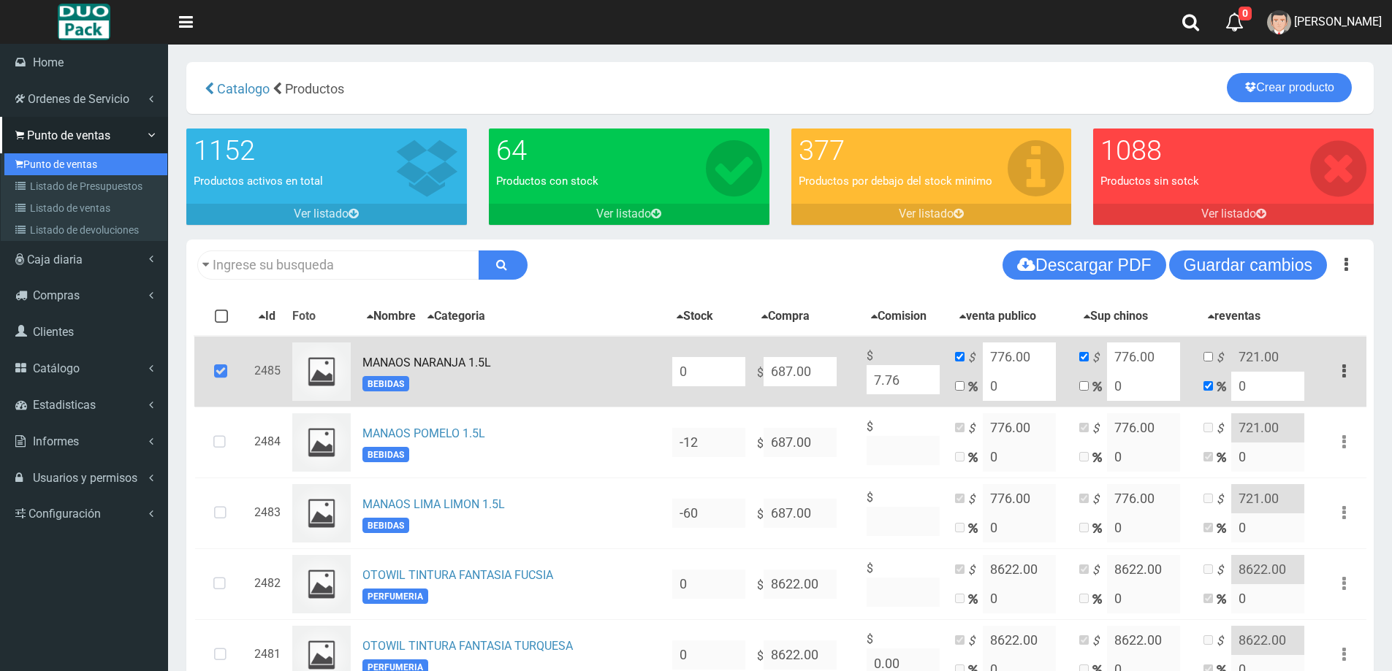
click at [82, 158] on link "Punto de ventas" at bounding box center [85, 164] width 163 height 22
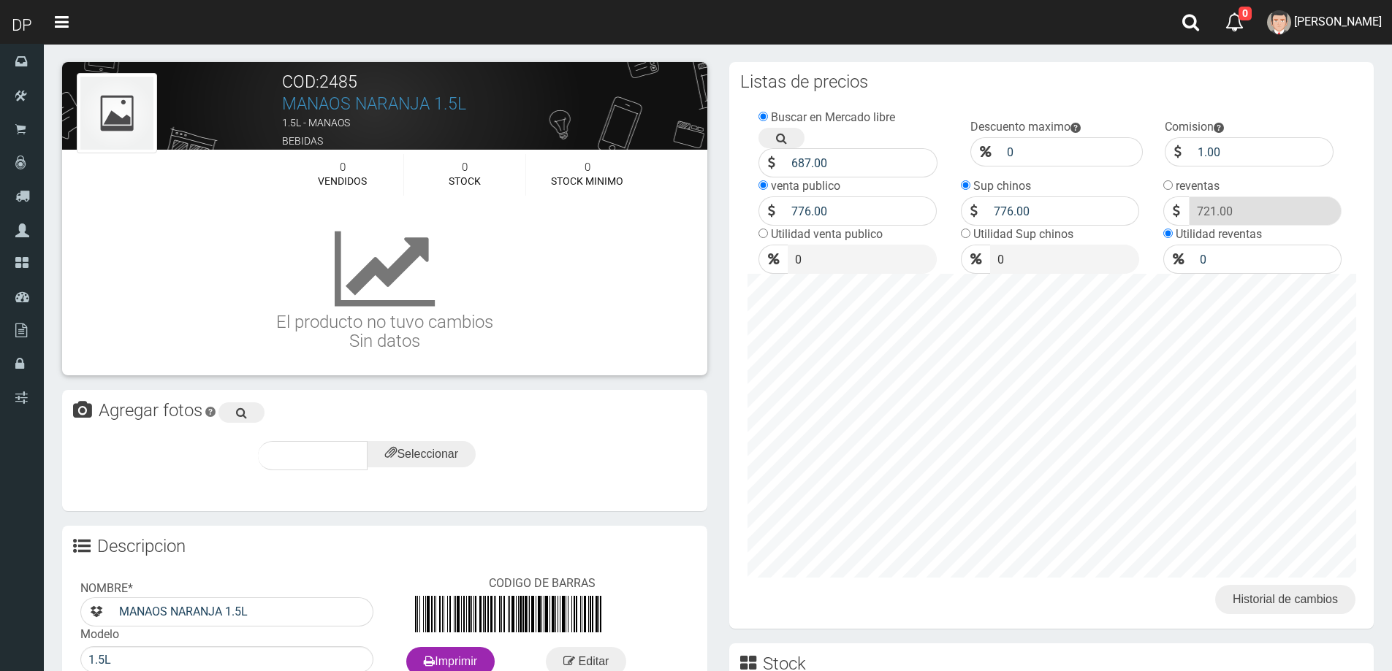
scroll to position [9219, 0]
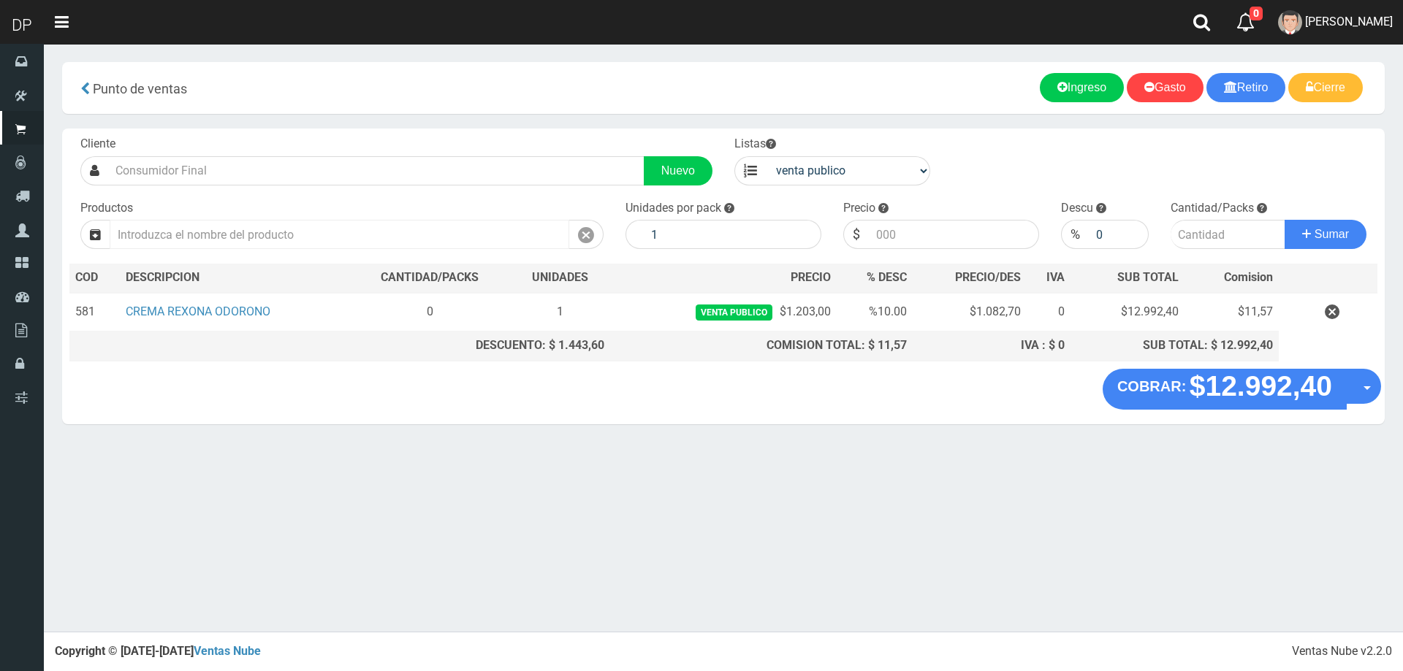
click at [332, 236] on input "text" at bounding box center [339, 234] width 459 height 29
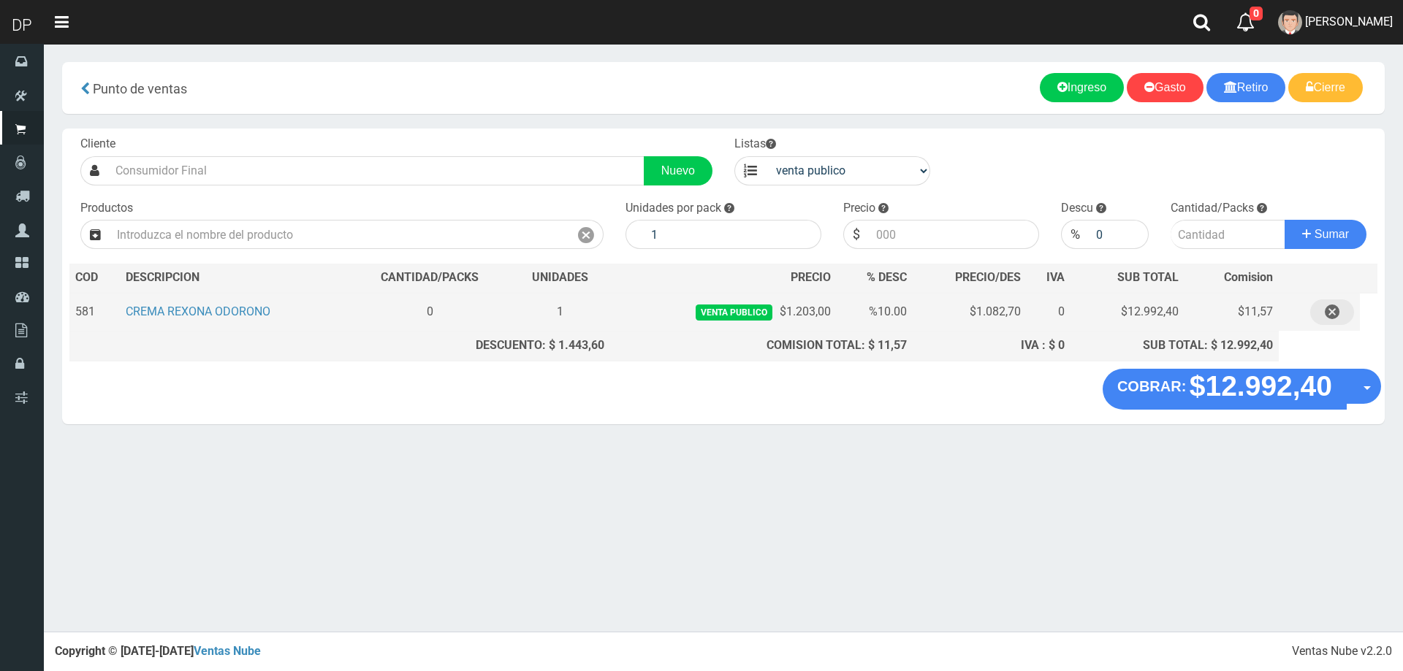
scroll to position [9219, 0]
click at [1330, 311] on icon "button" at bounding box center [1331, 313] width 15 height 26
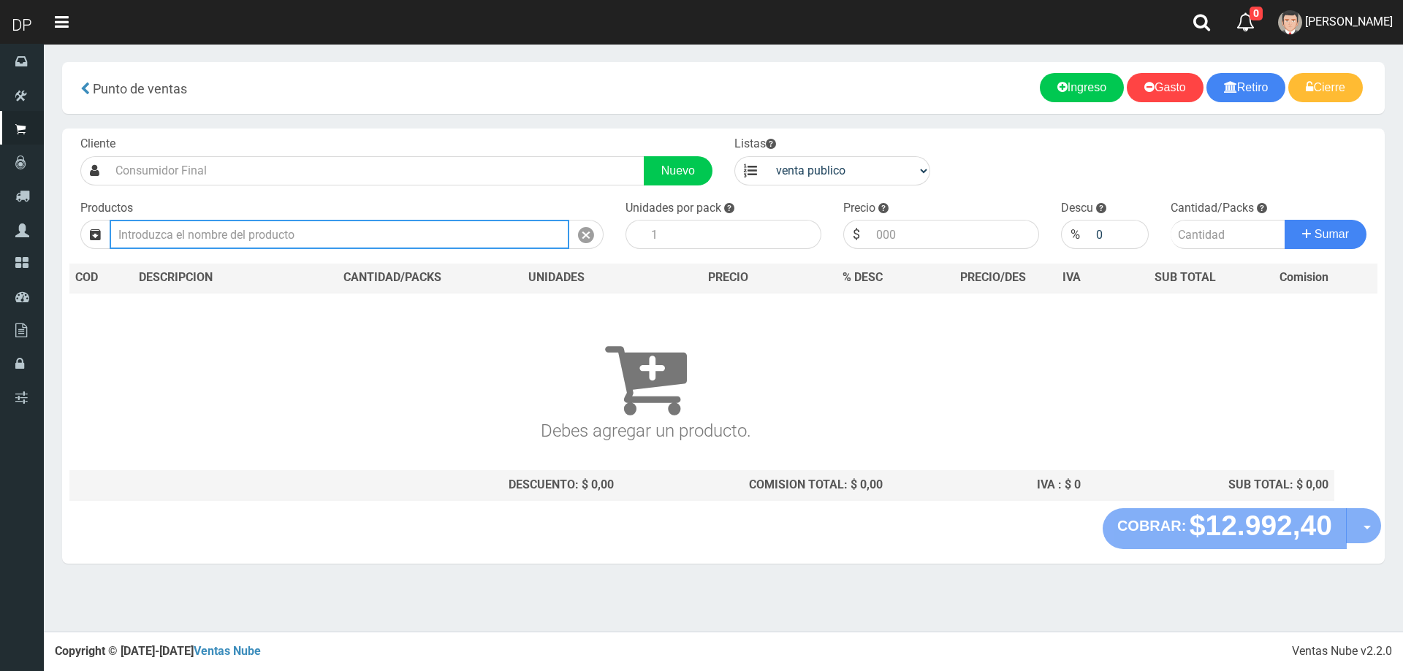
click at [320, 229] on input "text" at bounding box center [339, 234] width 459 height 29
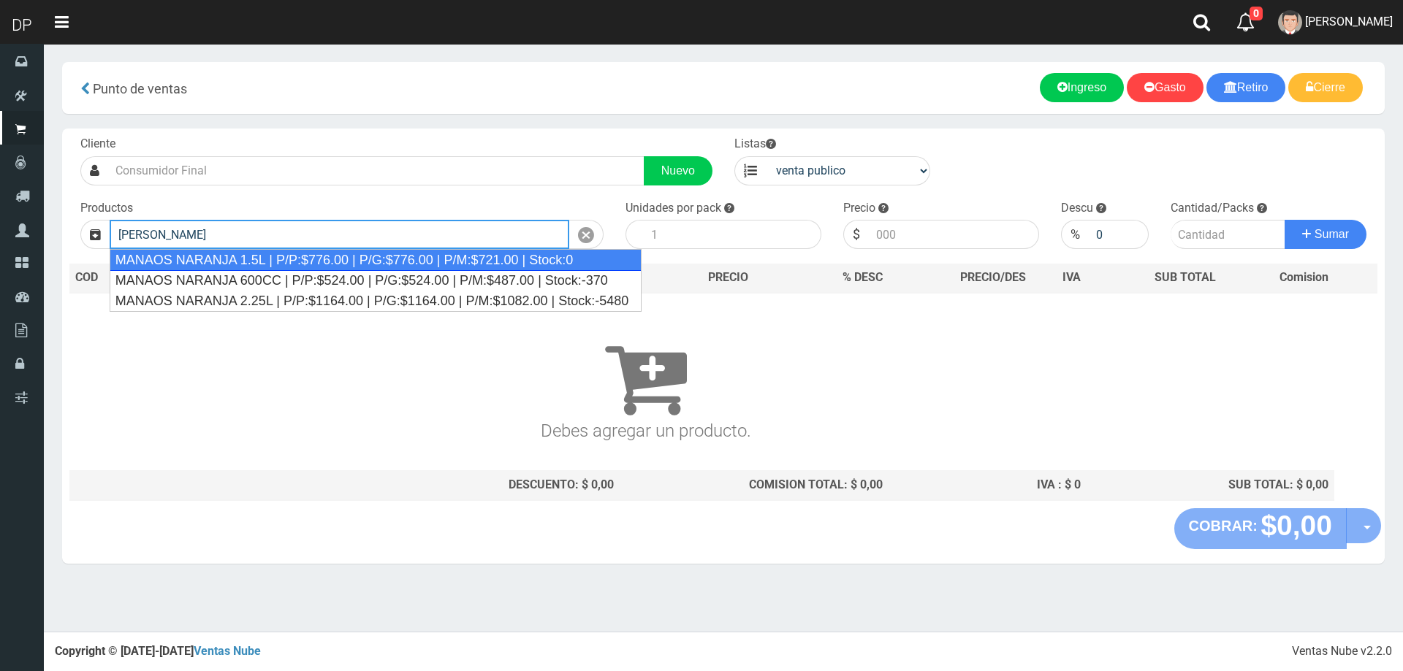
click at [312, 259] on div "MANAOS NARANJA 1.5L | P/P:$776.00 | P/G:$776.00 | P/M:$721.00 | Stock:0" at bounding box center [376, 260] width 532 height 22
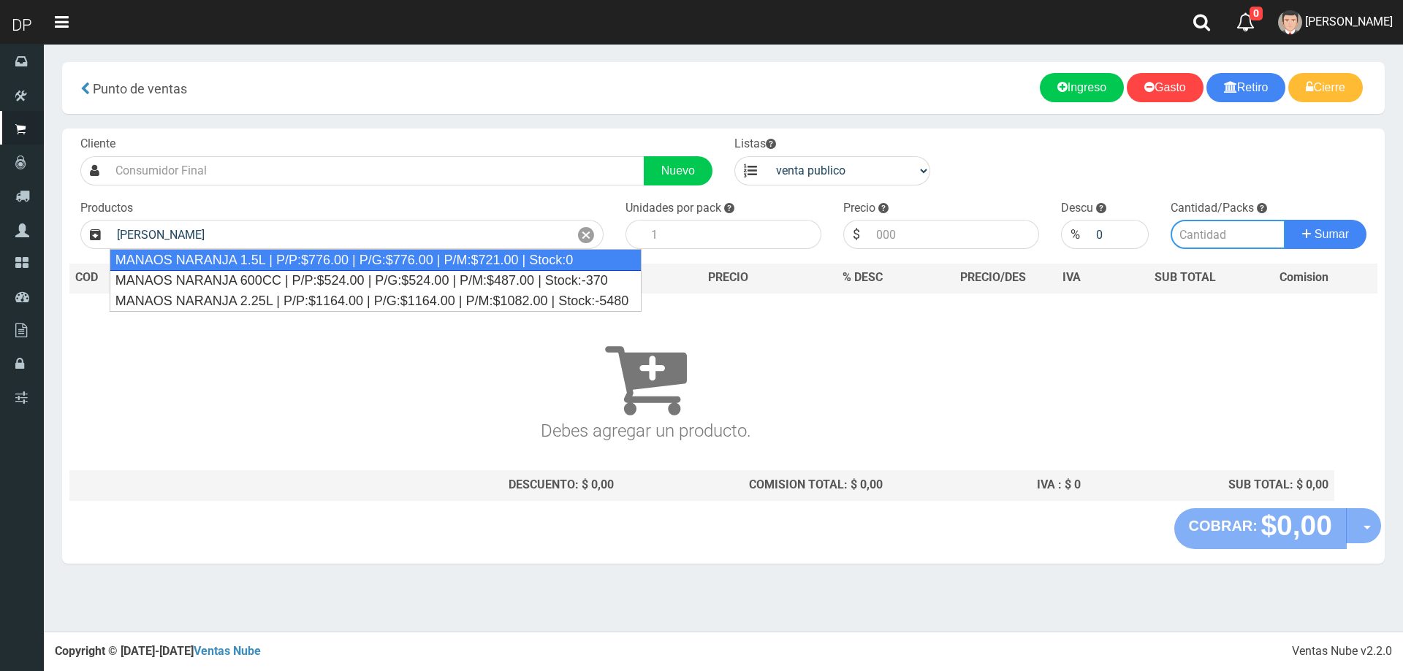
type input "MANAOS NARANJA 1.5L | P/P:$776.00 | P/G:$776.00 | P/M:$721.00 | Stock:0"
type input "6"
type input "776.00"
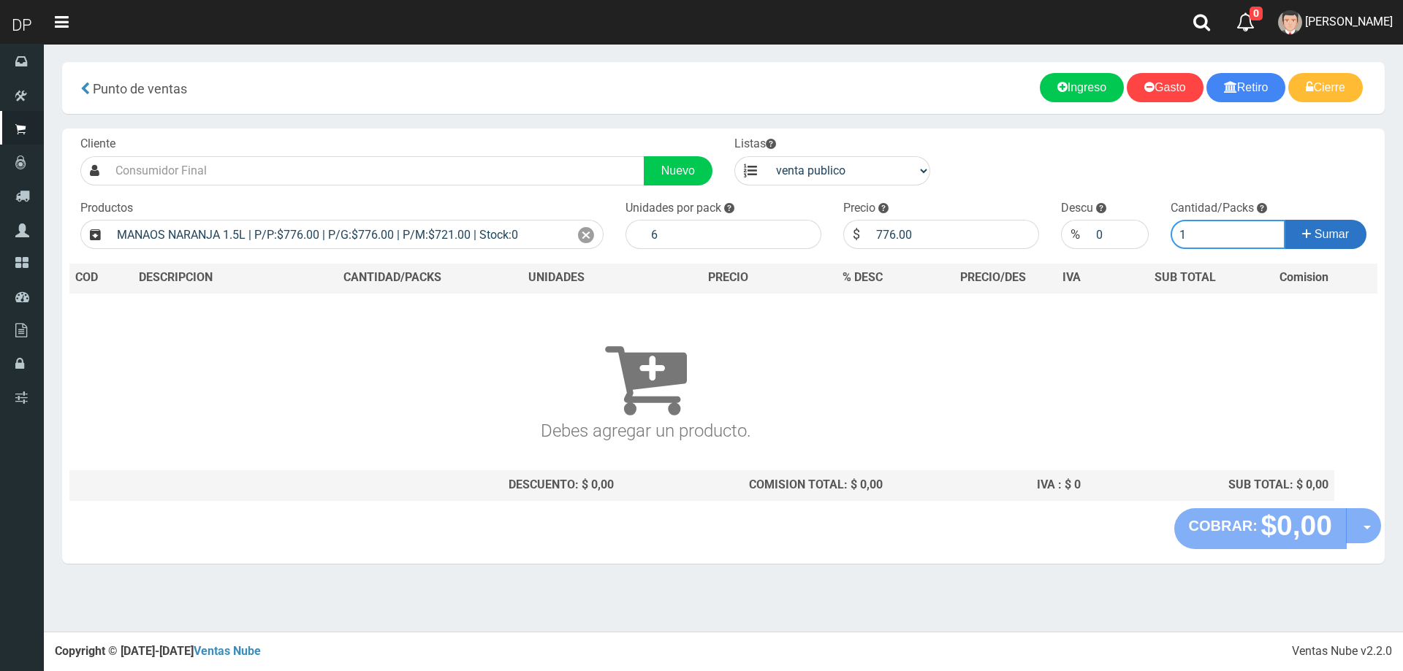
type input "1"
click at [1331, 239] on span "Sumar" at bounding box center [1331, 234] width 34 height 12
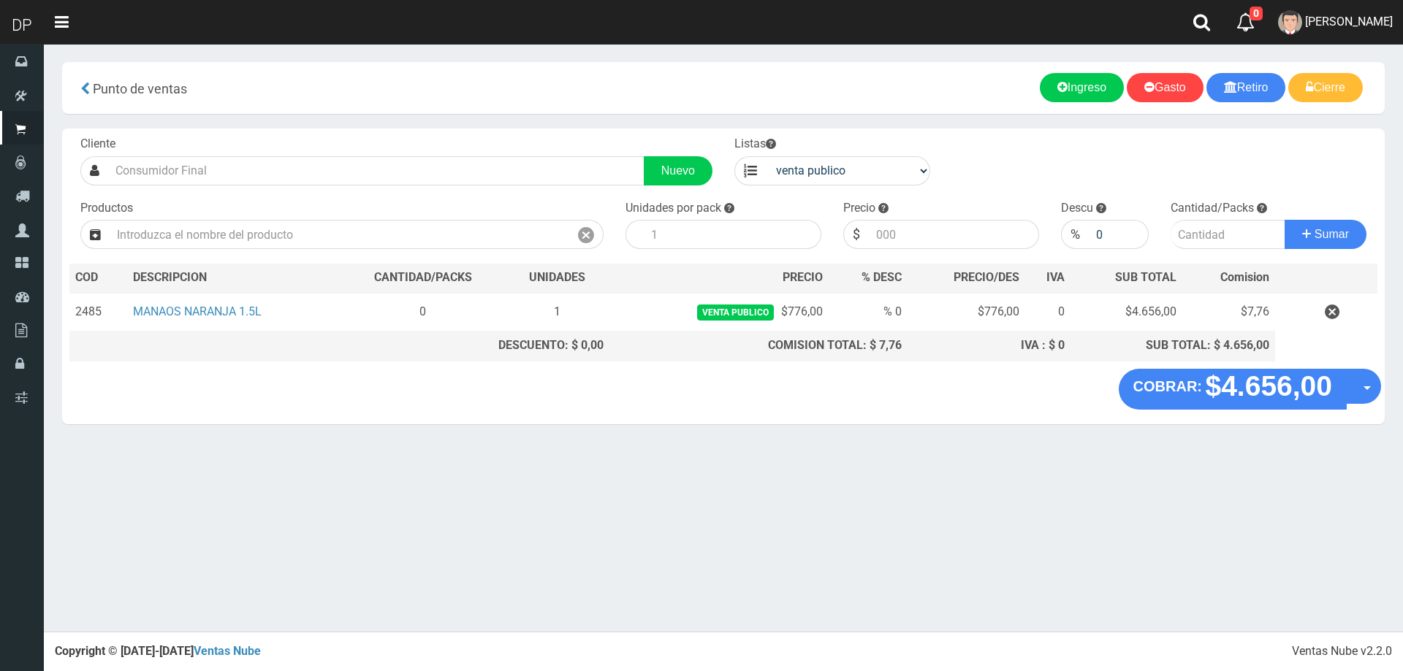
click at [1025, 496] on div "× Titulo del Msj texto Mas Texto Cancelar Aceptar Gasto" at bounding box center [723, 316] width 1359 height 632
